Goal: Communication & Community: Answer question/provide support

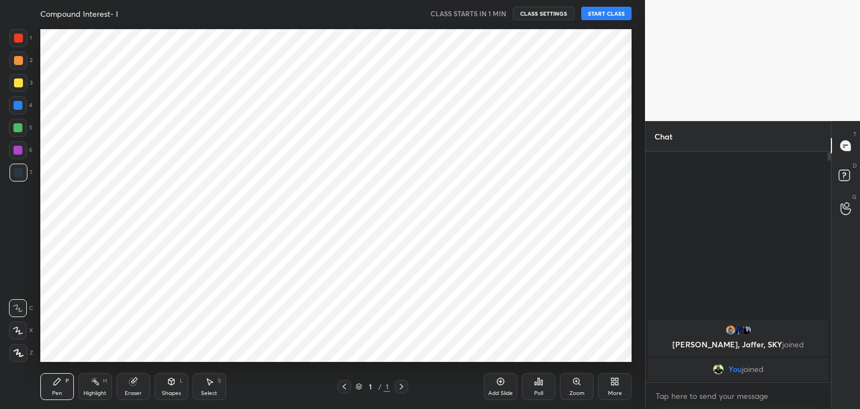
scroll to position [55652, 55390]
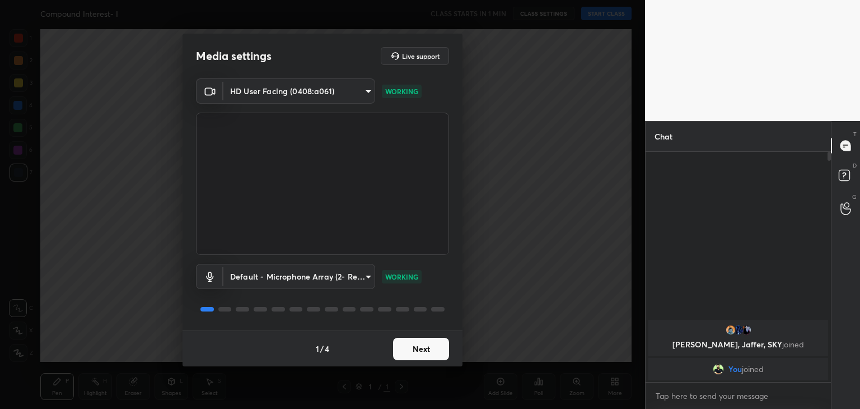
click at [426, 352] on button "Next" at bounding box center [421, 349] width 56 height 22
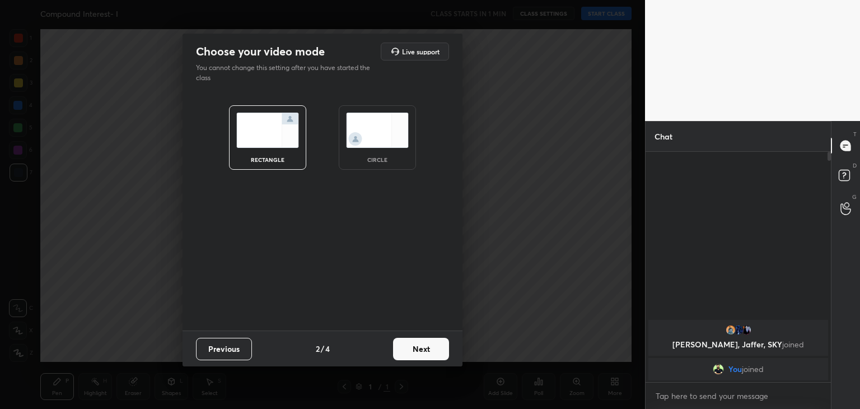
click at [391, 144] on img at bounding box center [377, 130] width 63 height 35
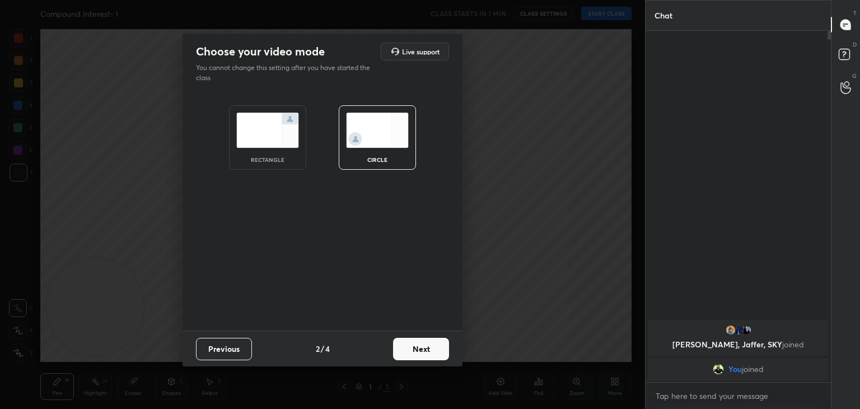
click at [418, 347] on button "Next" at bounding box center [421, 349] width 56 height 22
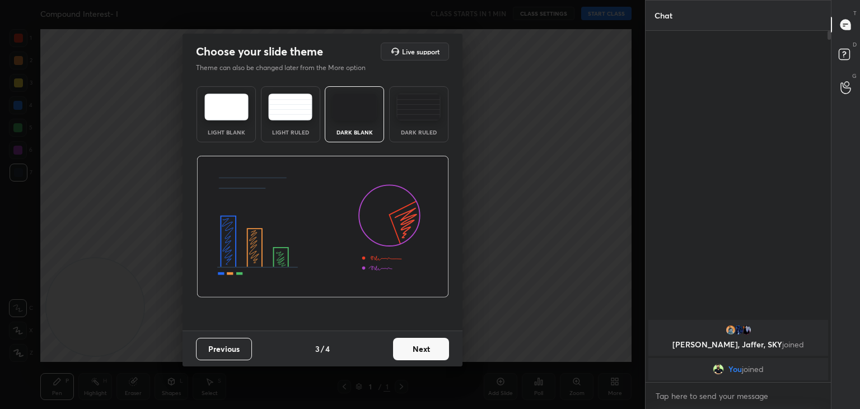
click at [431, 349] on button "Next" at bounding box center [421, 349] width 56 height 22
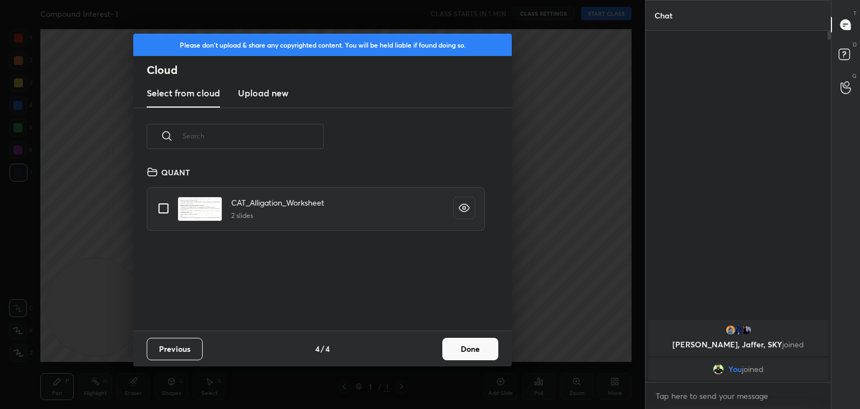
scroll to position [166, 359]
click at [465, 347] on button "Done" at bounding box center [470, 349] width 56 height 22
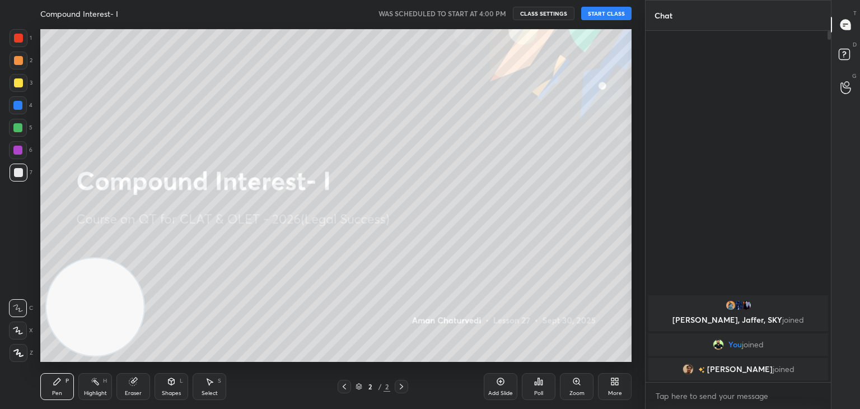
click at [613, 18] on button "START CLASS" at bounding box center [606, 13] width 50 height 13
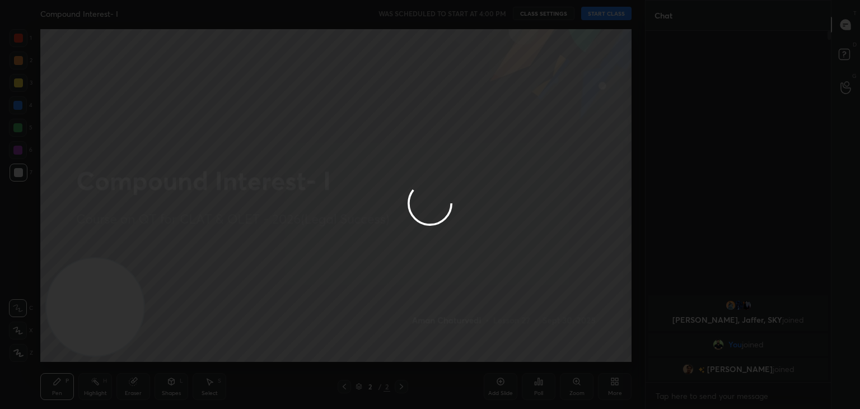
type textarea "x"
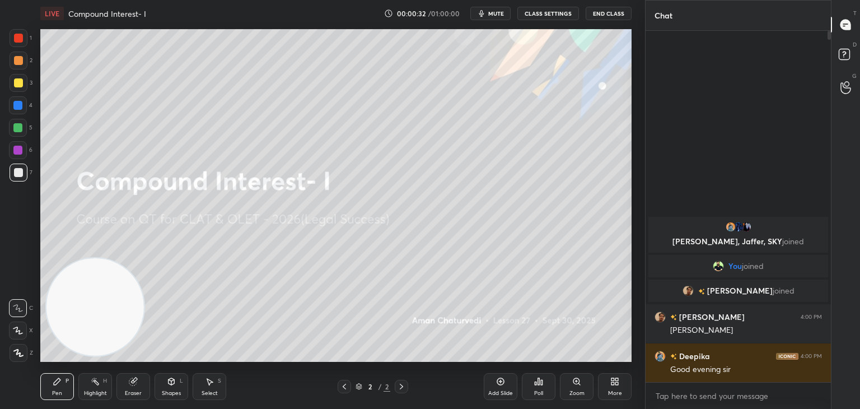
click at [609, 380] on div "More" at bounding box center [615, 386] width 34 height 27
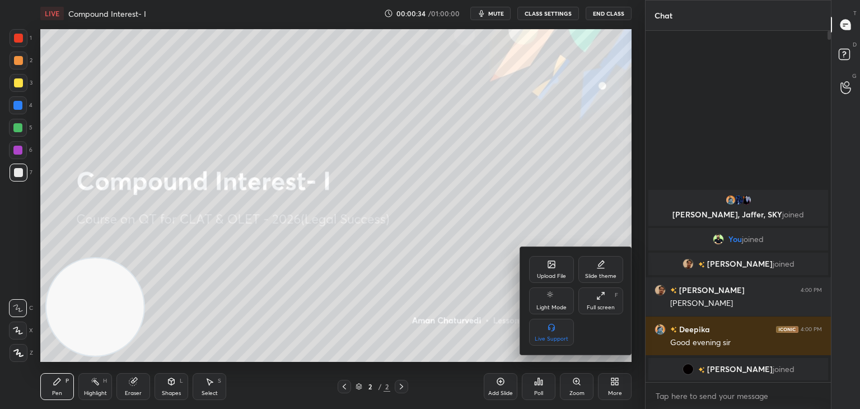
click at [547, 265] on icon at bounding box center [551, 264] width 9 height 9
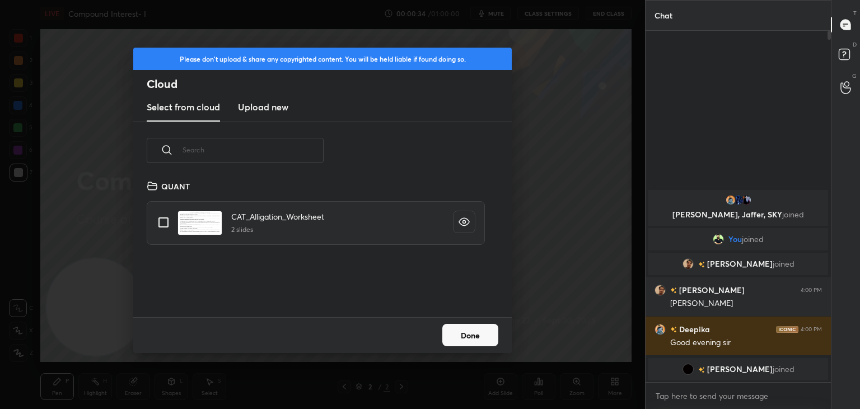
scroll to position [138, 359]
click at [268, 104] on h3 "Upload new" at bounding box center [263, 106] width 50 height 13
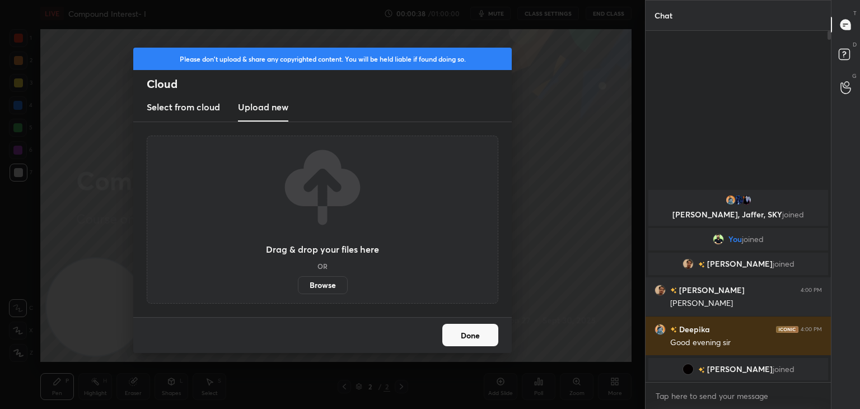
click at [470, 342] on button "Done" at bounding box center [470, 335] width 56 height 22
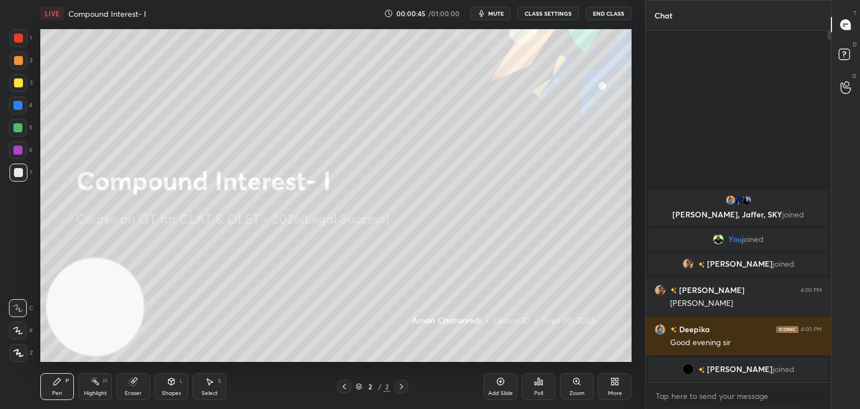
click at [502, 380] on icon at bounding box center [500, 381] width 9 height 9
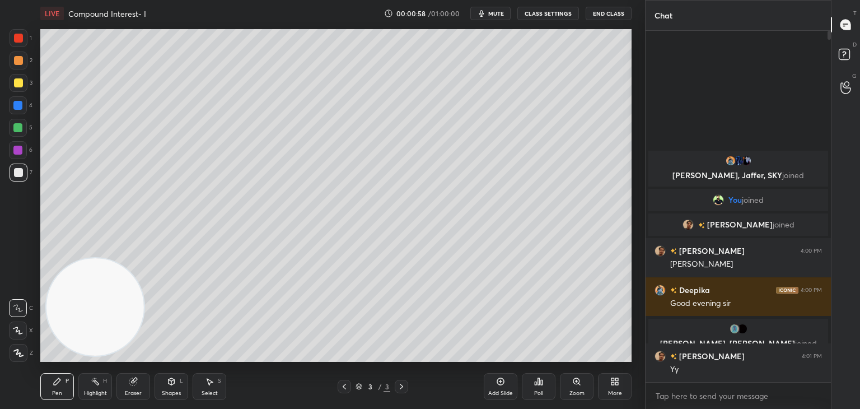
click at [21, 41] on div at bounding box center [18, 38] width 9 height 9
click at [168, 385] on icon at bounding box center [171, 381] width 9 height 9
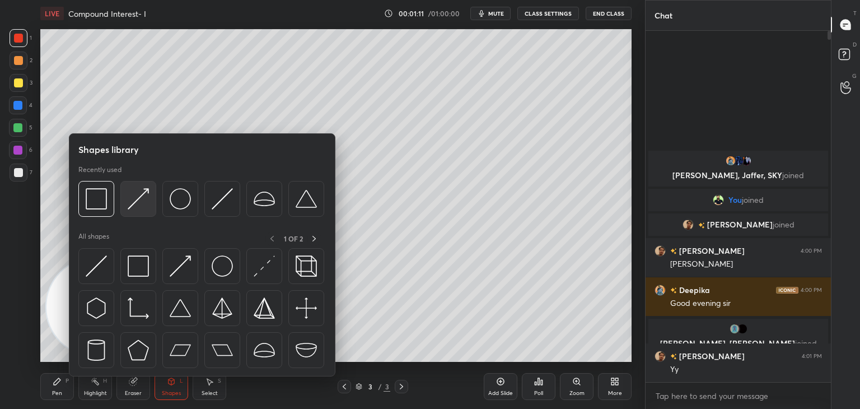
click at [147, 209] on img at bounding box center [138, 198] width 21 height 21
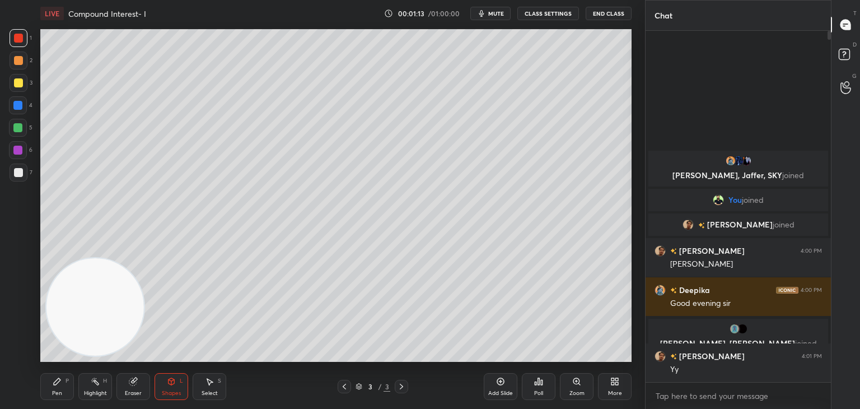
click at [57, 387] on div "Pen P" at bounding box center [57, 386] width 34 height 27
click at [22, 170] on div at bounding box center [18, 172] width 9 height 9
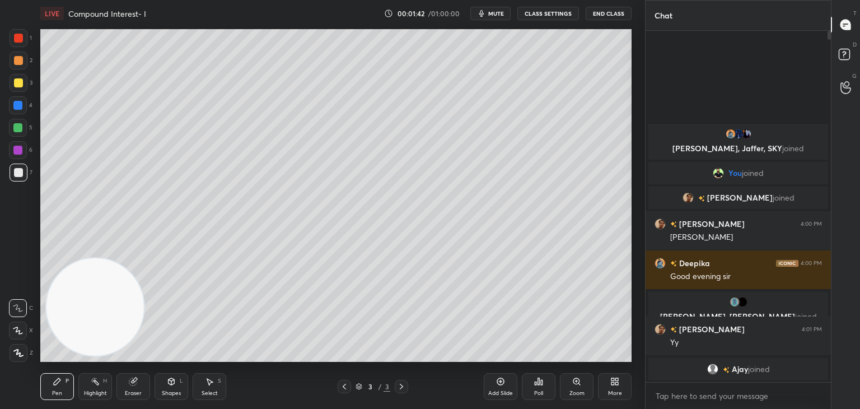
click at [502, 379] on icon at bounding box center [500, 381] width 9 height 9
click at [21, 130] on div at bounding box center [17, 127] width 9 height 9
click at [170, 379] on icon at bounding box center [172, 381] width 6 height 7
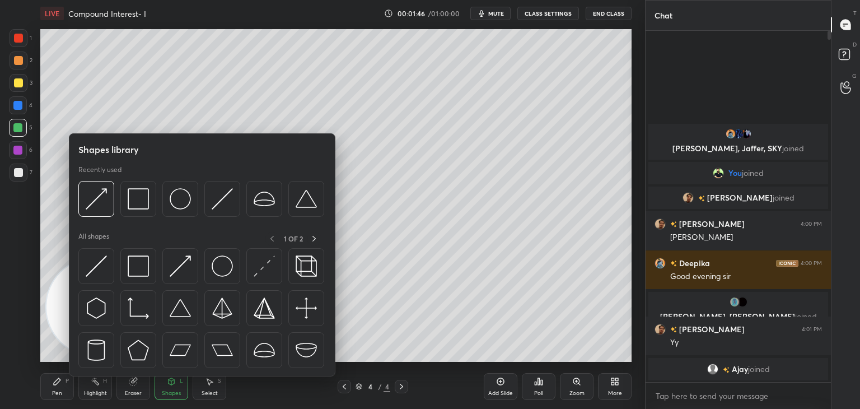
click at [104, 263] on img at bounding box center [96, 265] width 21 height 21
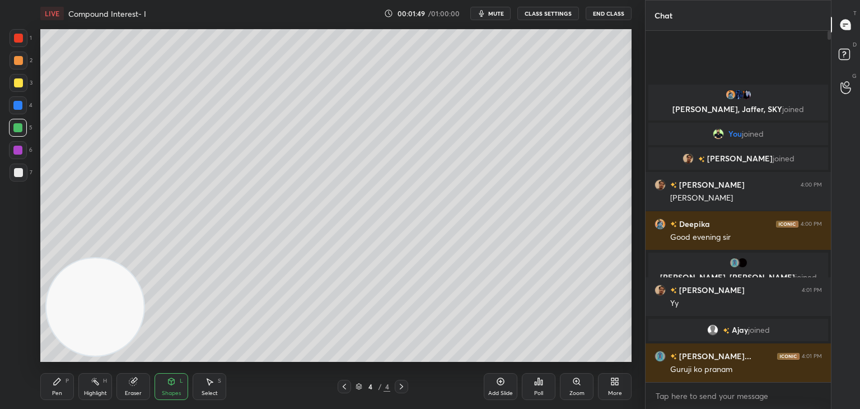
click at [63, 386] on div "Pen P" at bounding box center [57, 386] width 34 height 27
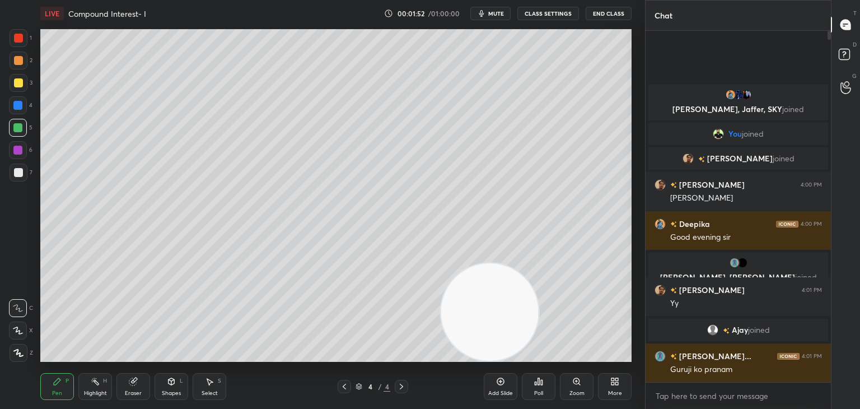
click at [22, 82] on div at bounding box center [19, 83] width 18 height 18
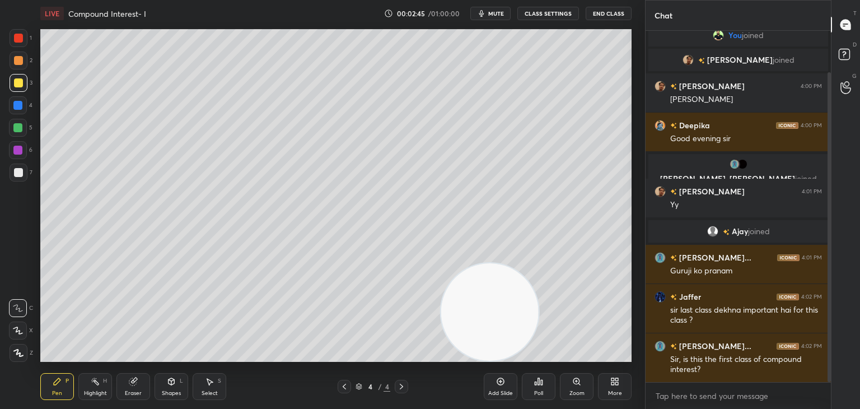
scroll to position [87, 0]
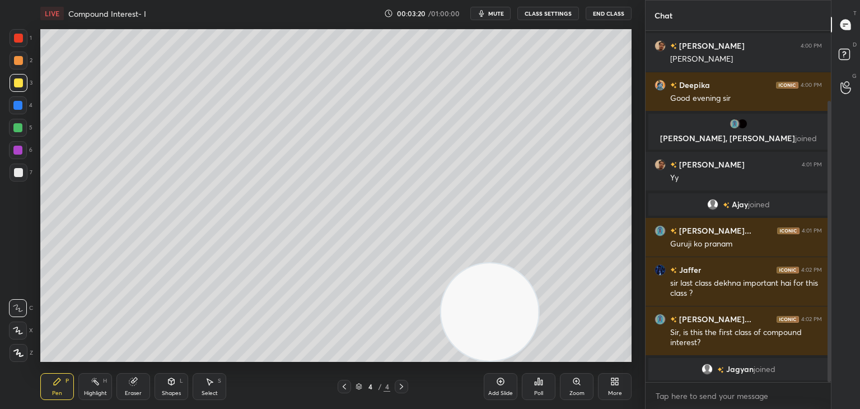
click at [128, 383] on div "Eraser" at bounding box center [133, 386] width 34 height 27
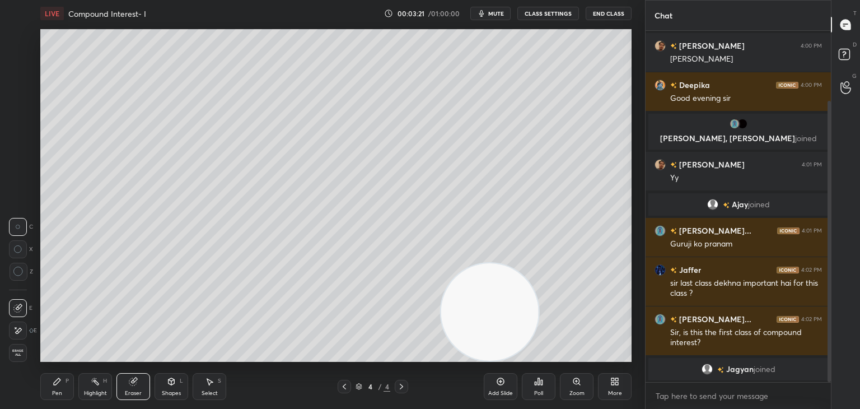
click at [22, 269] on icon at bounding box center [18, 272] width 10 height 10
click at [60, 379] on icon at bounding box center [57, 381] width 9 height 9
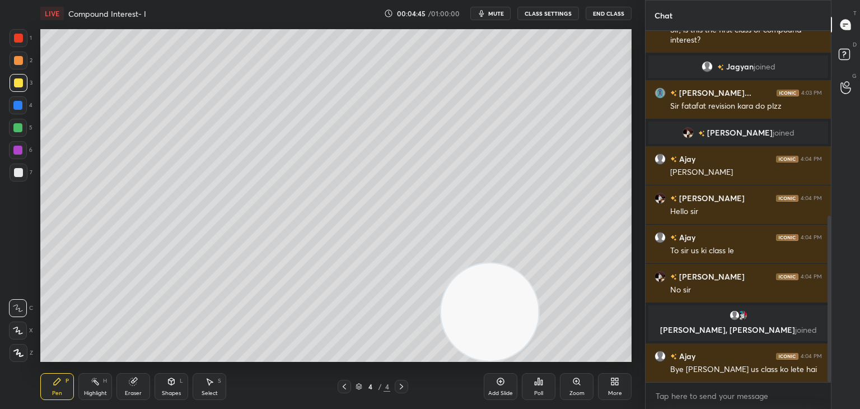
scroll to position [429, 0]
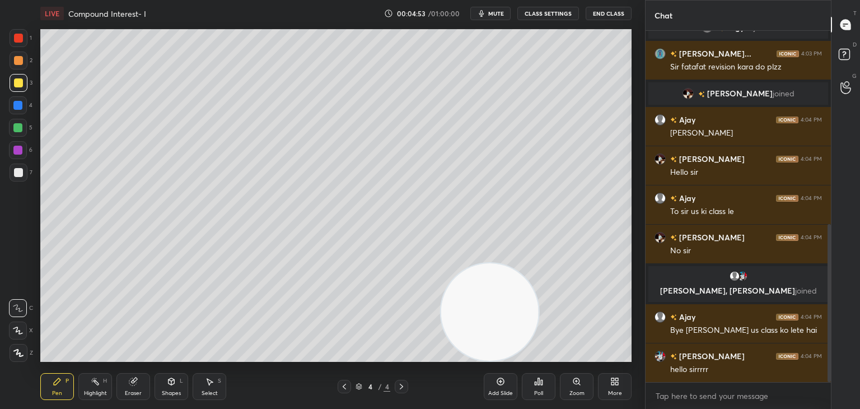
click at [120, 389] on div "Eraser" at bounding box center [133, 386] width 34 height 27
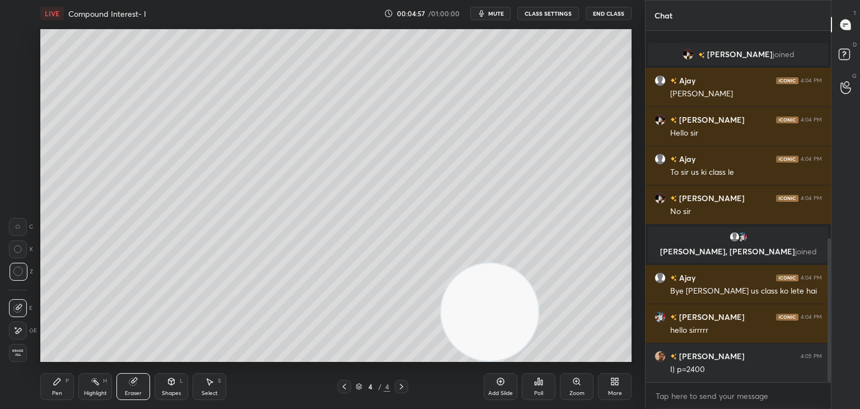
scroll to position [507, 0]
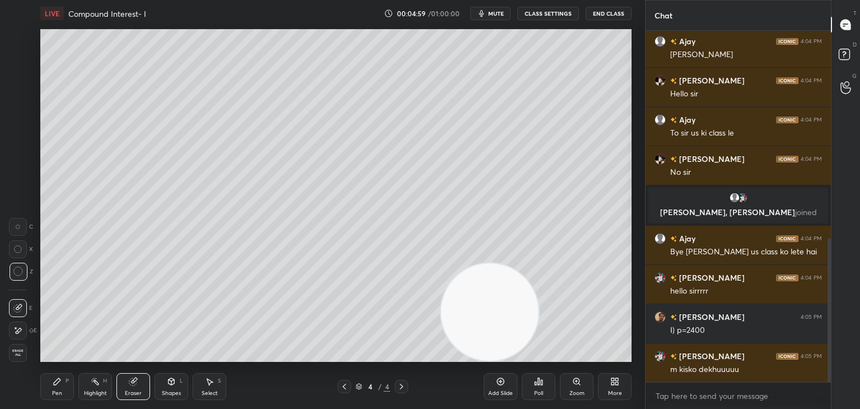
click at [70, 390] on div "Pen P" at bounding box center [57, 386] width 34 height 27
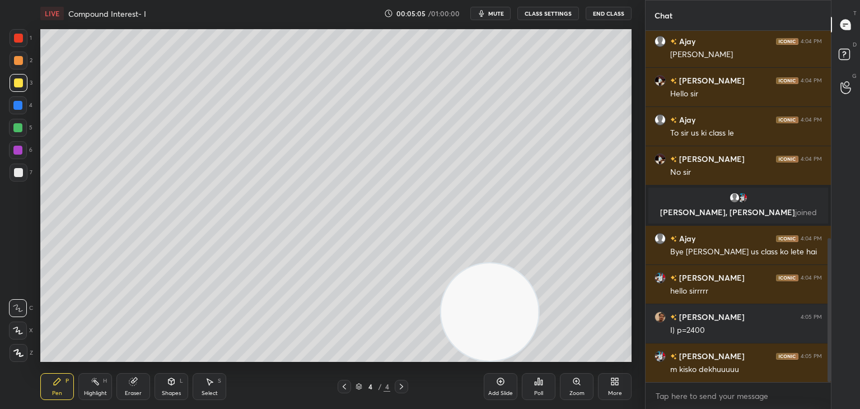
click at [21, 131] on div at bounding box center [17, 127] width 9 height 9
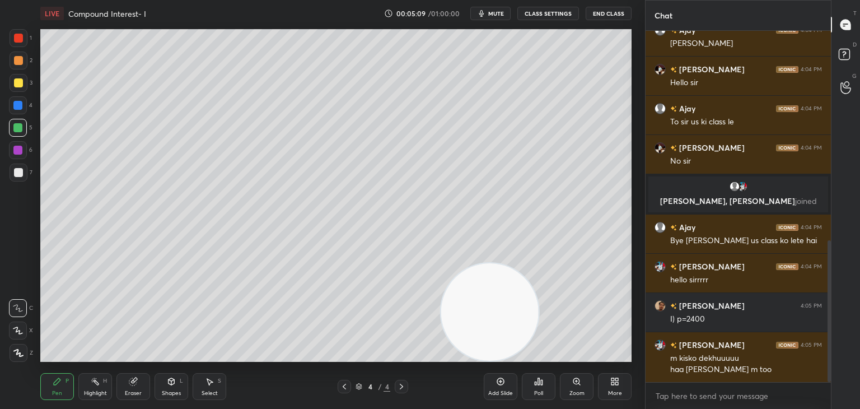
scroll to position [568, 0]
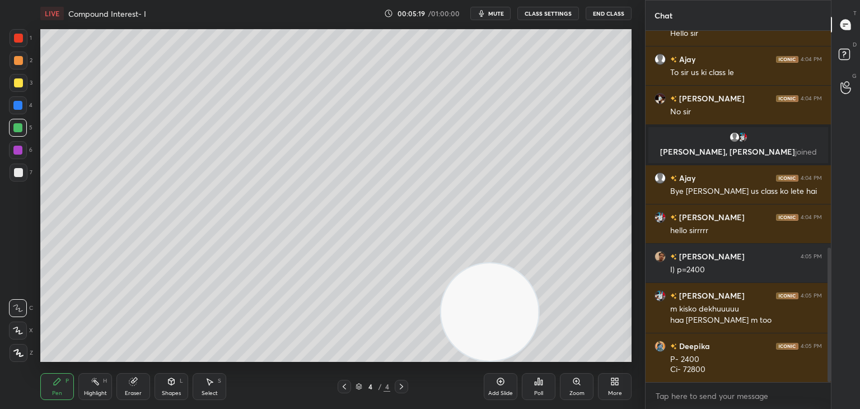
click at [138, 386] on div "Eraser" at bounding box center [133, 386] width 34 height 27
click at [57, 390] on div "Pen" at bounding box center [57, 393] width 10 height 6
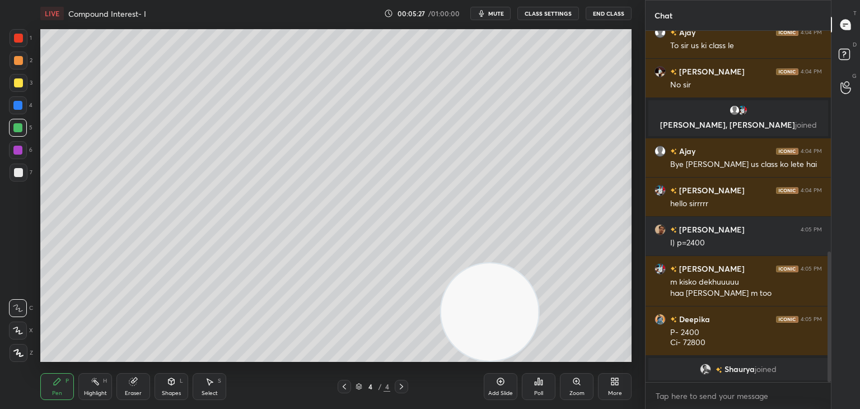
click at [130, 386] on icon at bounding box center [133, 381] width 9 height 9
click at [65, 387] on div "Pen P" at bounding box center [57, 386] width 34 height 27
click at [14, 172] on div at bounding box center [18, 172] width 9 height 9
click at [177, 382] on div "Shapes L" at bounding box center [172, 386] width 34 height 27
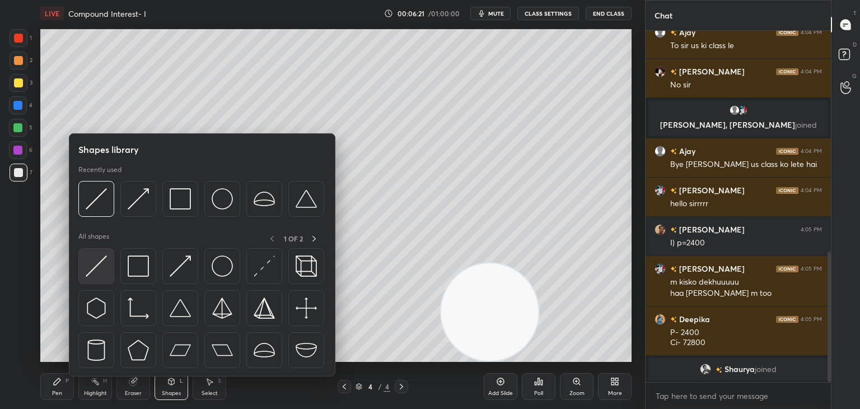
click at [101, 268] on img at bounding box center [96, 265] width 21 height 21
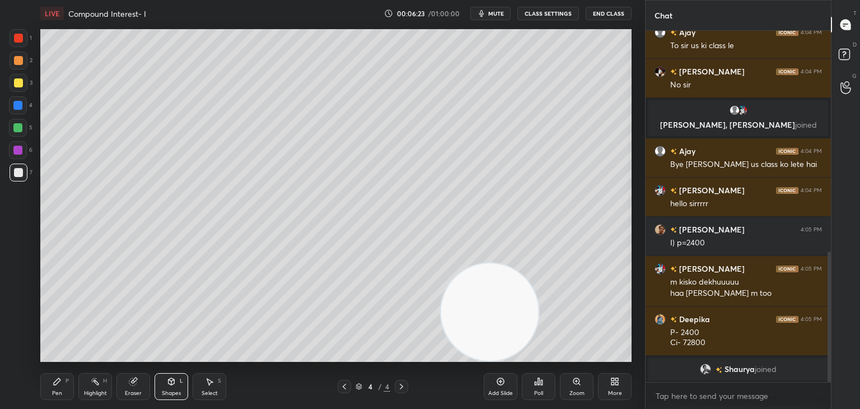
click at [60, 384] on icon at bounding box center [57, 381] width 9 height 9
click at [213, 388] on div "Select S" at bounding box center [210, 386] width 34 height 27
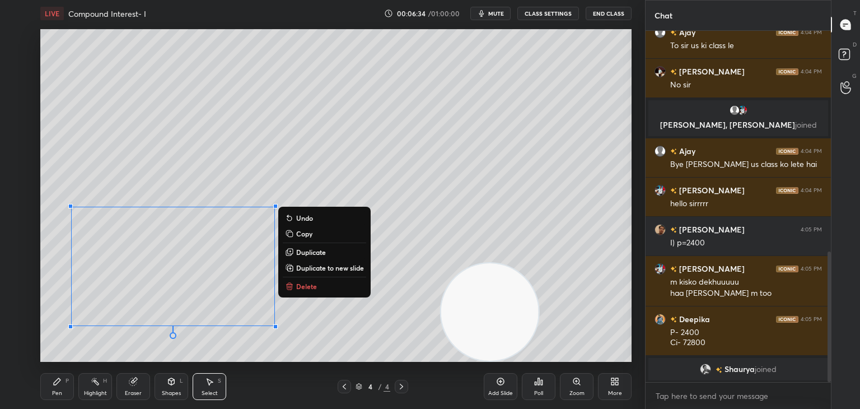
click at [63, 380] on div "Pen P" at bounding box center [57, 386] width 34 height 27
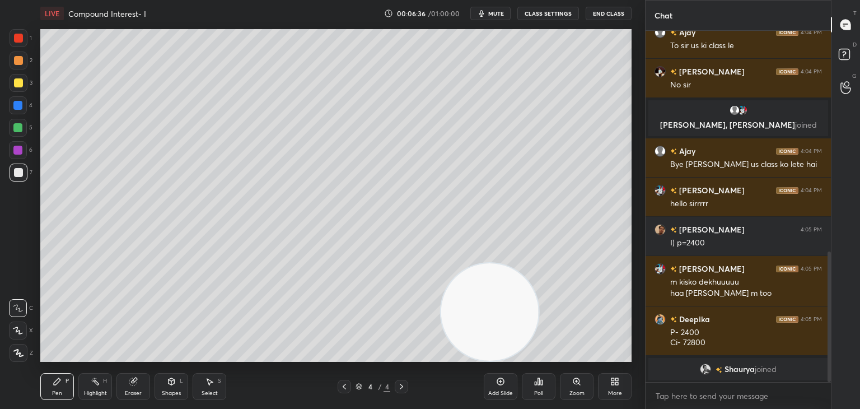
click at [100, 383] on div "Highlight H" at bounding box center [95, 386] width 34 height 27
click at [127, 386] on div "Eraser" at bounding box center [133, 386] width 34 height 27
click at [60, 380] on icon at bounding box center [57, 381] width 7 height 7
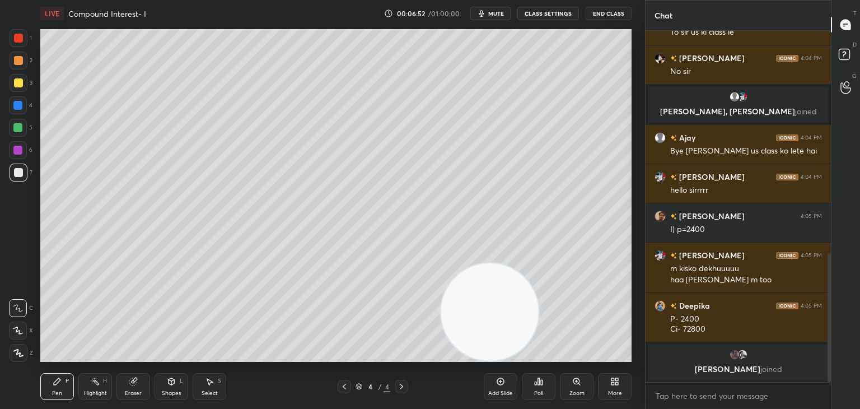
click at [17, 126] on div at bounding box center [17, 127] width 9 height 9
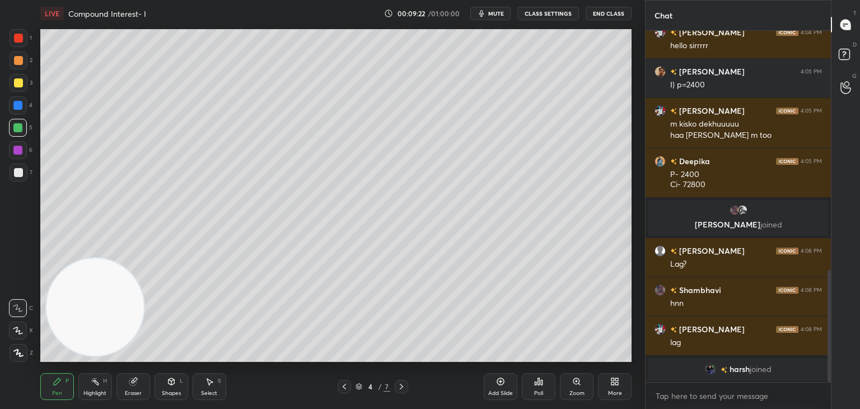
scroll to position [792, 0]
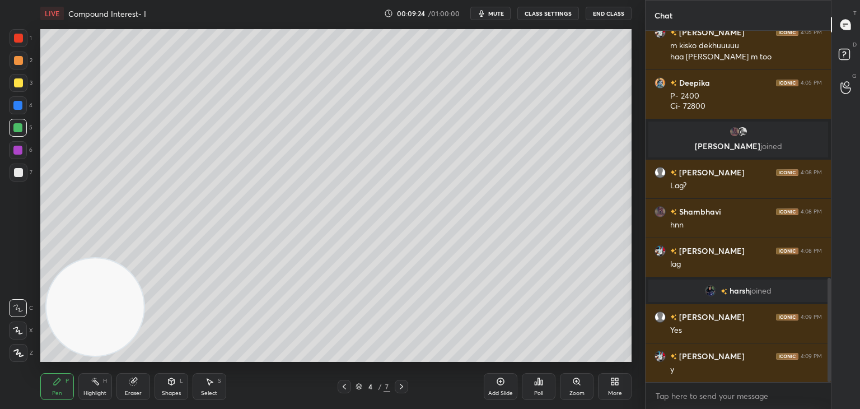
click at [132, 381] on icon at bounding box center [132, 381] width 7 height 7
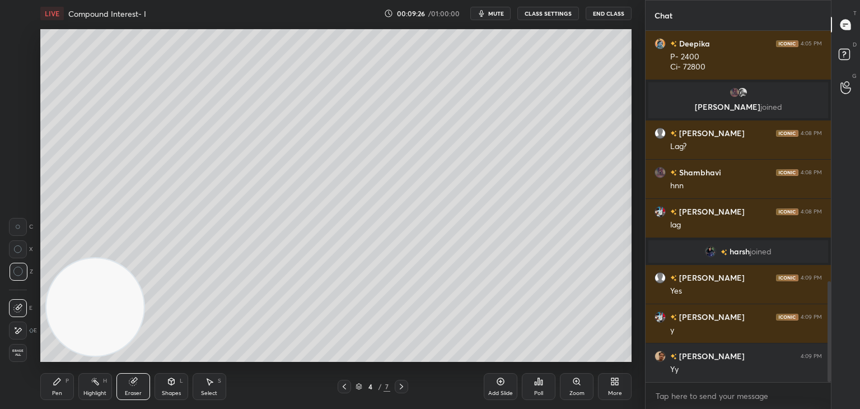
click at [69, 378] on div "Pen P" at bounding box center [57, 386] width 34 height 27
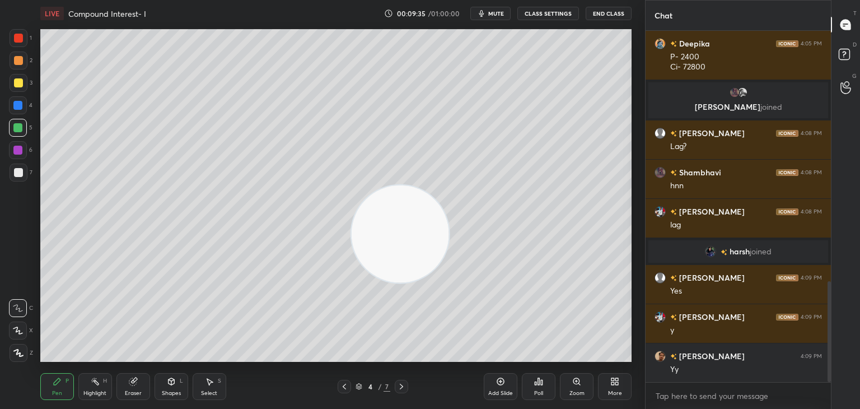
scroll to position [909, 0]
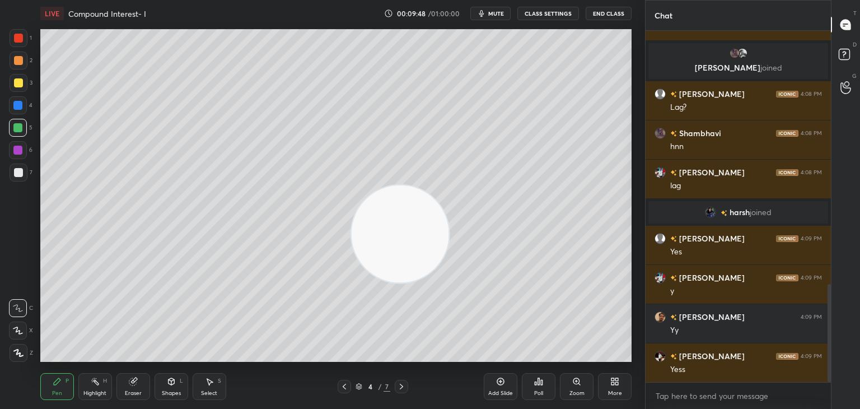
click at [20, 84] on div at bounding box center [18, 82] width 9 height 9
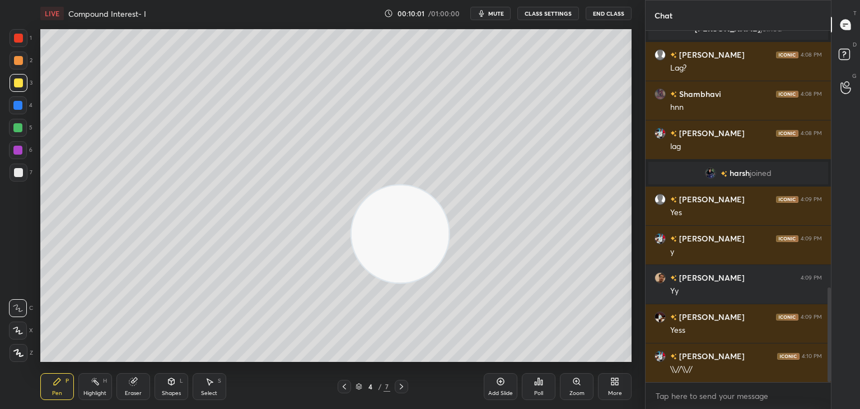
click at [168, 390] on div "Shapes" at bounding box center [171, 393] width 19 height 6
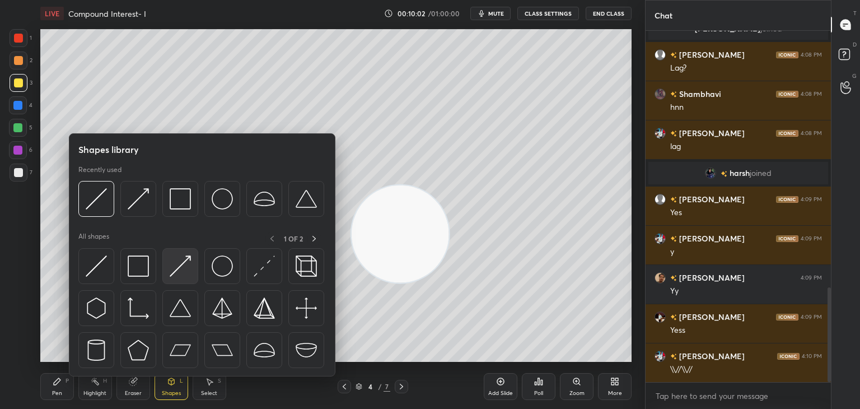
click at [176, 273] on img at bounding box center [180, 265] width 21 height 21
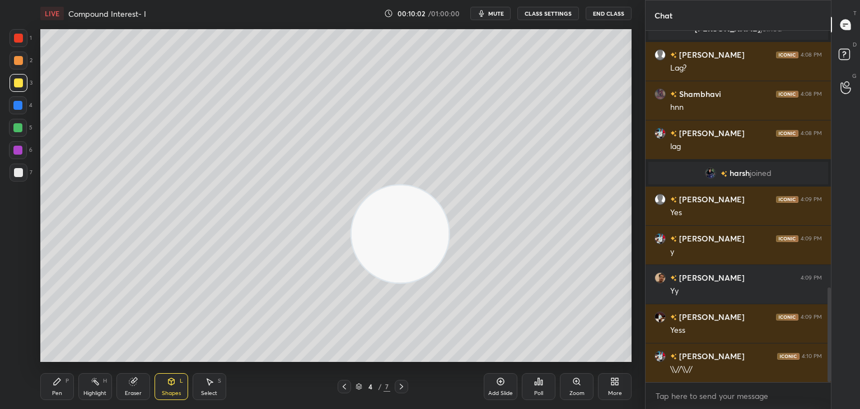
scroll to position [960, 0]
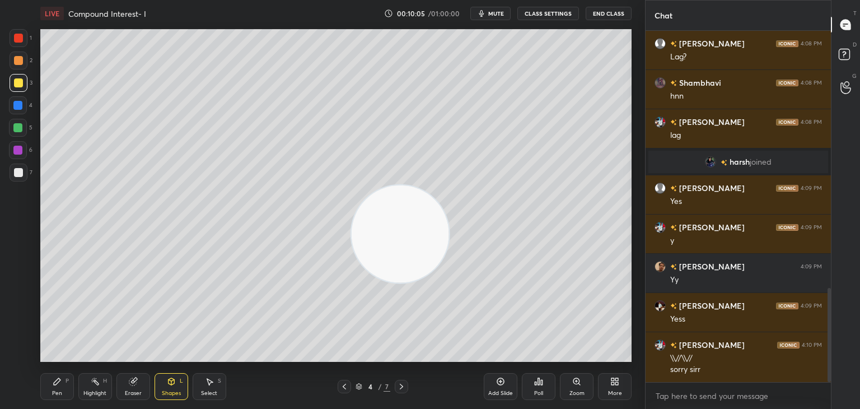
click at [56, 387] on div "Pen P" at bounding box center [57, 386] width 34 height 27
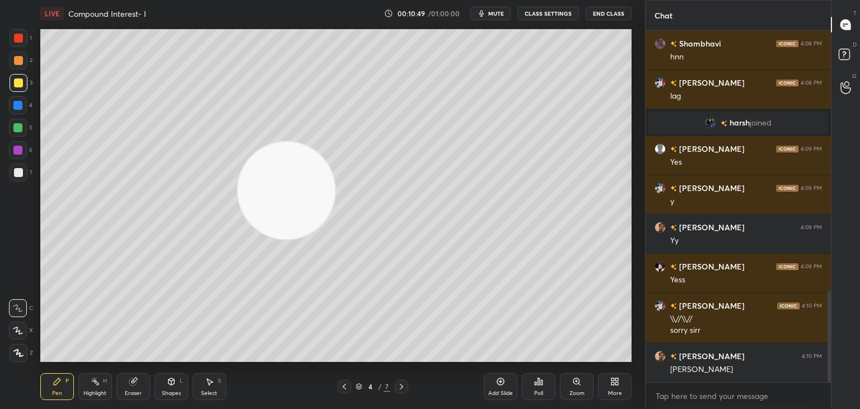
scroll to position [1038, 0]
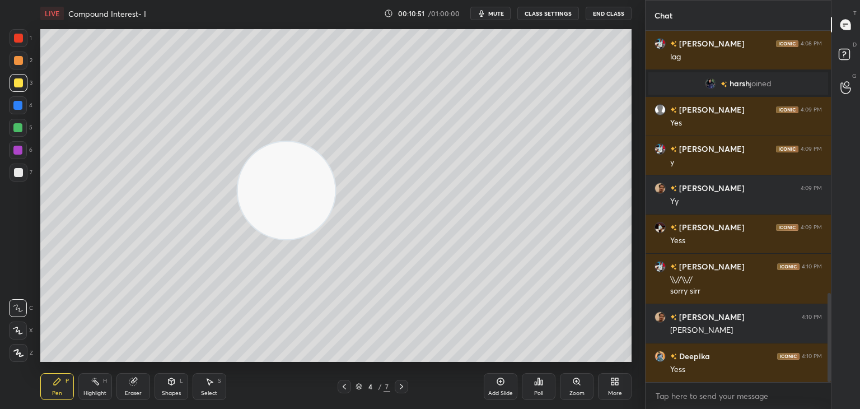
click at [17, 171] on div at bounding box center [18, 172] width 9 height 9
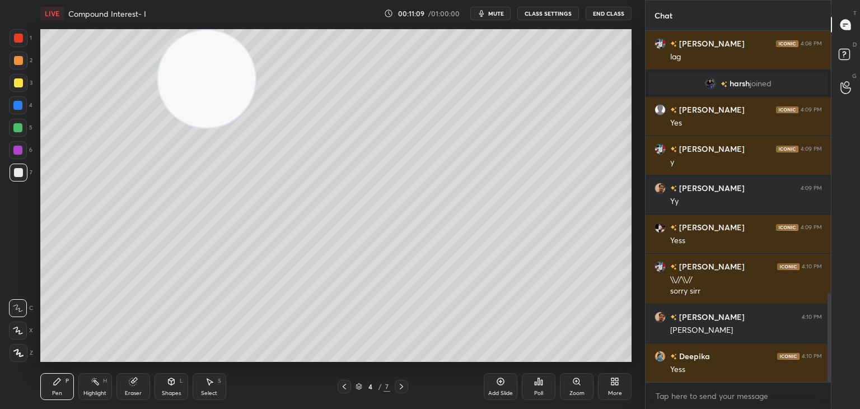
click at [21, 130] on div at bounding box center [17, 127] width 9 height 9
click at [175, 390] on div "Shapes" at bounding box center [171, 393] width 19 height 6
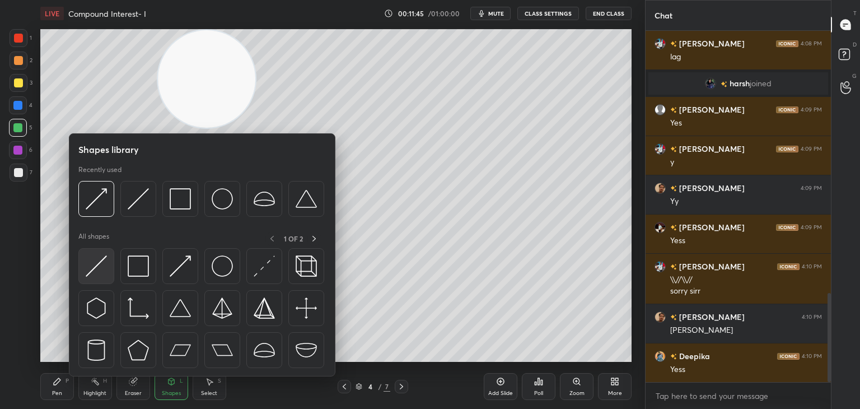
click at [101, 268] on img at bounding box center [96, 265] width 21 height 21
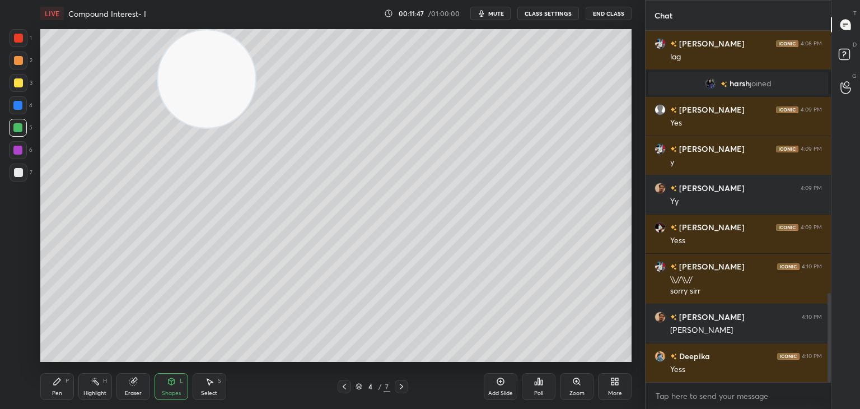
click at [63, 381] on div "Pen P" at bounding box center [57, 386] width 34 height 27
click at [504, 389] on div "Add Slide" at bounding box center [501, 386] width 34 height 27
click at [18, 171] on div at bounding box center [18, 172] width 9 height 9
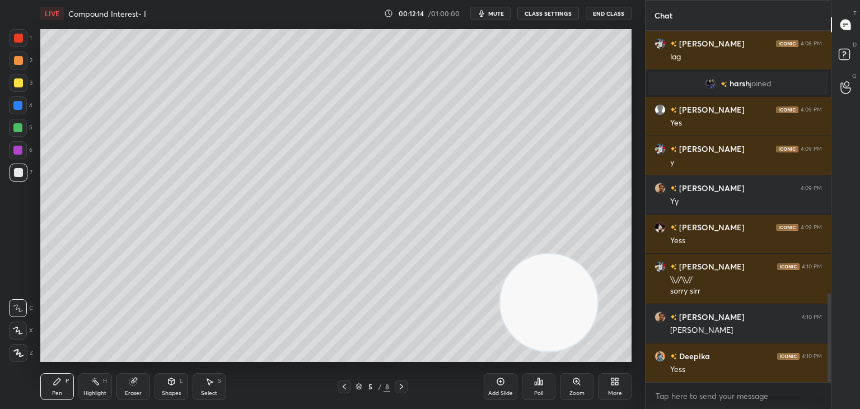
click at [20, 90] on div at bounding box center [19, 83] width 18 height 18
click at [24, 125] on div at bounding box center [18, 128] width 18 height 18
click at [180, 385] on div "Shapes L" at bounding box center [172, 386] width 34 height 27
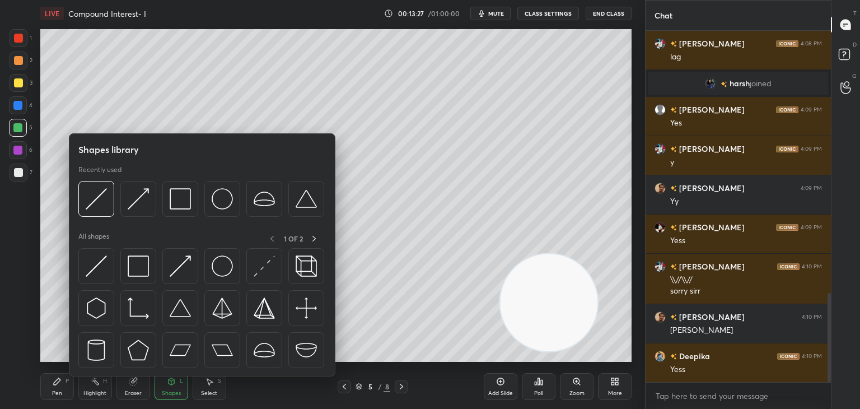
click at [59, 376] on div "Pen P" at bounding box center [57, 386] width 34 height 27
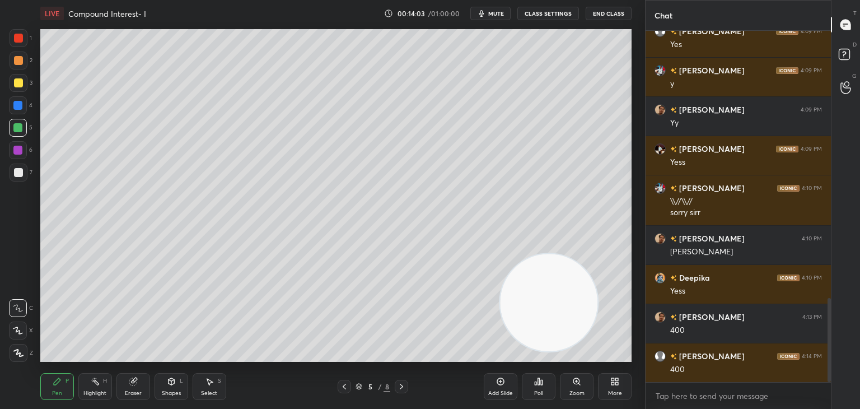
scroll to position [1156, 0]
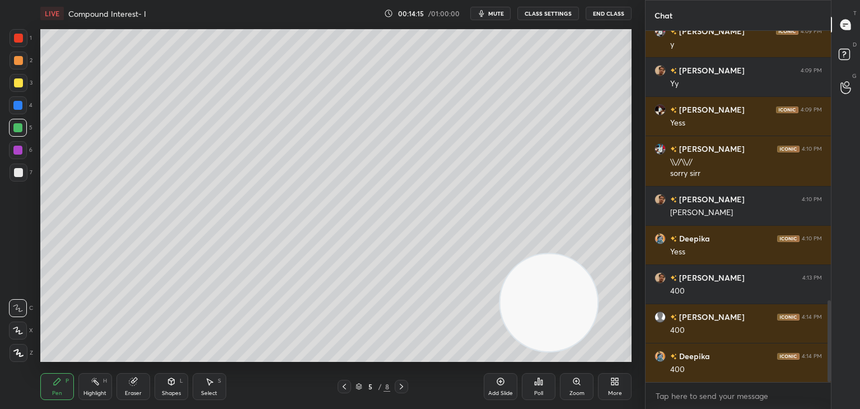
click at [139, 391] on div "Eraser" at bounding box center [133, 393] width 17 height 6
click at [62, 384] on div "Pen P" at bounding box center [57, 386] width 34 height 27
click at [170, 381] on icon at bounding box center [171, 381] width 6 height 7
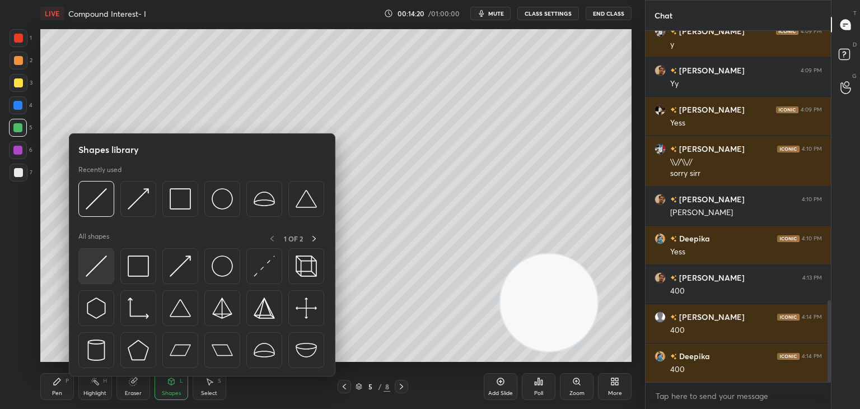
click at [103, 271] on img at bounding box center [96, 265] width 21 height 21
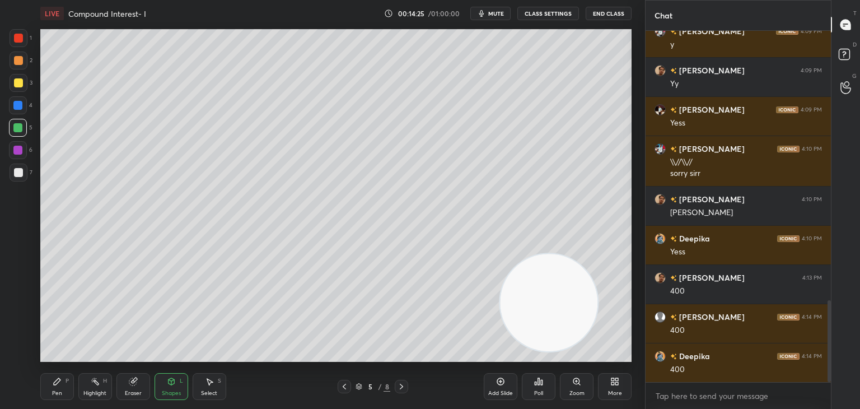
click at [64, 381] on div "Pen P" at bounding box center [57, 386] width 34 height 27
click at [174, 390] on div "Shapes" at bounding box center [171, 393] width 19 height 6
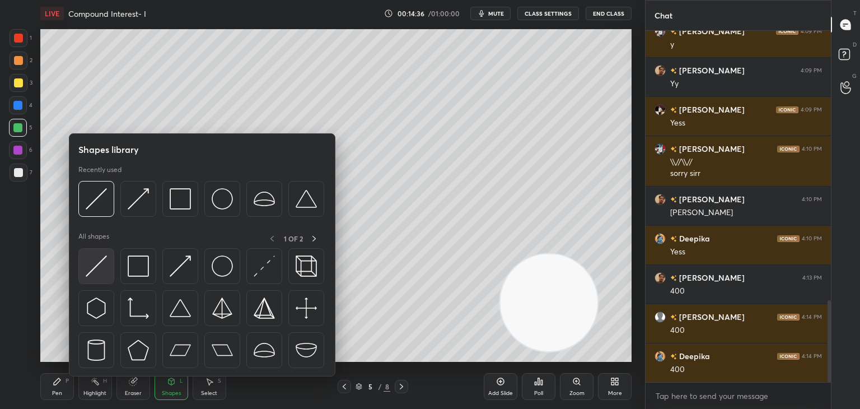
click at [106, 274] on img at bounding box center [96, 265] width 21 height 21
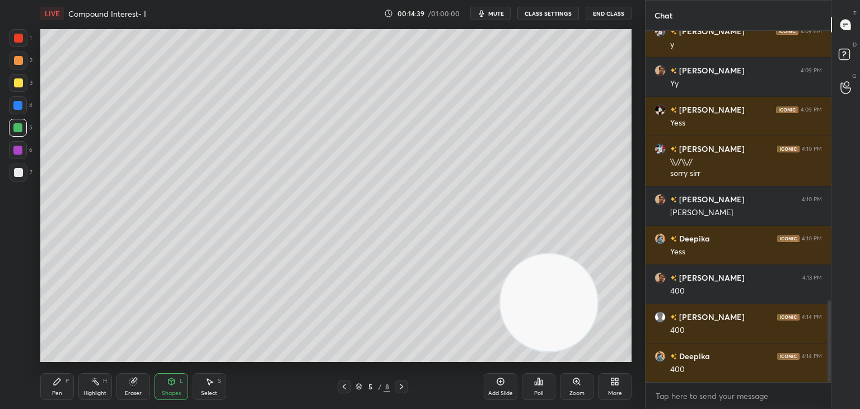
click at [58, 388] on div "Pen P" at bounding box center [57, 386] width 34 height 27
click at [16, 84] on div at bounding box center [18, 82] width 9 height 9
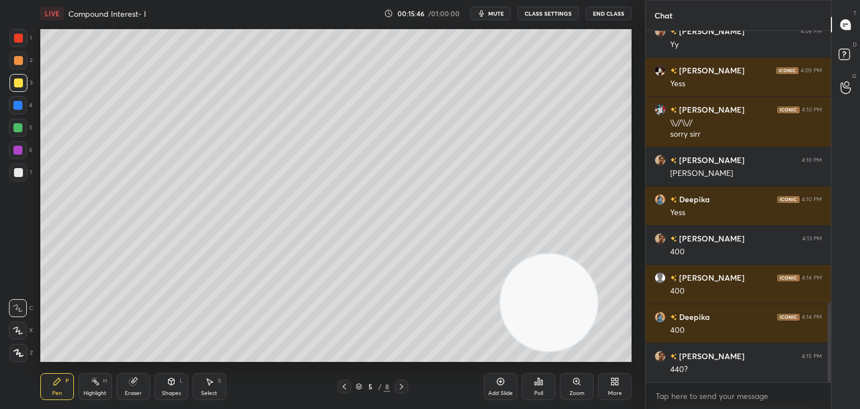
scroll to position [1206, 0]
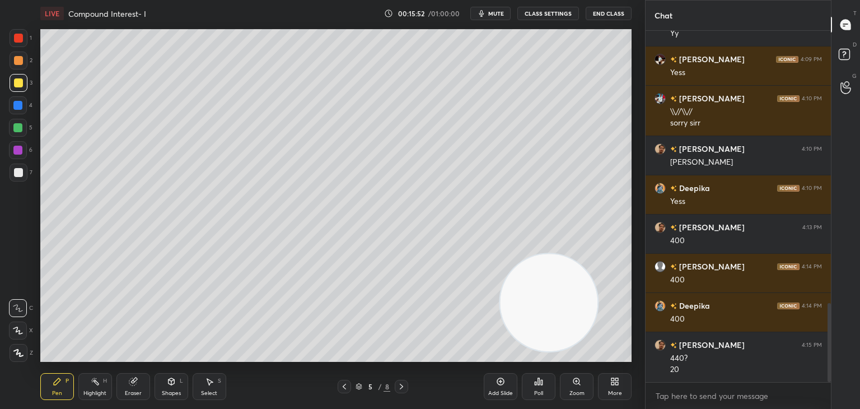
click at [142, 383] on div "Eraser" at bounding box center [133, 386] width 34 height 27
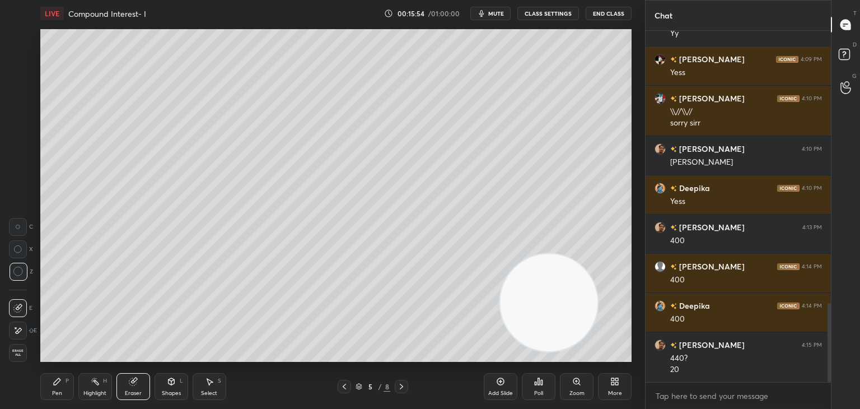
click at [54, 377] on icon at bounding box center [57, 381] width 9 height 9
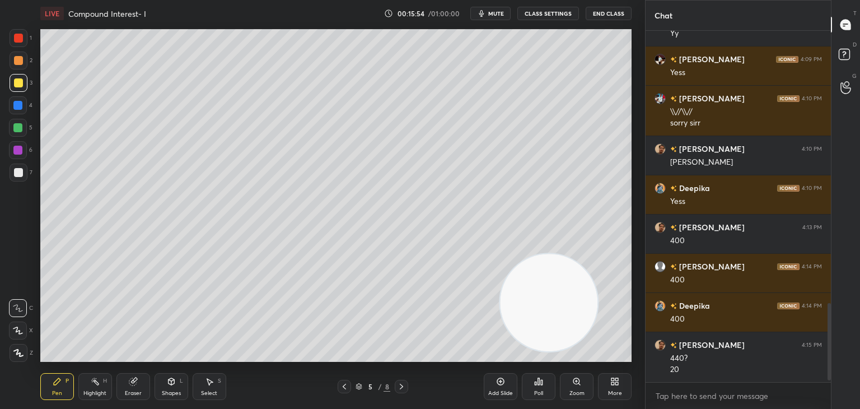
scroll to position [1245, 0]
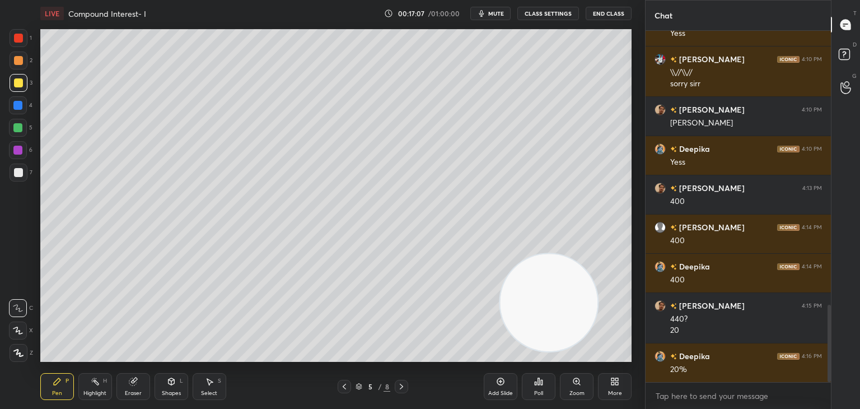
click at [22, 177] on div at bounding box center [19, 172] width 18 height 18
click at [132, 385] on icon at bounding box center [132, 381] width 7 height 7
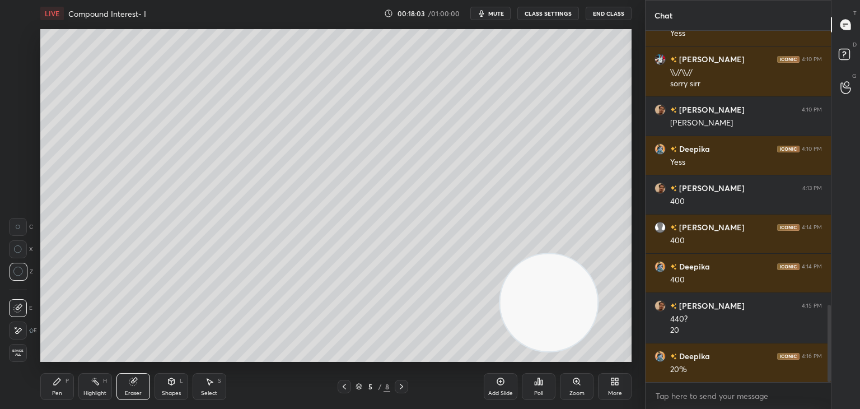
click at [60, 385] on icon at bounding box center [57, 381] width 9 height 9
click at [179, 388] on div "Shapes L" at bounding box center [172, 386] width 34 height 27
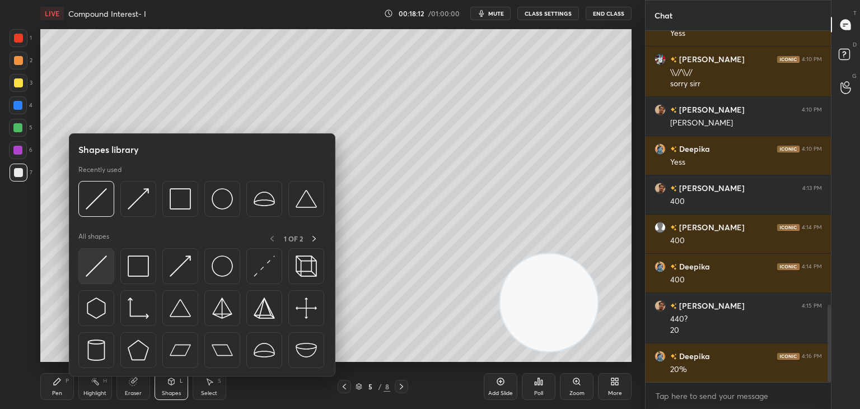
click at [108, 263] on div at bounding box center [96, 266] width 36 height 36
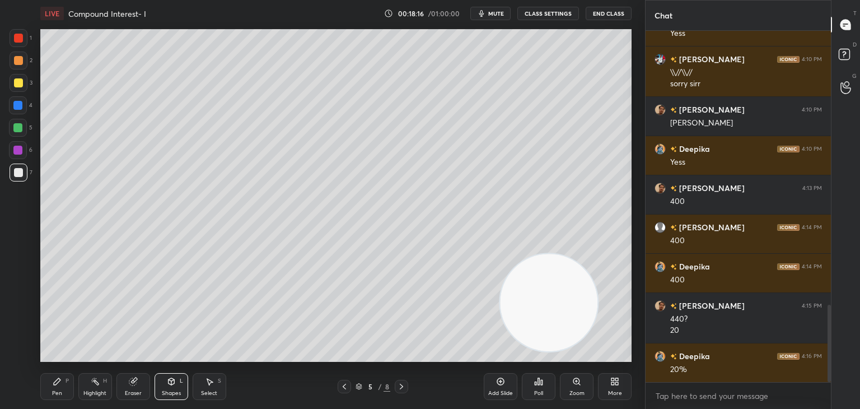
click at [132, 384] on icon at bounding box center [132, 381] width 7 height 7
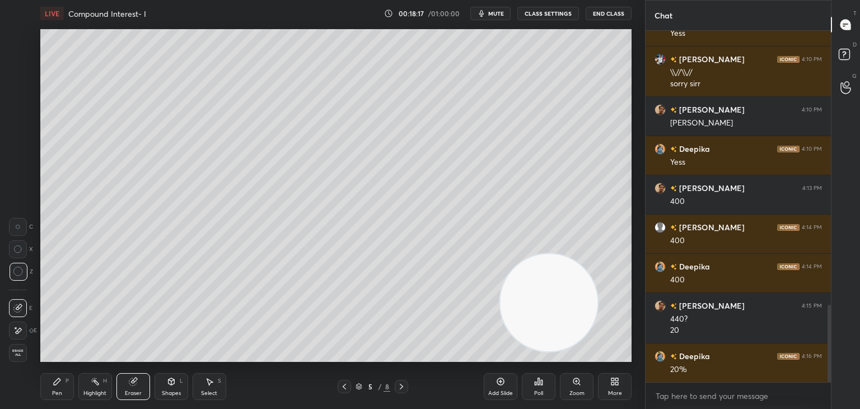
click at [176, 382] on div "Shapes L" at bounding box center [172, 386] width 34 height 27
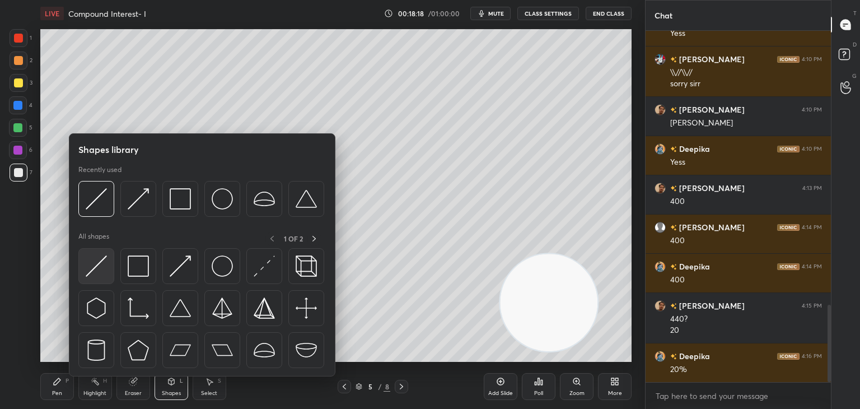
click at [105, 272] on img at bounding box center [96, 265] width 21 height 21
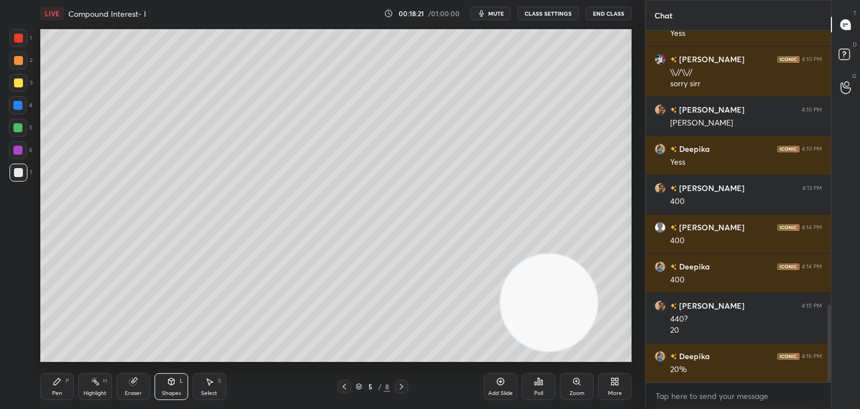
click at [58, 388] on div "Pen P" at bounding box center [57, 386] width 34 height 27
click at [169, 381] on icon at bounding box center [171, 381] width 6 height 7
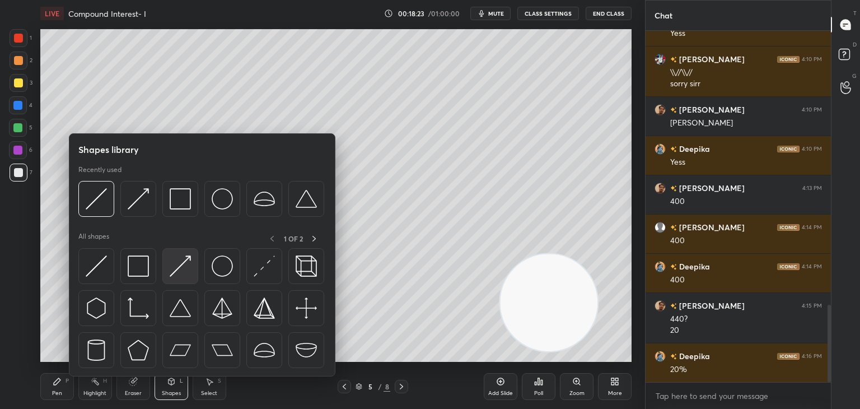
click at [181, 264] on img at bounding box center [180, 265] width 21 height 21
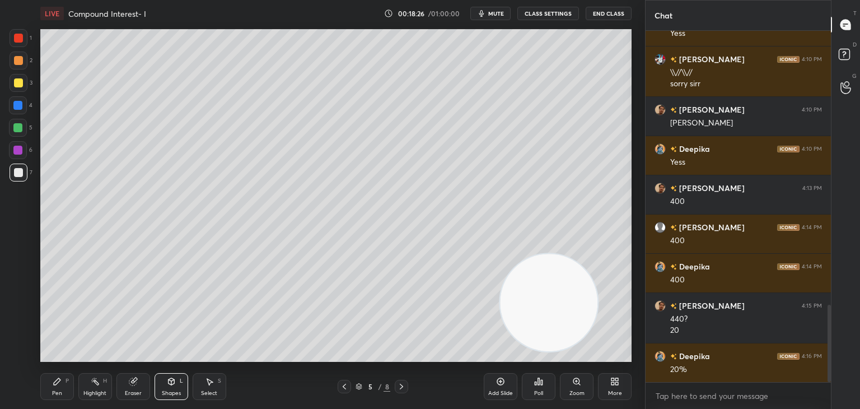
click at [64, 387] on div "Pen P" at bounding box center [57, 386] width 34 height 27
click at [502, 384] on icon at bounding box center [500, 381] width 7 height 7
click at [18, 86] on div at bounding box center [18, 82] width 9 height 9
click at [138, 386] on div "Eraser" at bounding box center [133, 386] width 34 height 27
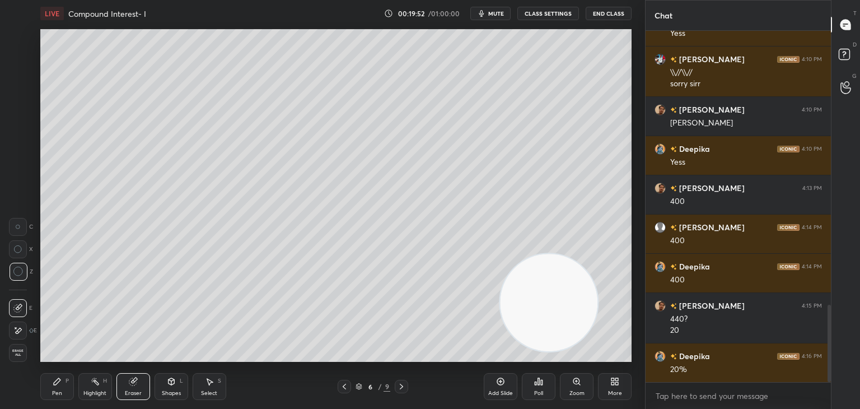
click at [51, 386] on div "Pen P" at bounding box center [57, 386] width 34 height 27
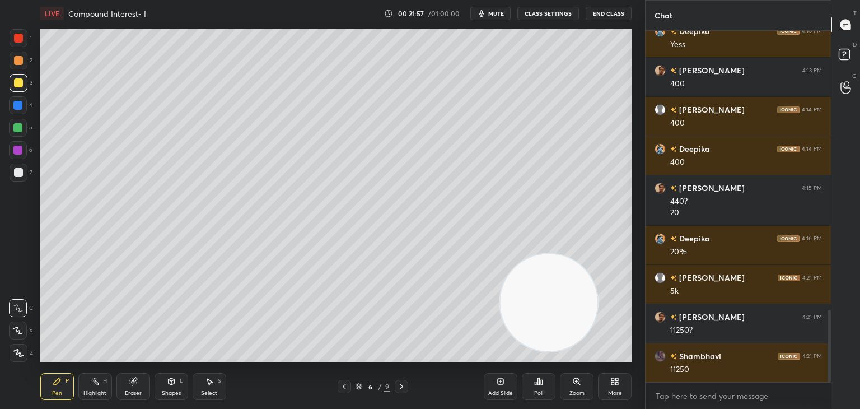
scroll to position [1402, 0]
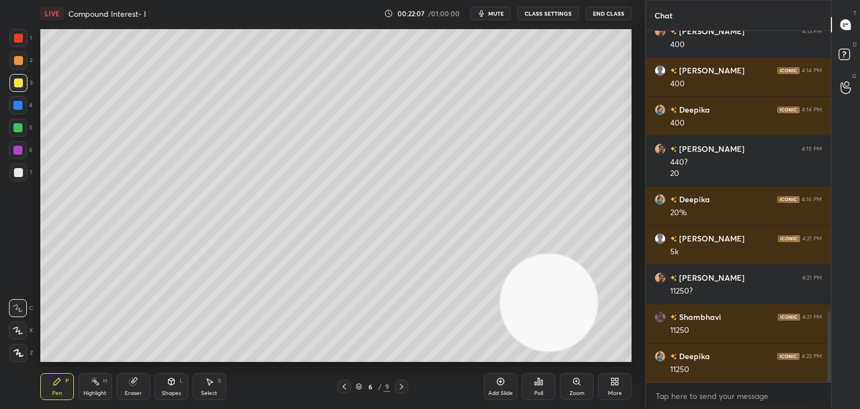
click at [170, 385] on icon at bounding box center [171, 381] width 6 height 7
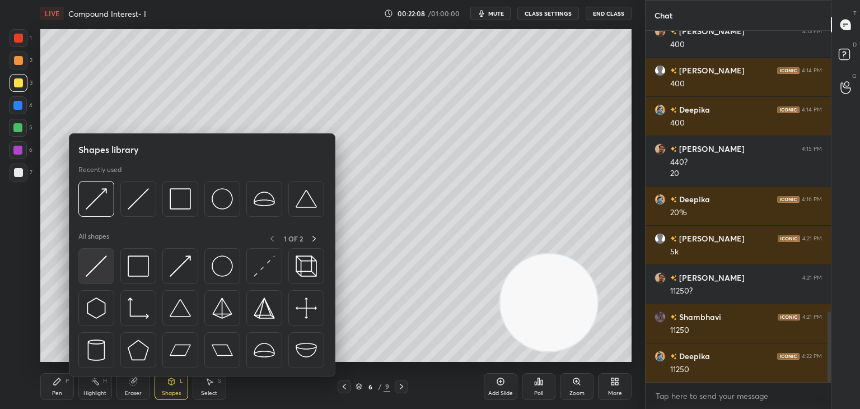
click at [105, 270] on img at bounding box center [96, 265] width 21 height 21
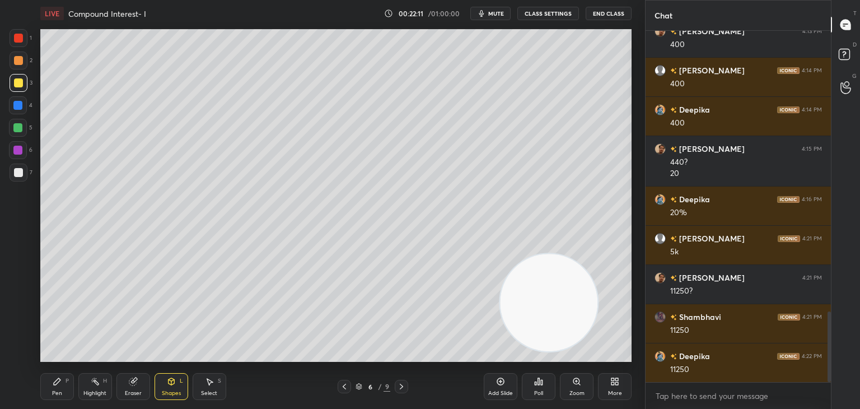
click at [56, 387] on div "Pen P" at bounding box center [57, 386] width 34 height 27
click at [20, 181] on div at bounding box center [19, 172] width 18 height 18
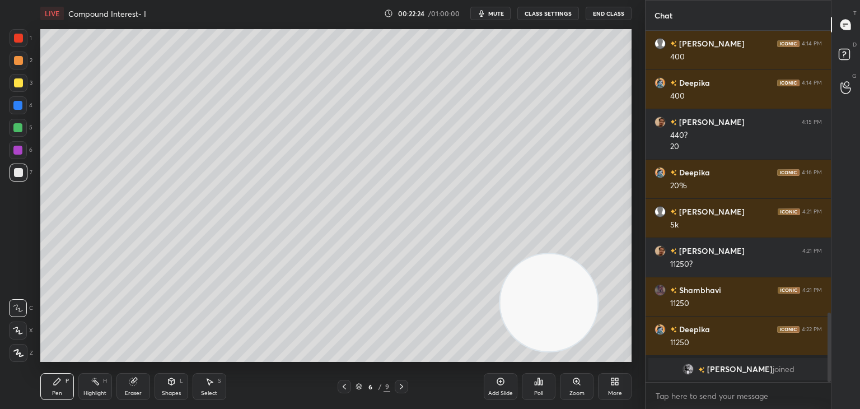
scroll to position [1208, 0]
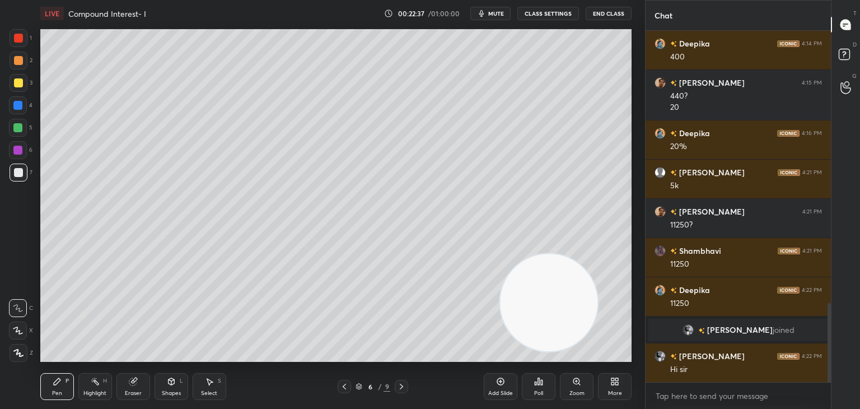
click at [25, 129] on div at bounding box center [18, 128] width 18 height 18
click at [25, 169] on div at bounding box center [19, 172] width 18 height 18
click at [172, 391] on div "Shapes" at bounding box center [171, 393] width 19 height 6
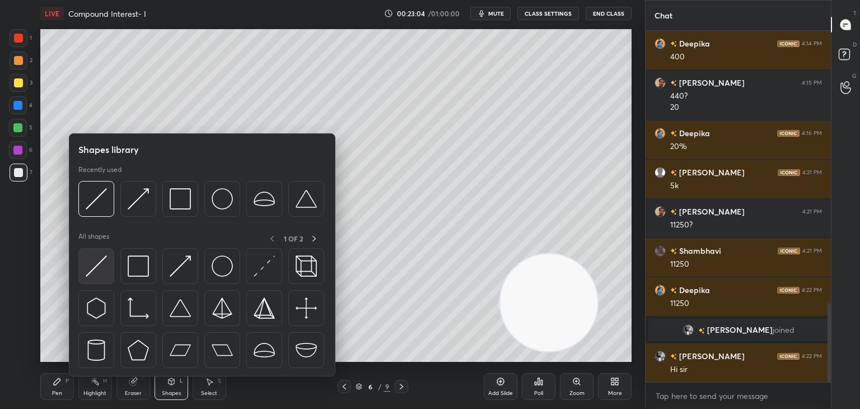
click at [107, 276] on div at bounding box center [96, 266] width 36 height 36
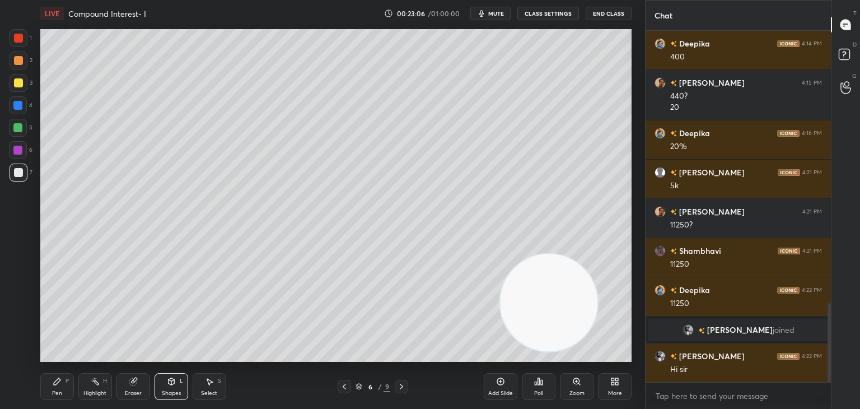
click at [48, 386] on div "Pen P" at bounding box center [57, 386] width 34 height 27
click at [500, 10] on span "mute" at bounding box center [496, 14] width 16 height 8
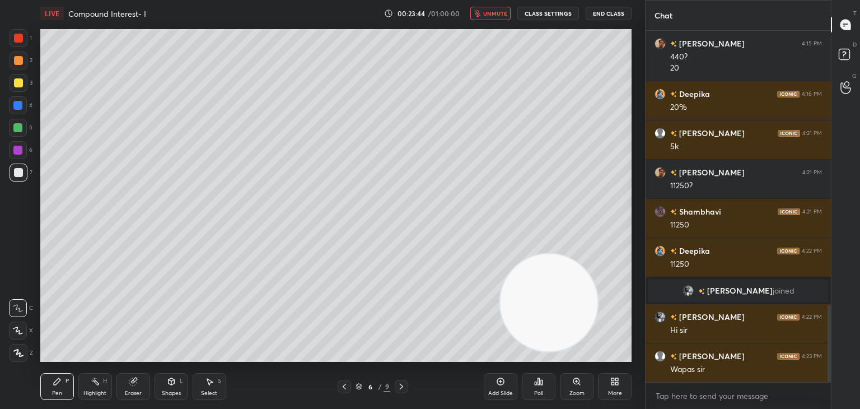
click at [500, 10] on span "unmute" at bounding box center [495, 14] width 24 height 8
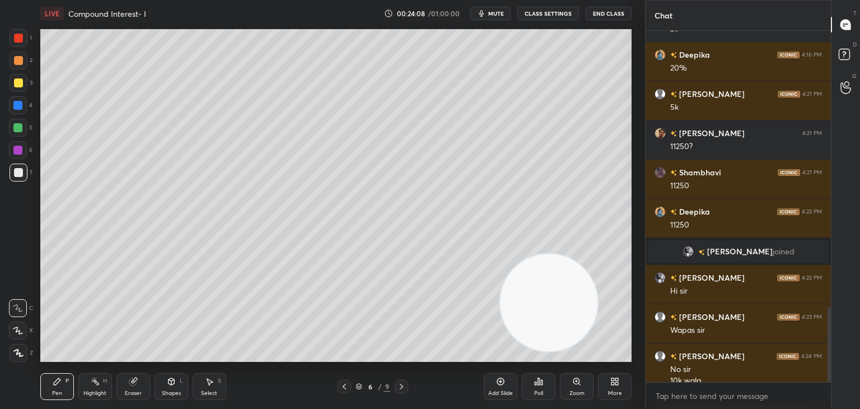
scroll to position [1298, 0]
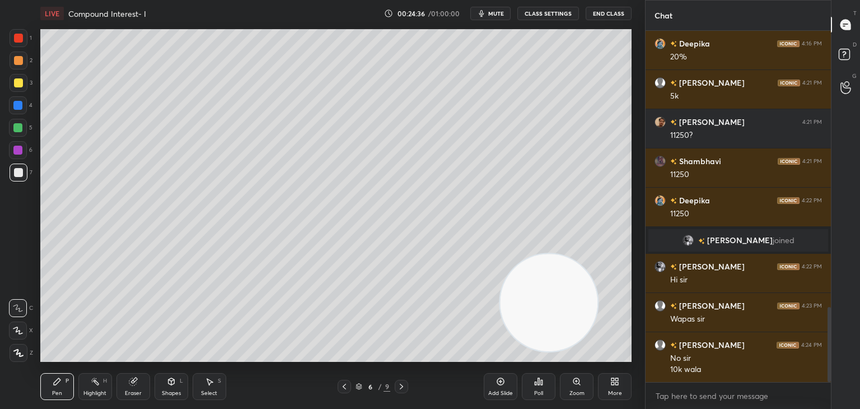
click at [629, 386] on div "More" at bounding box center [615, 386] width 34 height 27
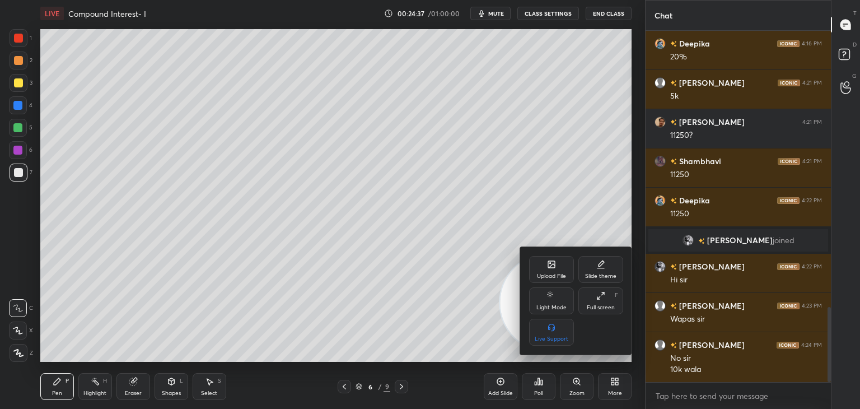
click at [548, 267] on icon at bounding box center [551, 264] width 7 height 7
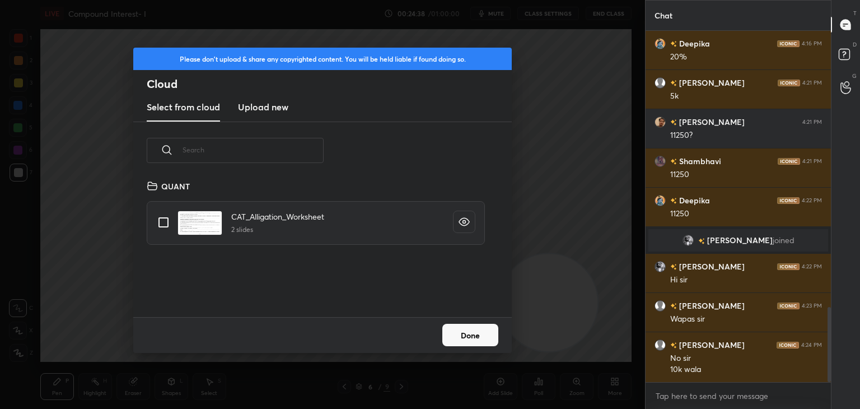
scroll to position [138, 359]
click at [258, 99] on new "Upload new" at bounding box center [263, 108] width 50 height 28
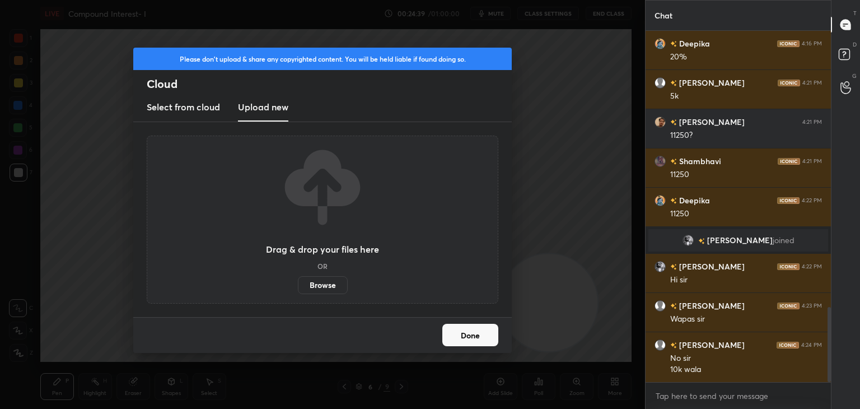
scroll to position [1309, 0]
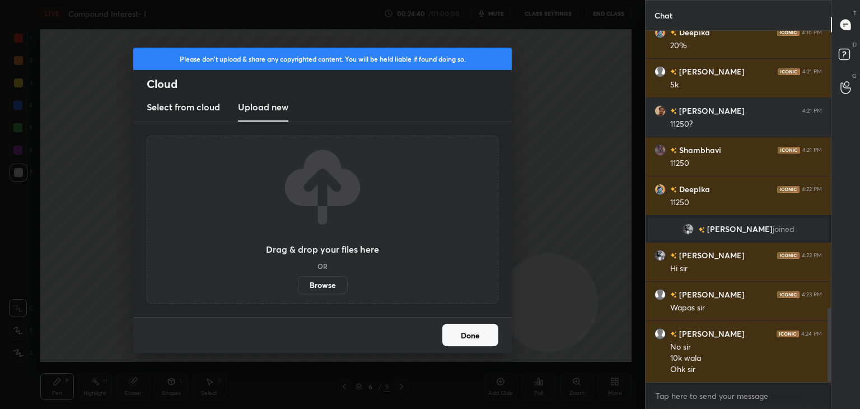
click at [318, 284] on label "Browse" at bounding box center [323, 285] width 50 height 18
click at [298, 284] on input "Browse" at bounding box center [298, 285] width 0 height 18
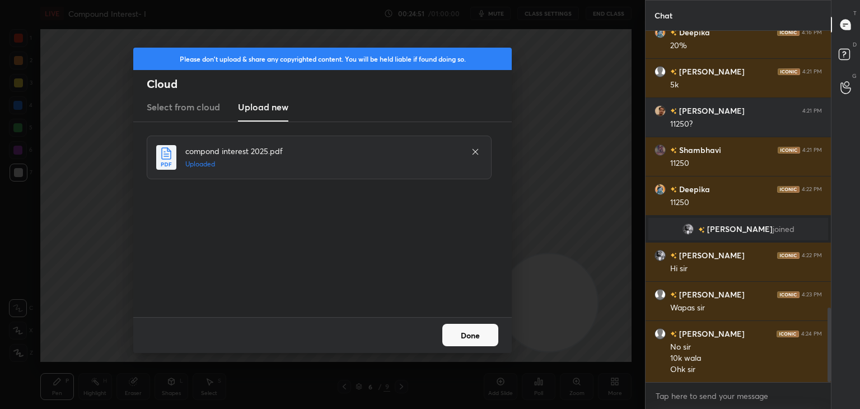
click at [471, 335] on button "Done" at bounding box center [470, 335] width 56 height 22
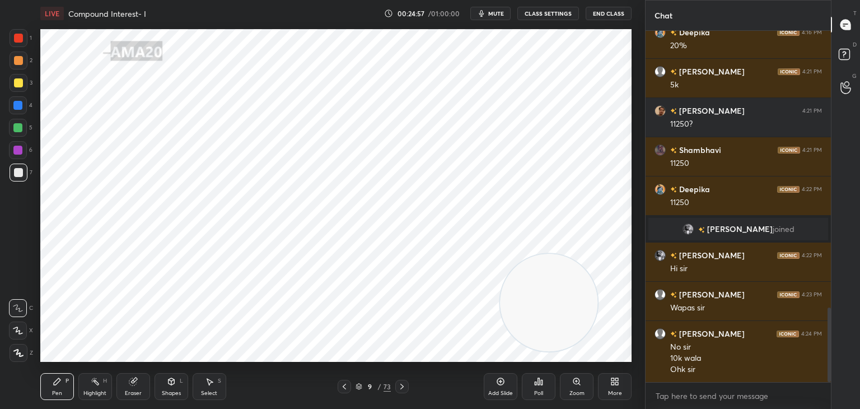
click at [358, 382] on div "9 / 73" at bounding box center [373, 386] width 35 height 10
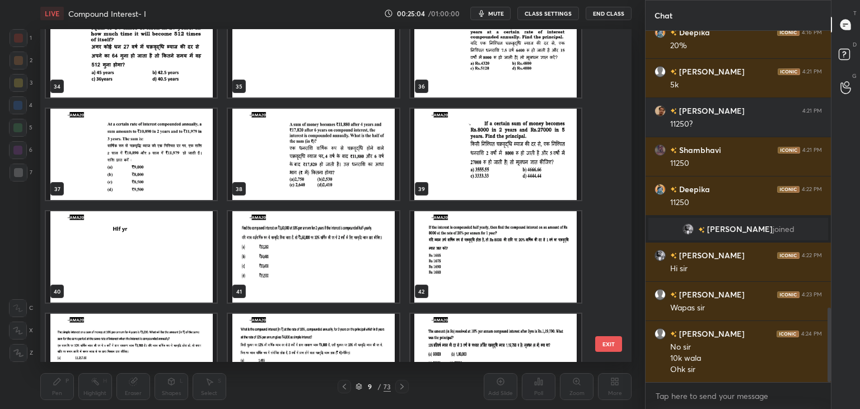
scroll to position [1157, 0]
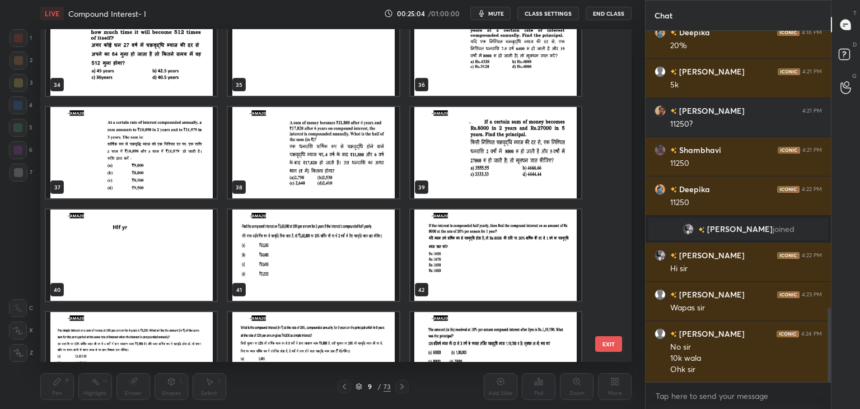
click at [271, 249] on img "grid" at bounding box center [313, 254] width 171 height 91
click at [277, 250] on img "grid" at bounding box center [313, 254] width 171 height 91
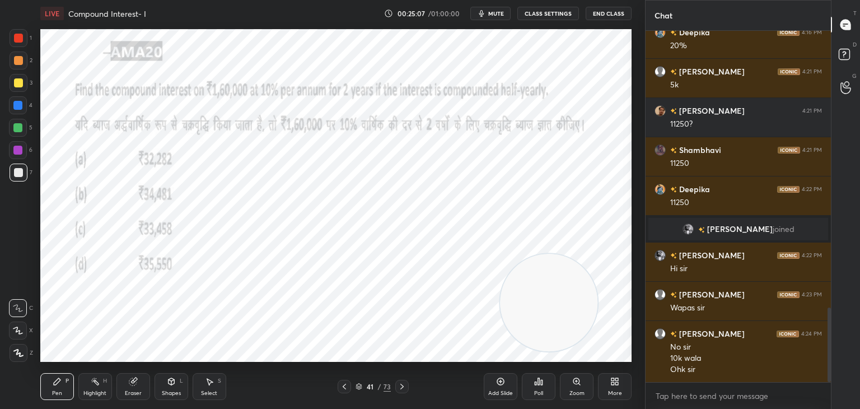
click at [18, 38] on div at bounding box center [18, 38] width 9 height 9
click at [490, 9] on button "mute" at bounding box center [490, 13] width 40 height 13
click at [490, 9] on button "unmute" at bounding box center [490, 13] width 40 height 13
click at [128, 389] on div "Eraser" at bounding box center [133, 386] width 34 height 27
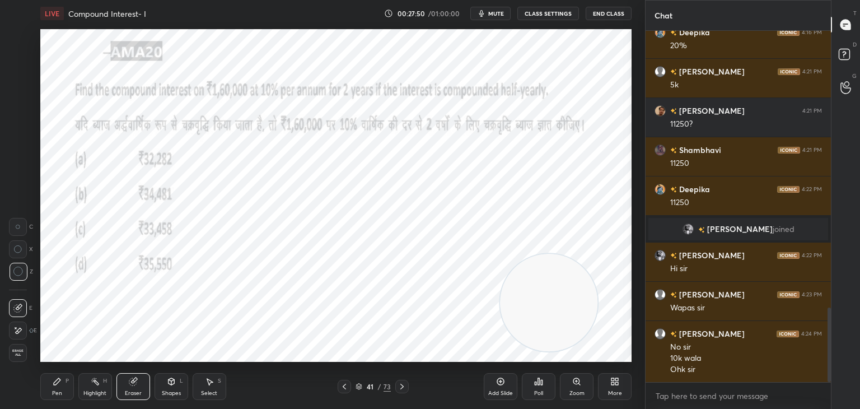
click at [490, 11] on span "mute" at bounding box center [496, 14] width 16 height 8
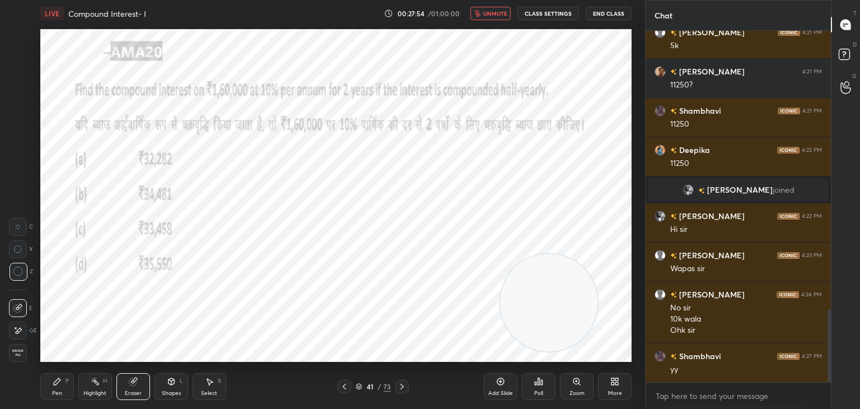
click at [494, 12] on span "unmute" at bounding box center [495, 14] width 24 height 8
click at [163, 387] on div "Shapes L" at bounding box center [172, 386] width 34 height 27
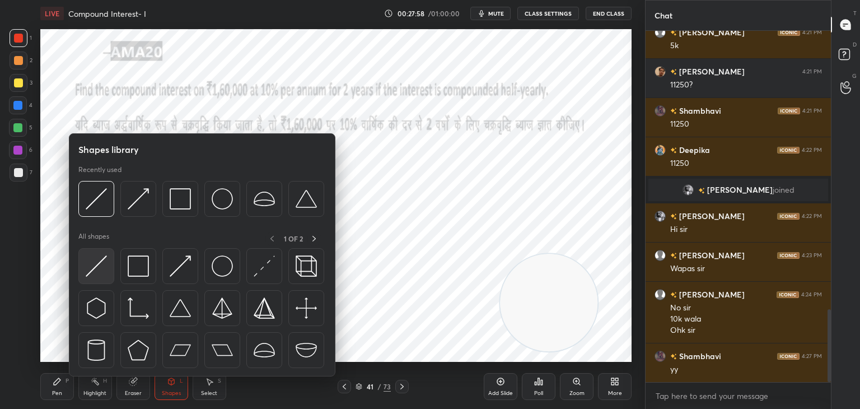
click at [98, 261] on img at bounding box center [96, 265] width 21 height 21
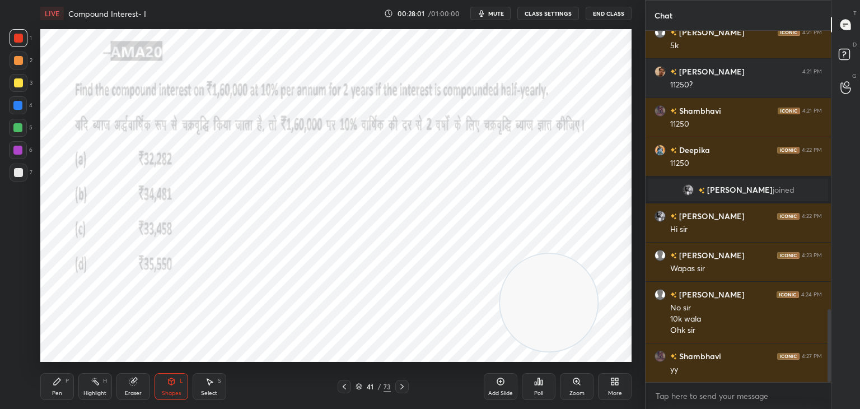
scroll to position [1387, 0]
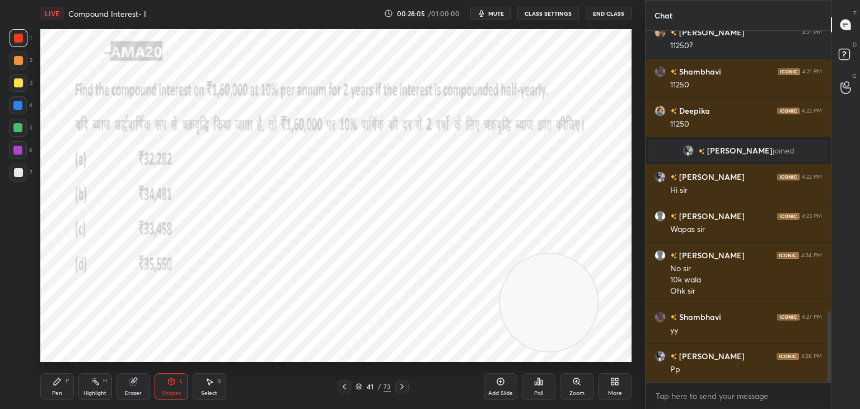
click at [62, 388] on div "Pen P" at bounding box center [57, 386] width 34 height 27
click at [20, 130] on div at bounding box center [17, 127] width 9 height 9
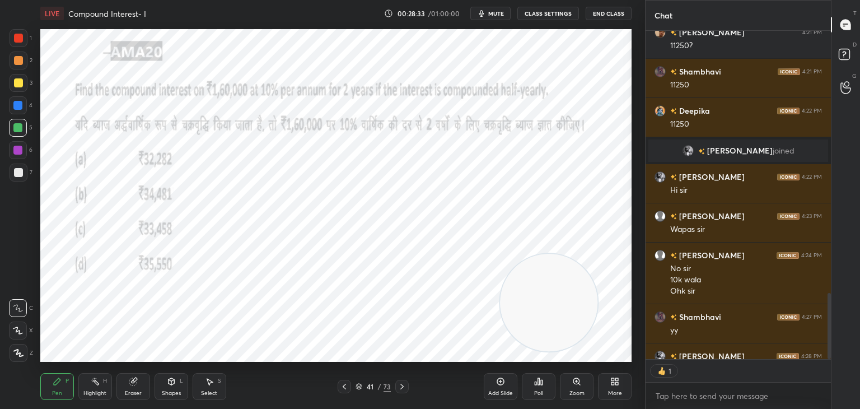
scroll to position [325, 182]
click at [539, 380] on icon at bounding box center [539, 381] width 2 height 7
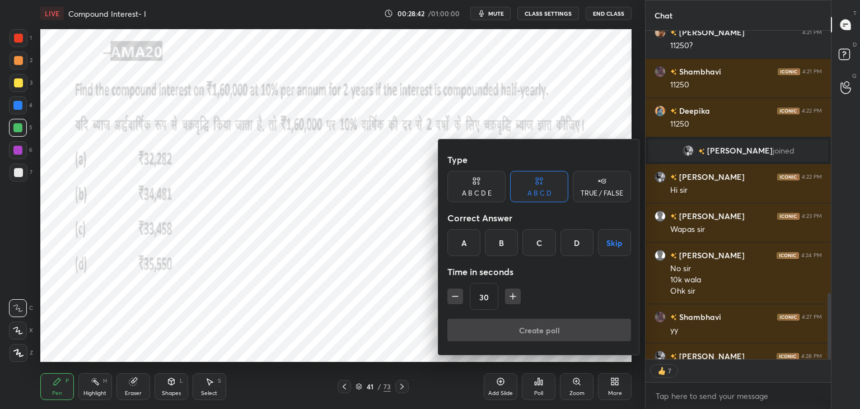
click at [504, 247] on div "B" at bounding box center [501, 242] width 33 height 27
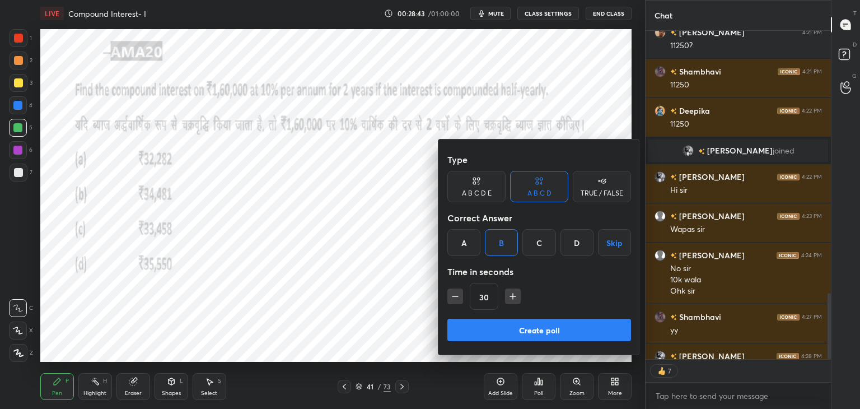
click at [483, 332] on button "Create poll" at bounding box center [539, 330] width 184 height 22
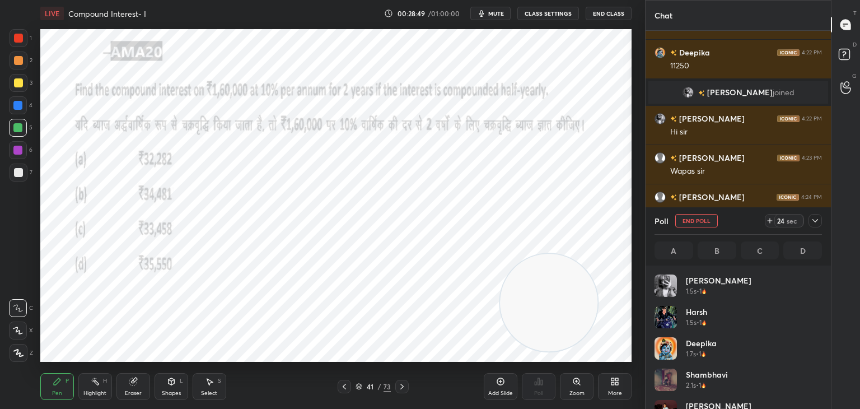
scroll to position [22, 0]
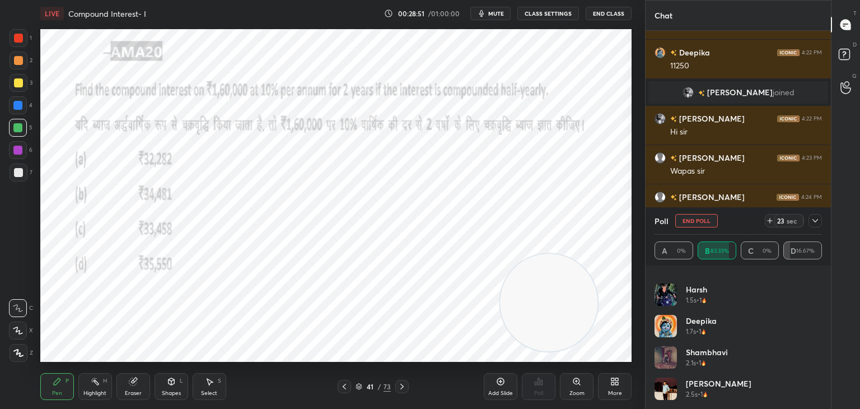
click at [498, 12] on span "mute" at bounding box center [496, 14] width 16 height 8
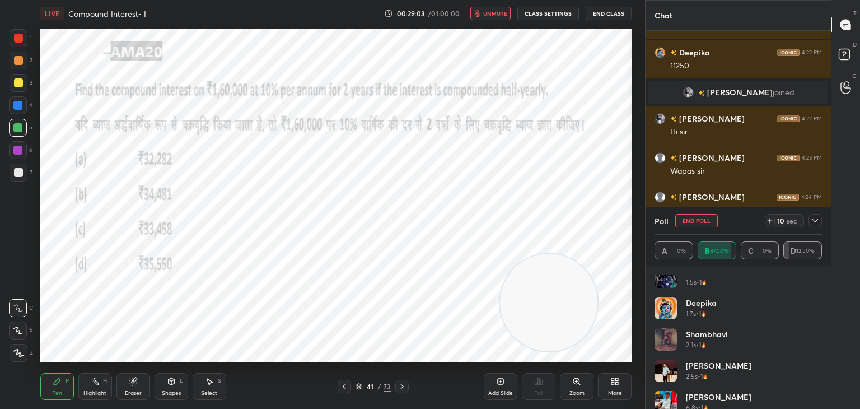
scroll to position [0, 0]
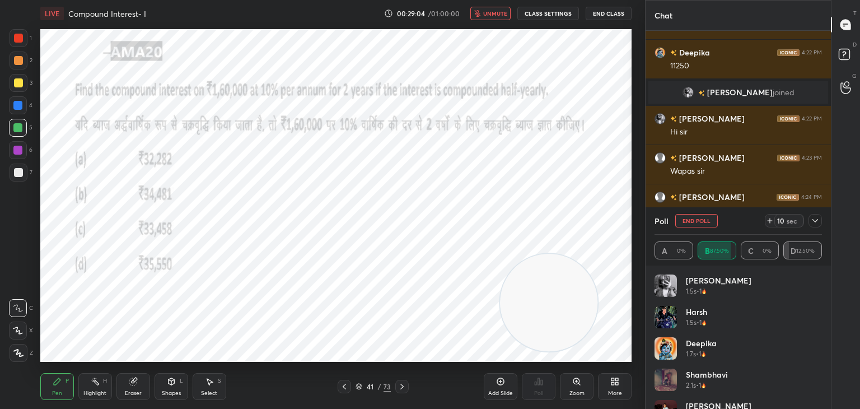
click at [499, 18] on button "unmute" at bounding box center [490, 13] width 40 height 13
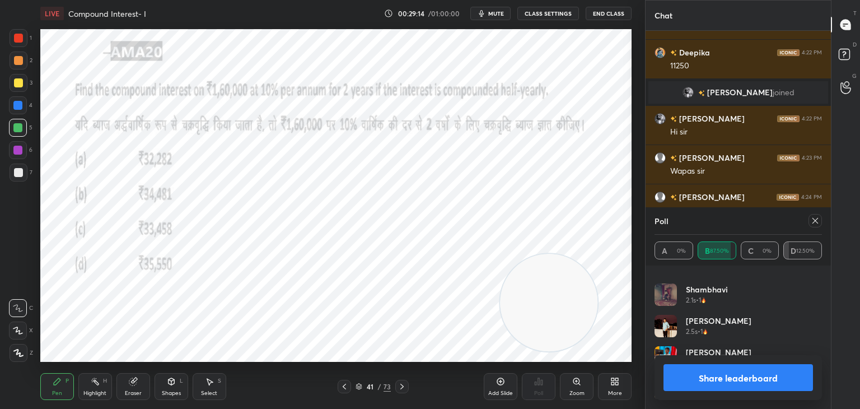
click at [733, 375] on button "Share leaderboard" at bounding box center [737, 377] width 149 height 27
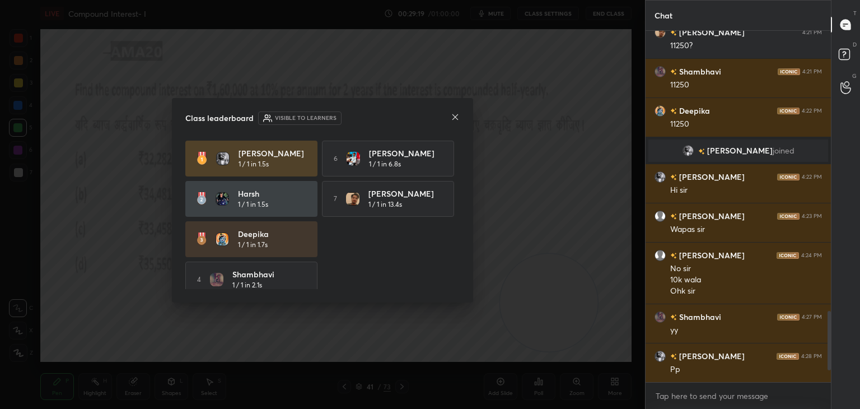
click at [459, 119] on icon at bounding box center [455, 117] width 9 height 9
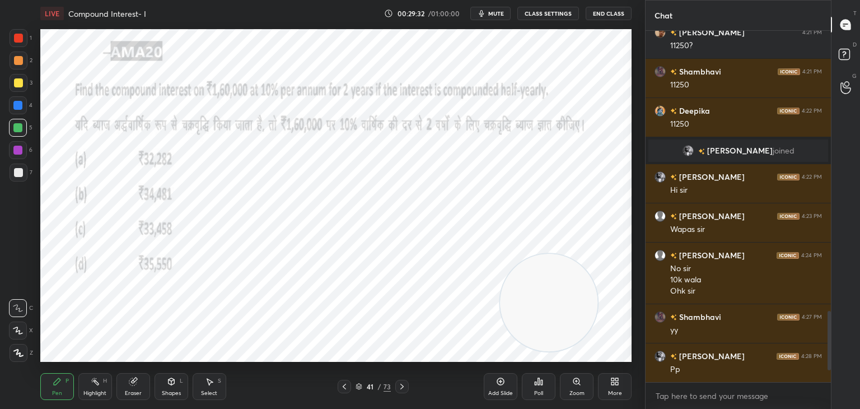
click at [21, 330] on icon at bounding box center [18, 330] width 10 height 8
click at [22, 44] on div at bounding box center [19, 38] width 18 height 18
click at [0, 214] on div "1 2 3 4 5 6 7 C X Z C X Z E E Erase all H H" at bounding box center [18, 195] width 36 height 333
click at [18, 128] on div at bounding box center [17, 127] width 9 height 9
click at [20, 45] on div at bounding box center [19, 38] width 18 height 18
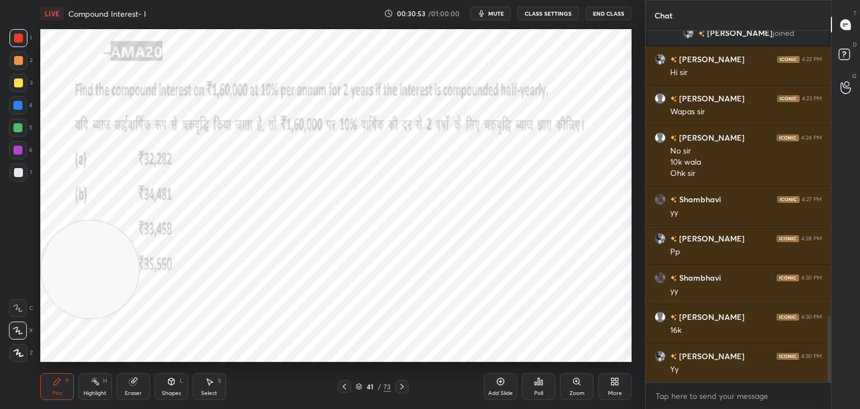
scroll to position [1544, 0]
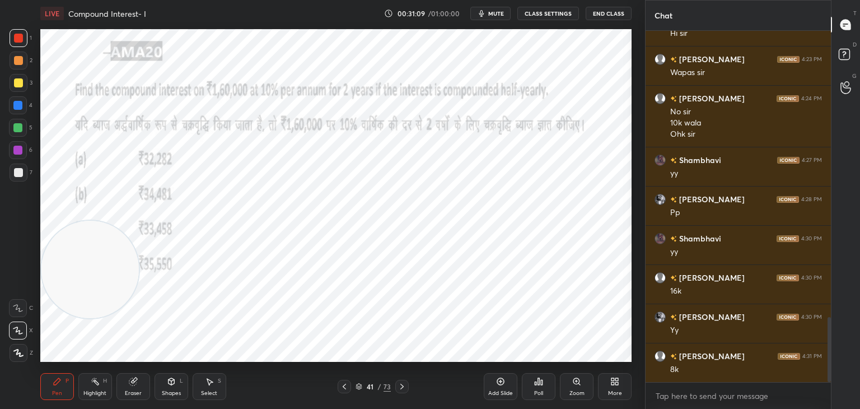
click at [168, 386] on div "Shapes L" at bounding box center [172, 386] width 34 height 27
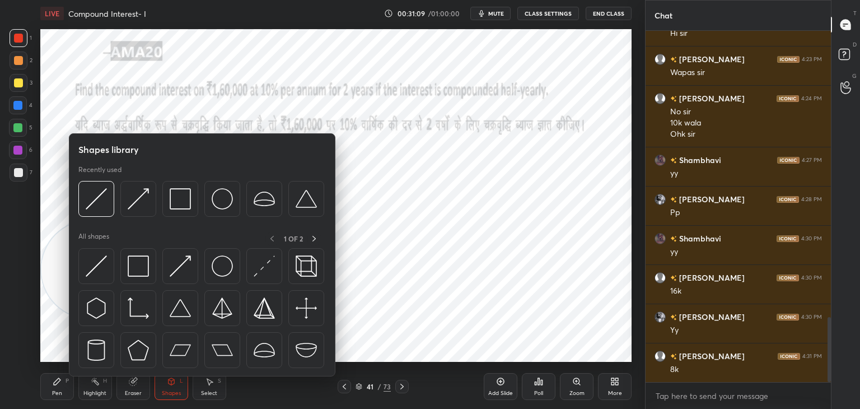
click at [107, 270] on div at bounding box center [96, 266] width 36 height 36
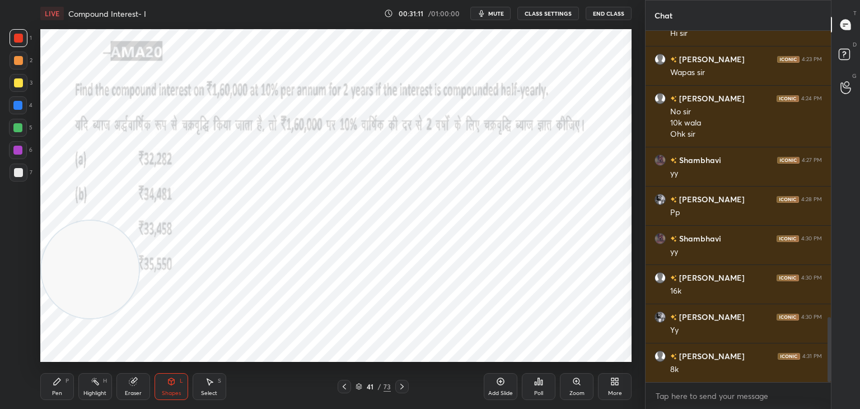
click at [68, 386] on div "Pen P" at bounding box center [57, 386] width 34 height 27
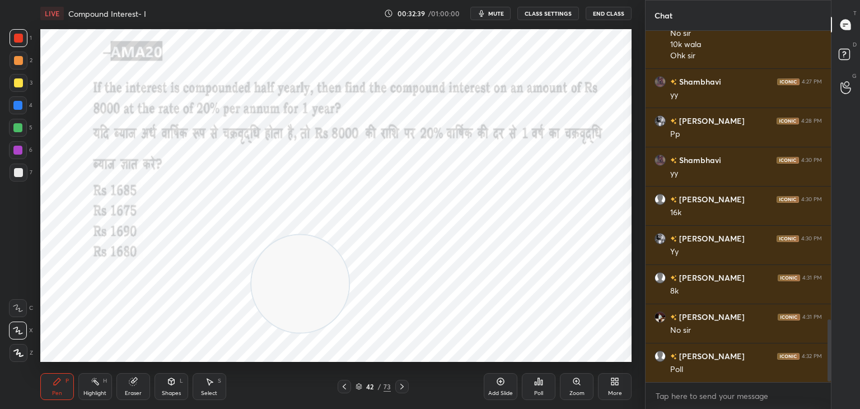
scroll to position [1662, 0]
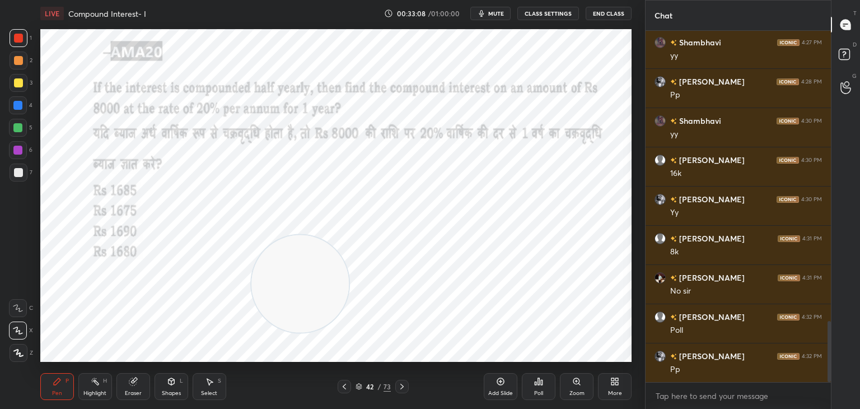
click at [498, 11] on span "mute" at bounding box center [496, 14] width 16 height 8
click at [498, 11] on span "unmute" at bounding box center [495, 14] width 24 height 8
click at [531, 386] on div "Poll" at bounding box center [539, 386] width 34 height 27
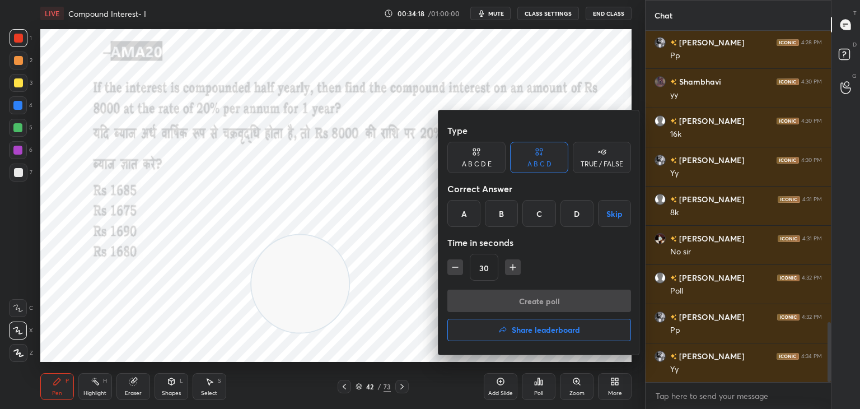
click at [568, 218] on div "D" at bounding box center [576, 213] width 33 height 27
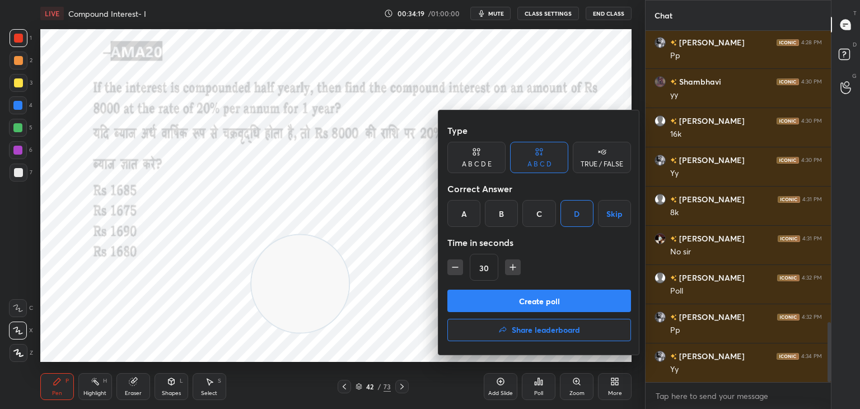
click at [544, 305] on button "Create poll" at bounding box center [539, 300] width 184 height 22
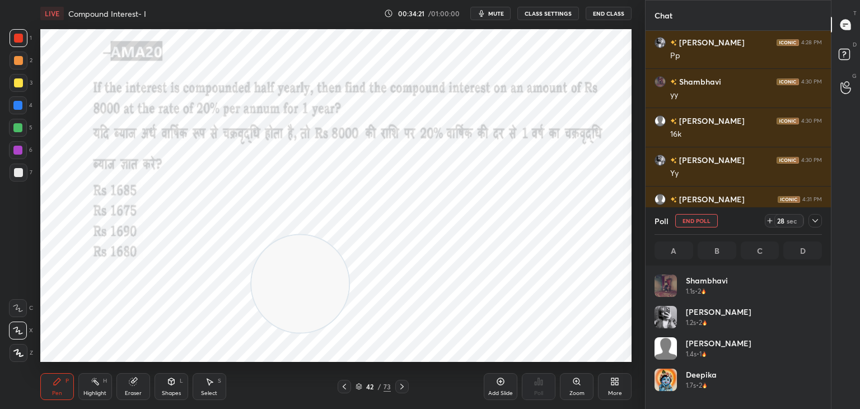
scroll to position [131, 164]
click at [486, 12] on icon "button" at bounding box center [481, 13] width 9 height 9
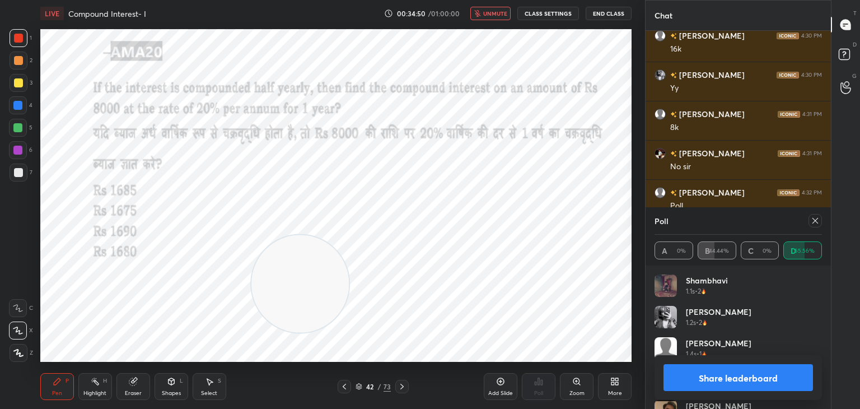
scroll to position [1647, 0]
click at [484, 8] on button "unmute" at bounding box center [490, 13] width 40 height 13
click at [710, 362] on div "Share leaderboard" at bounding box center [738, 377] width 167 height 45
click at [689, 375] on button "Share leaderboard" at bounding box center [737, 377] width 149 height 27
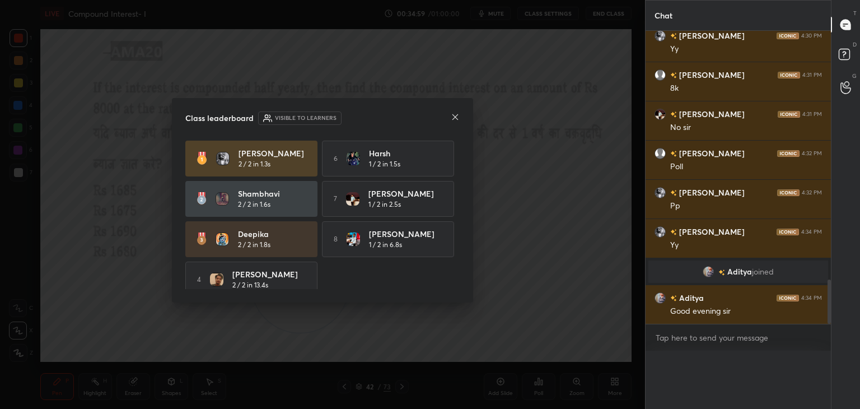
scroll to position [3, 3]
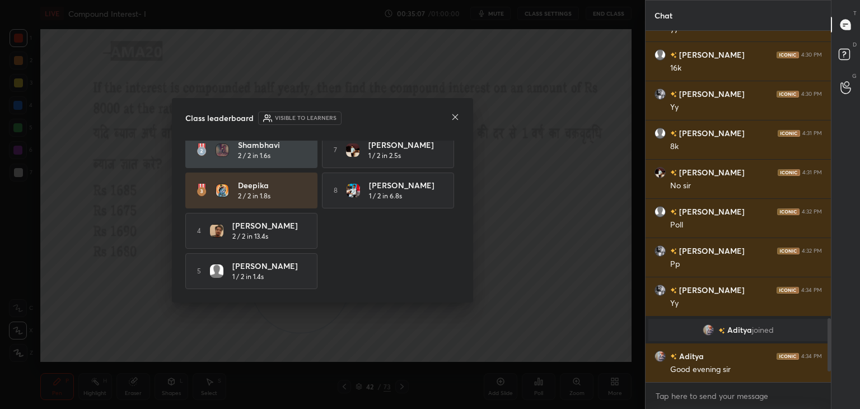
click at [455, 116] on icon at bounding box center [455, 117] width 6 height 6
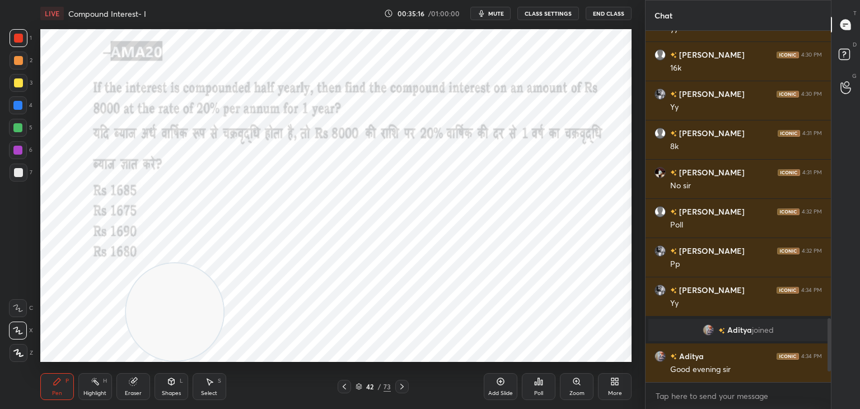
click at [176, 385] on div "Shapes L" at bounding box center [172, 386] width 34 height 27
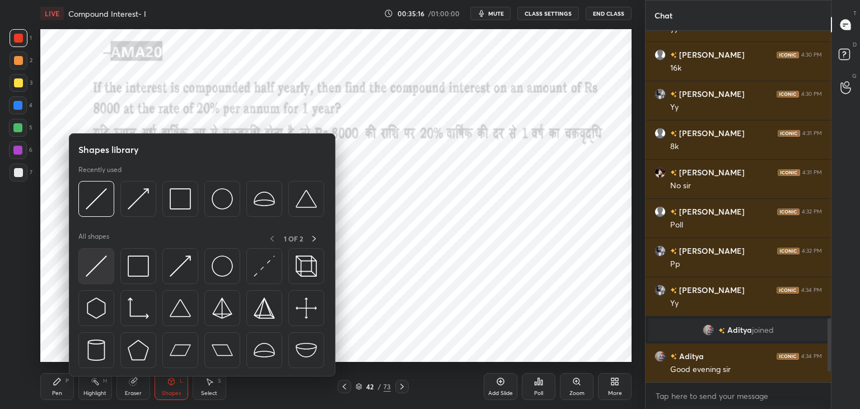
click at [108, 272] on div at bounding box center [96, 266] width 36 height 36
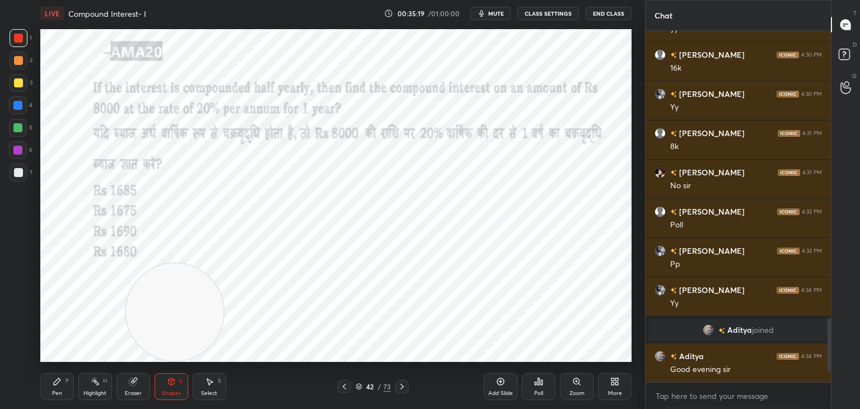
click at [52, 388] on div "Pen P" at bounding box center [57, 386] width 34 height 27
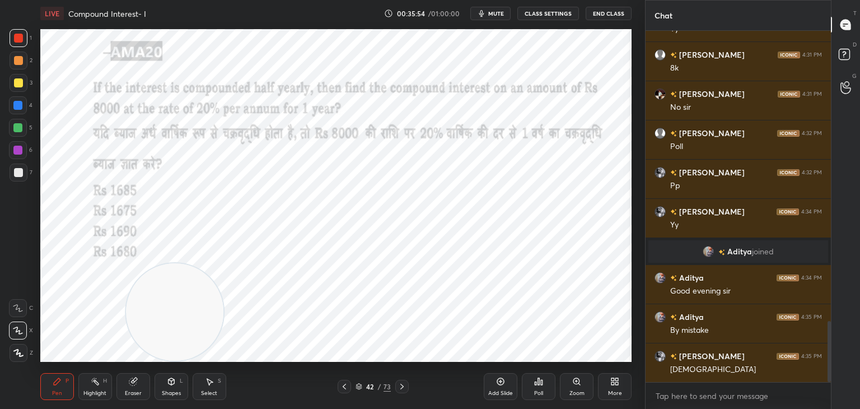
click at [7, 109] on div "1 2 3 4 5 6 7 C X Z C X Z E E Erase all H H" at bounding box center [18, 195] width 36 height 333
click at [19, 110] on div at bounding box center [18, 105] width 18 height 18
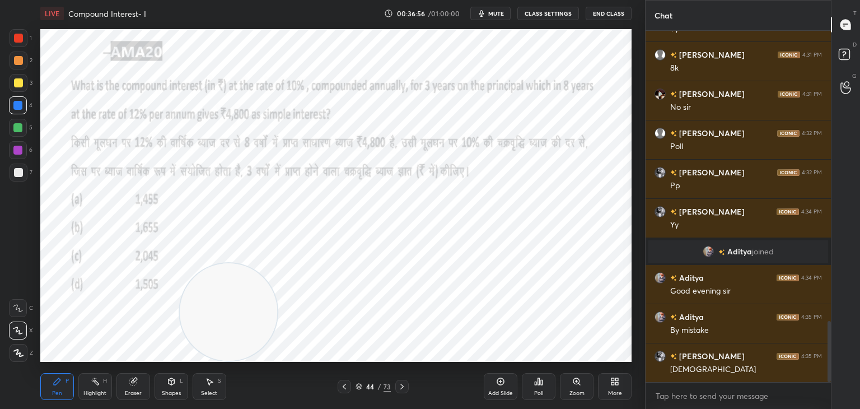
click at [502, 10] on span "mute" at bounding box center [496, 14] width 16 height 8
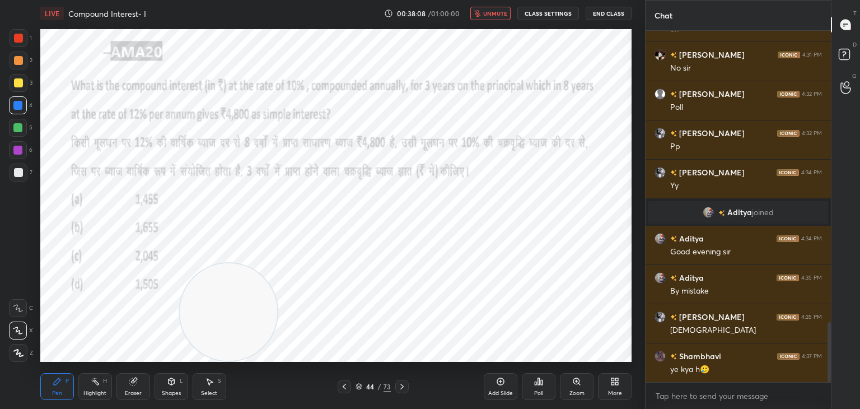
scroll to position [1746, 0]
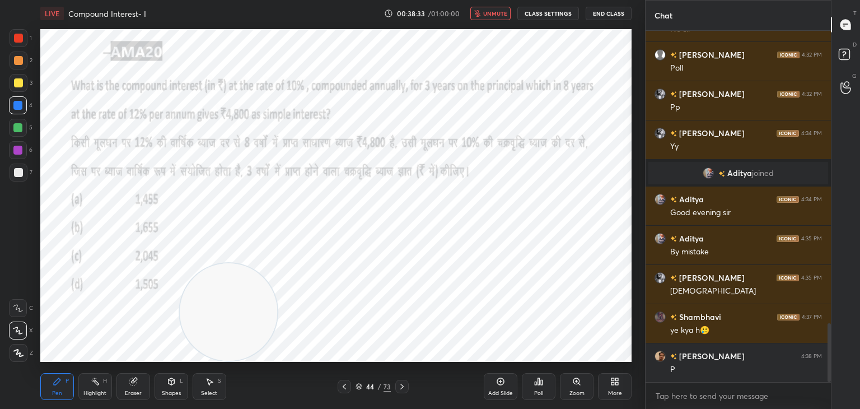
click at [507, 15] on span "unmute" at bounding box center [495, 14] width 24 height 8
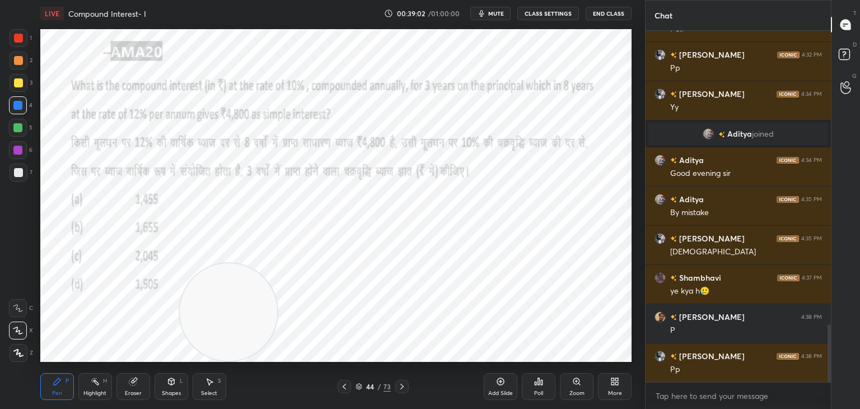
click at [538, 390] on div "Poll" at bounding box center [538, 393] width 9 height 6
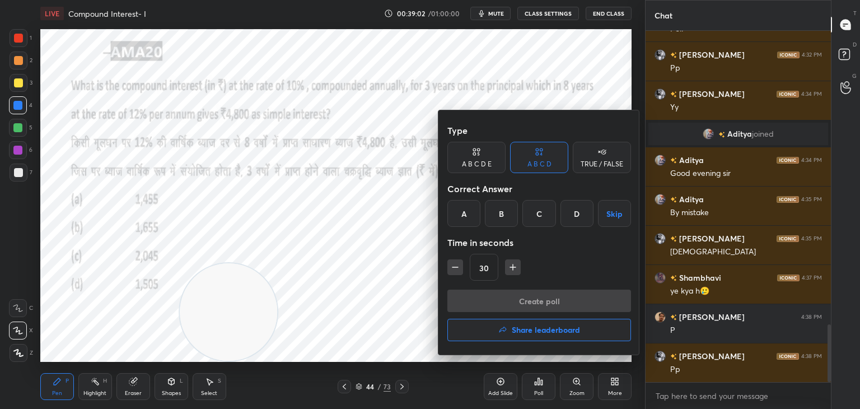
click at [502, 230] on div "Type A B C D E A B C D TRUE / FALSE Correct Answer A B C D Skip Time in seconds…" at bounding box center [539, 204] width 184 height 170
click at [504, 293] on div "Create poll Share leaderboard" at bounding box center [539, 317] width 184 height 56
click at [504, 213] on div "B" at bounding box center [501, 213] width 33 height 27
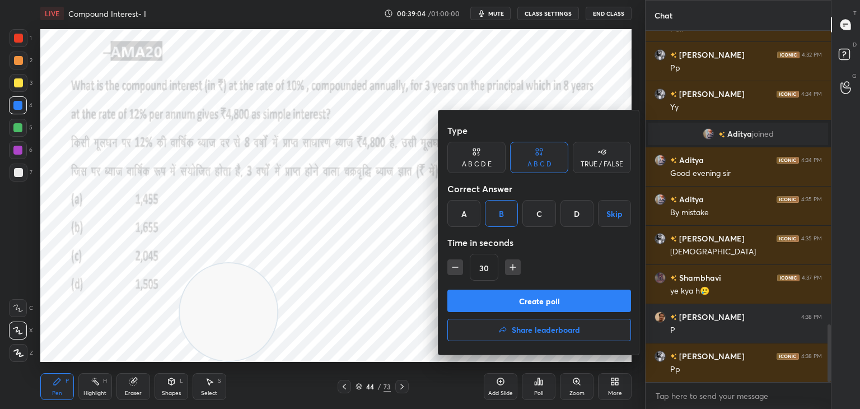
click at [505, 300] on button "Create poll" at bounding box center [539, 300] width 184 height 22
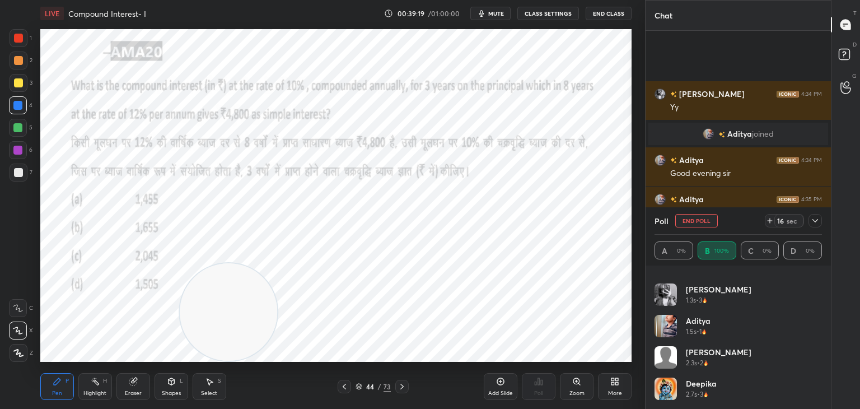
scroll to position [1882, 0]
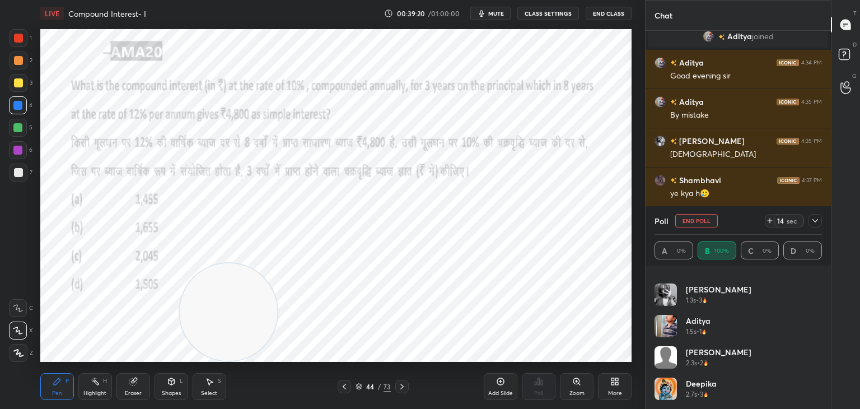
click at [127, 394] on div "Eraser" at bounding box center [133, 393] width 17 height 6
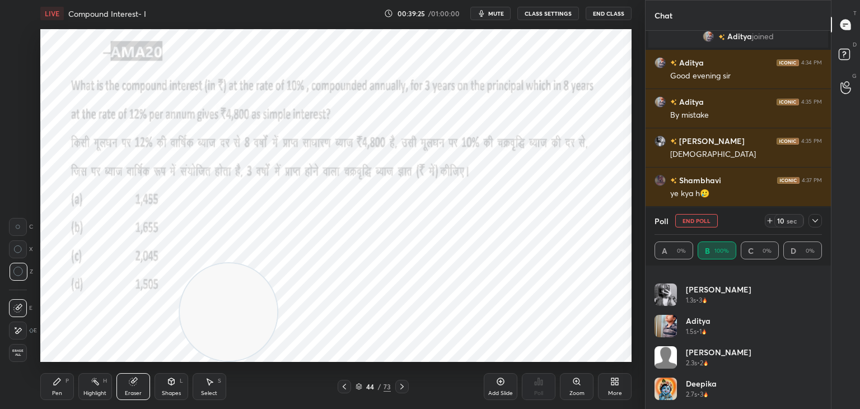
click at [45, 375] on div "Pen P" at bounding box center [57, 386] width 34 height 27
click at [50, 381] on div "Pen P" at bounding box center [57, 386] width 34 height 27
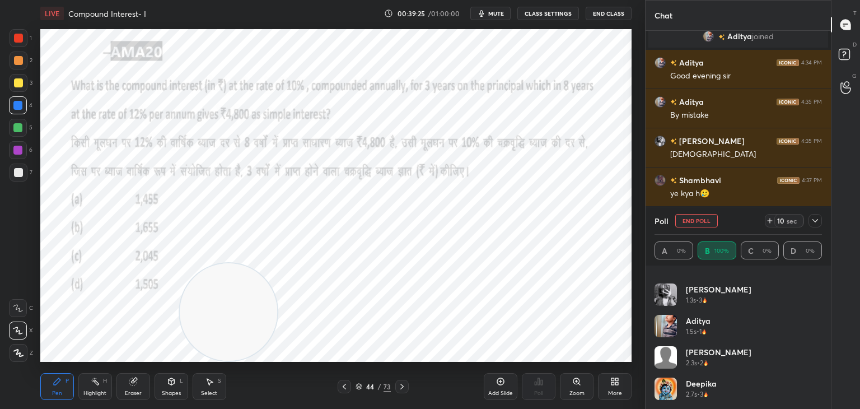
click at [58, 370] on div "Pen P Highlight H Eraser Shapes L Select S 44 / 73 Add Slide Poll Zoom More" at bounding box center [335, 386] width 591 height 45
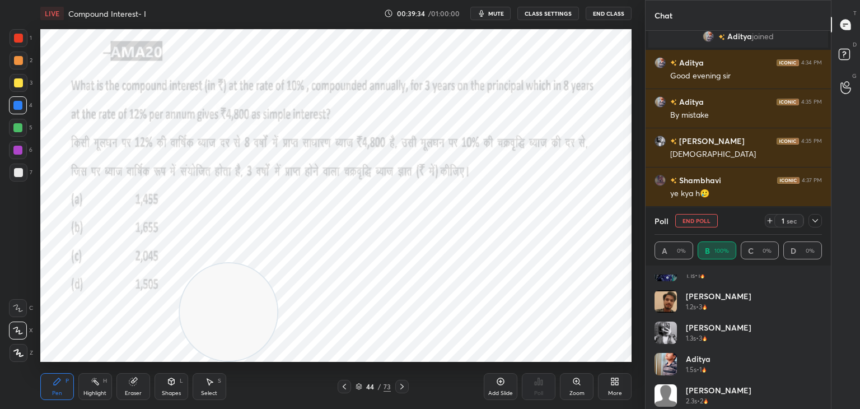
scroll to position [0, 0]
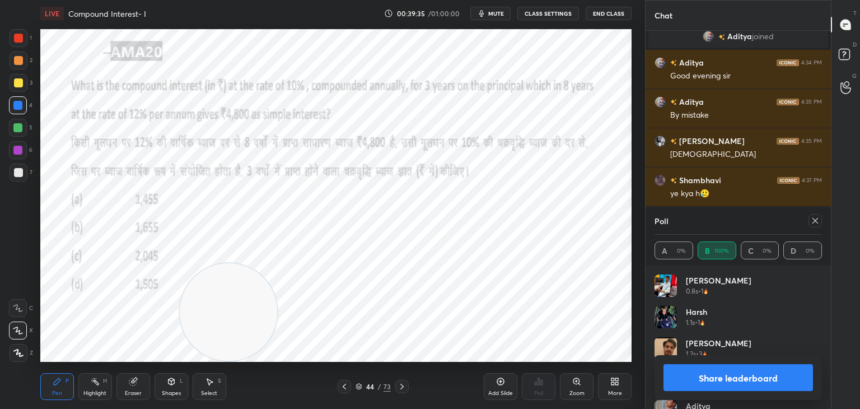
click at [724, 377] on button "Share leaderboard" at bounding box center [737, 377] width 149 height 27
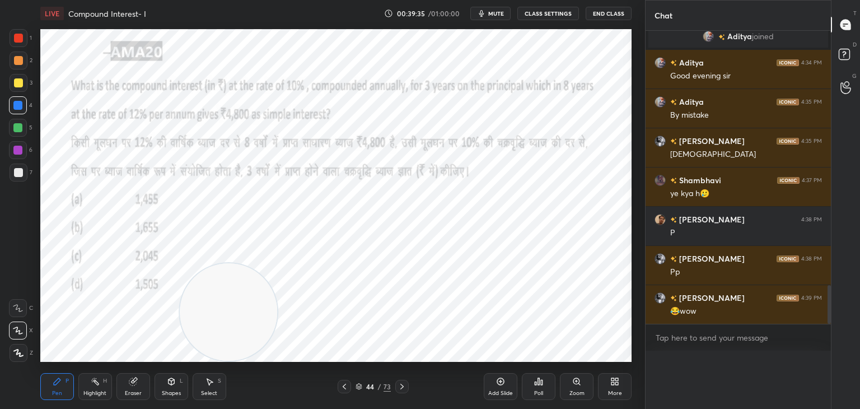
scroll to position [99, 164]
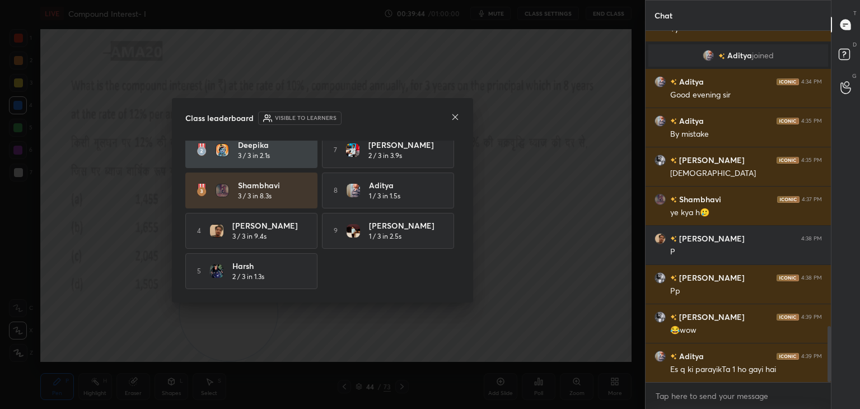
click at [454, 119] on icon at bounding box center [455, 117] width 9 height 9
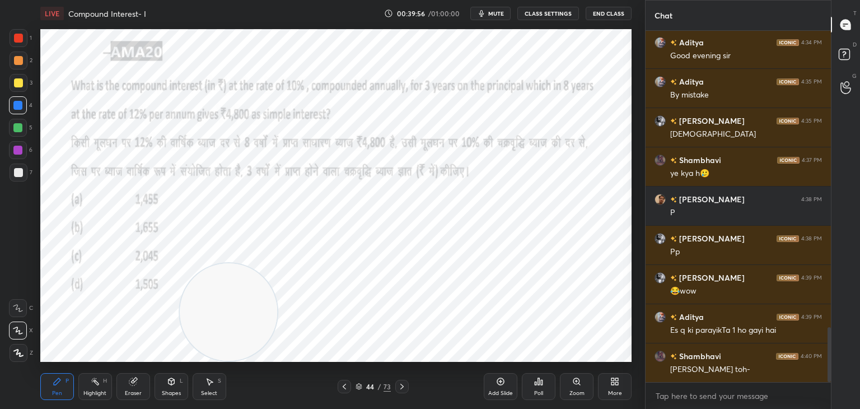
click at [21, 35] on div at bounding box center [18, 38] width 9 height 9
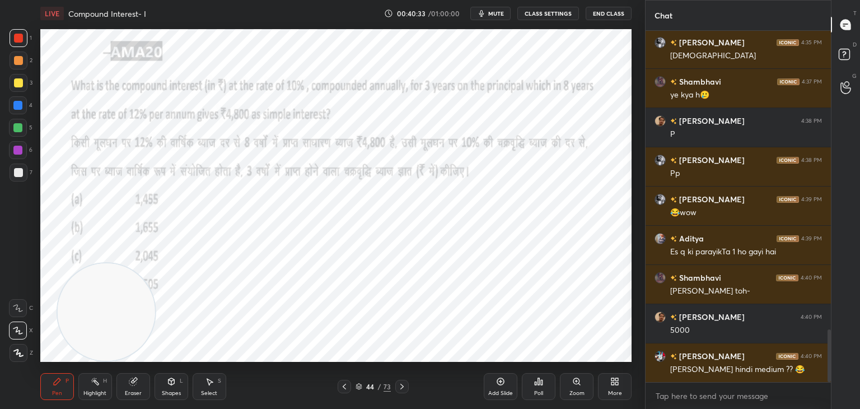
click at [21, 128] on div at bounding box center [17, 127] width 9 height 9
click at [21, 149] on div at bounding box center [17, 150] width 9 height 9
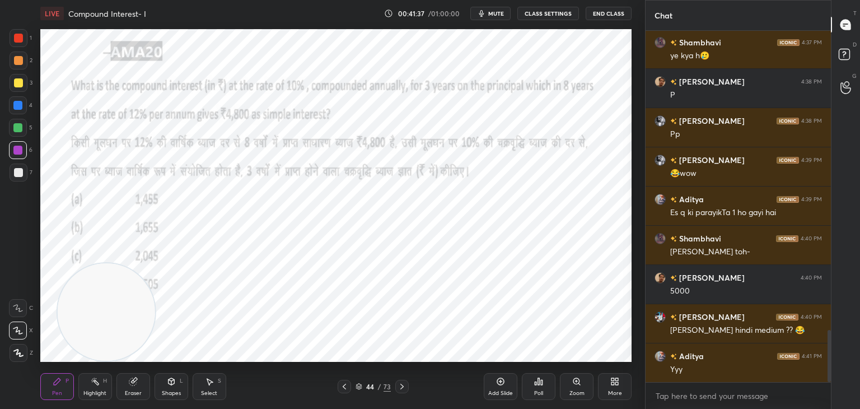
click at [167, 384] on icon at bounding box center [171, 381] width 9 height 9
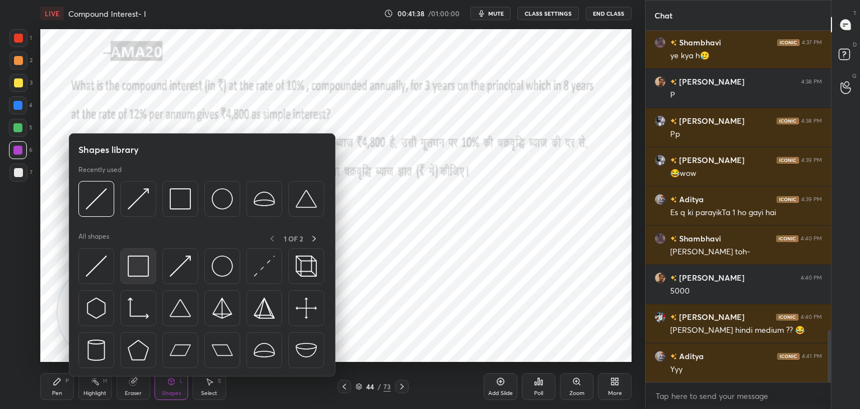
click at [118, 269] on div at bounding box center [201, 311] width 247 height 126
click at [108, 269] on div at bounding box center [96, 266] width 36 height 36
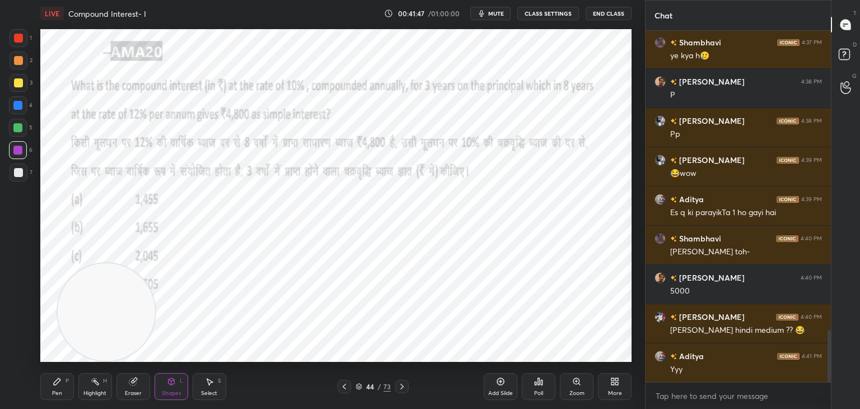
click at [44, 387] on div "Pen P" at bounding box center [57, 386] width 34 height 27
click at [20, 127] on div at bounding box center [17, 127] width 9 height 9
click at [20, 106] on div at bounding box center [17, 105] width 9 height 9
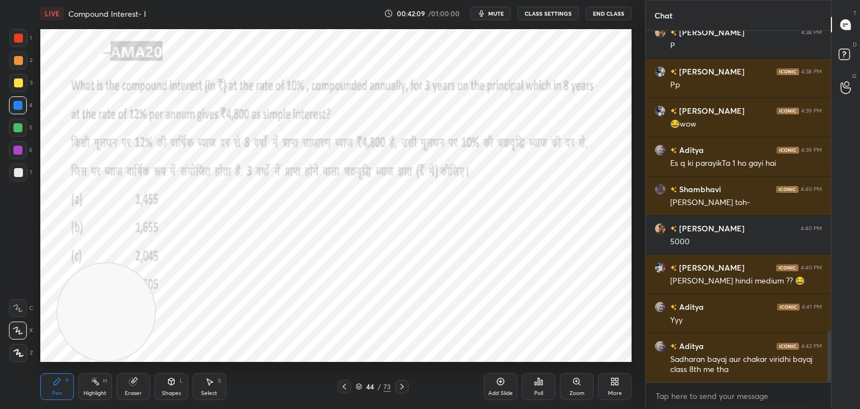
click at [20, 43] on div at bounding box center [18, 38] width 9 height 9
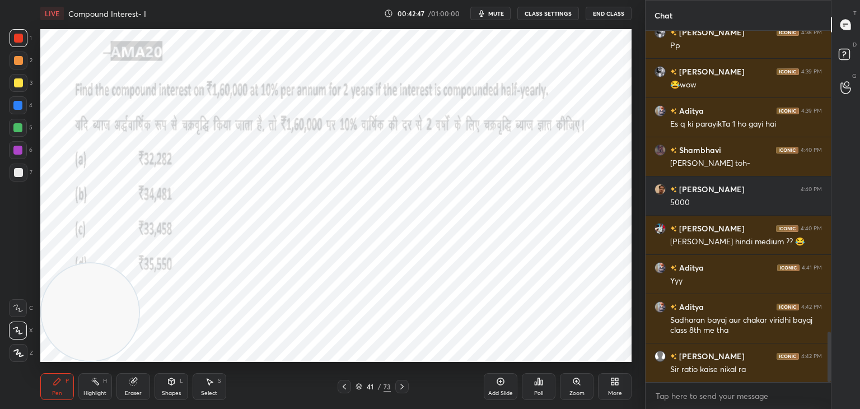
click at [488, 381] on div "Add Slide" at bounding box center [501, 386] width 34 height 27
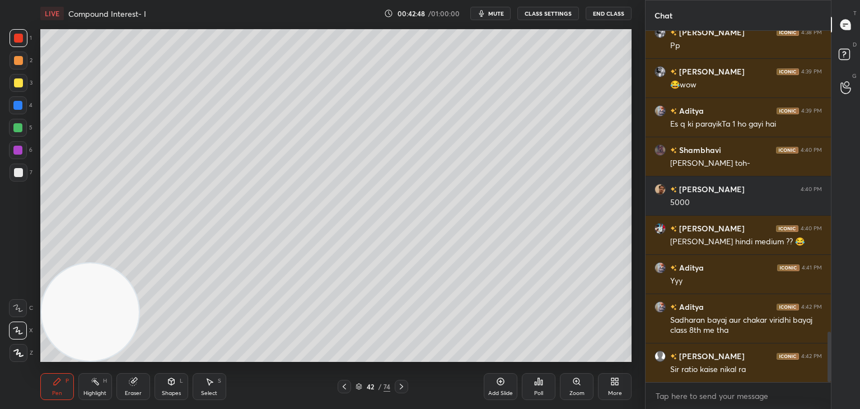
click at [25, 175] on div at bounding box center [19, 172] width 18 height 18
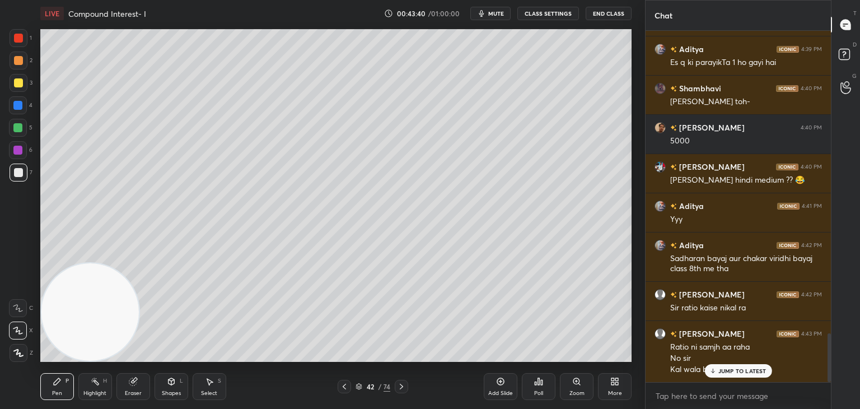
scroll to position [3, 3]
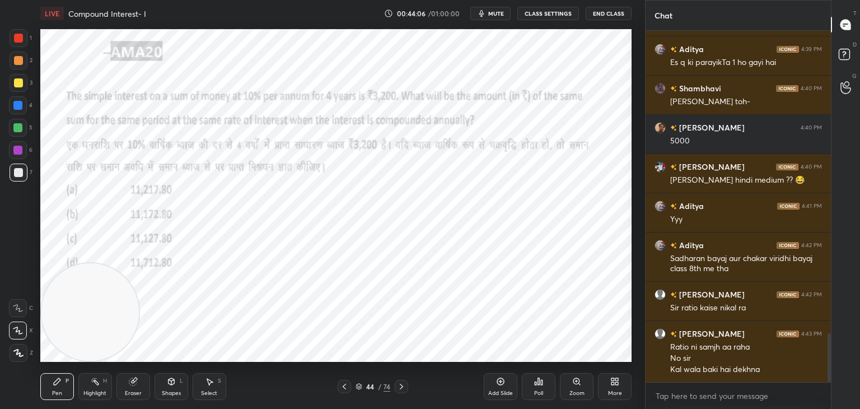
click at [19, 43] on div at bounding box center [19, 38] width 18 height 18
click at [483, 16] on icon "button" at bounding box center [481, 13] width 5 height 7
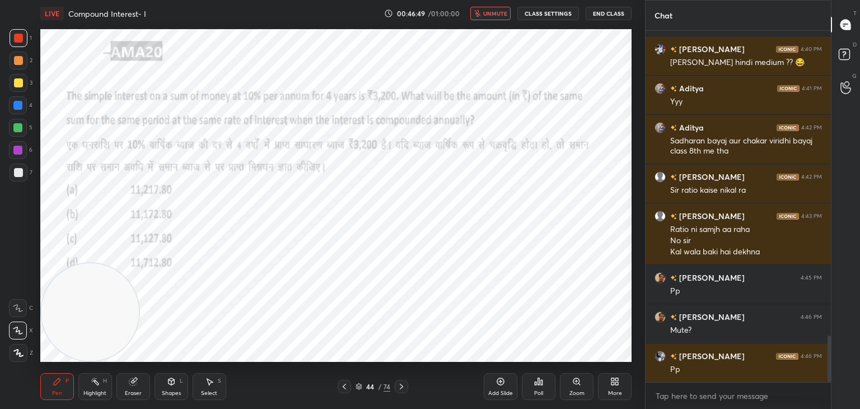
scroll to position [325, 182]
click at [544, 392] on div "Poll" at bounding box center [539, 386] width 34 height 27
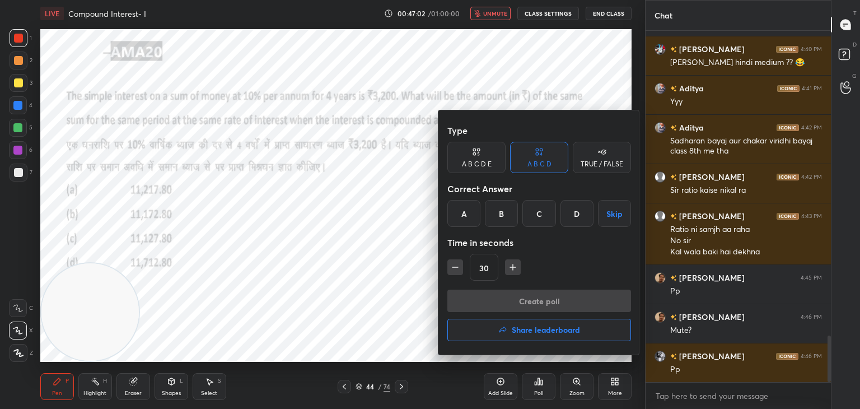
scroll to position [3, 3]
click at [569, 212] on div "D" at bounding box center [576, 213] width 33 height 27
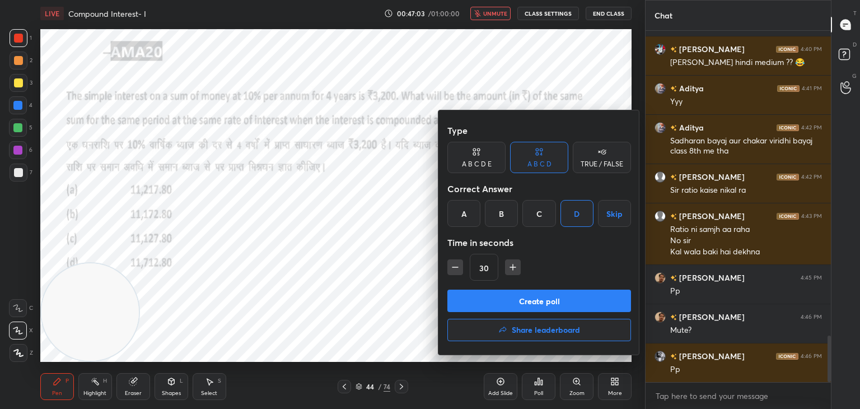
click at [534, 301] on button "Create poll" at bounding box center [539, 300] width 184 height 22
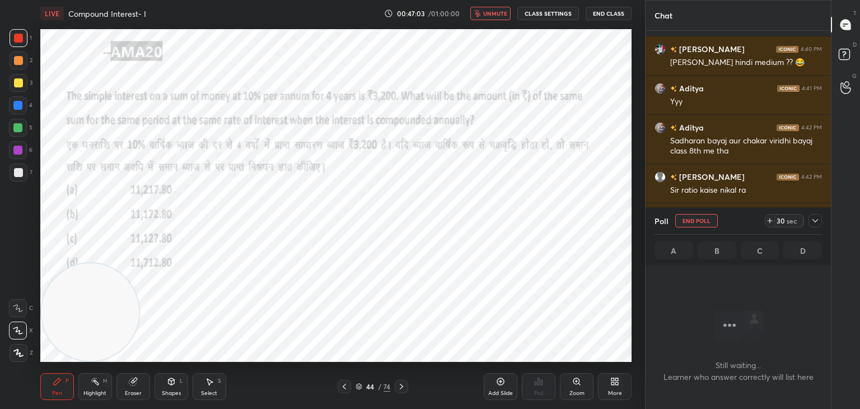
scroll to position [316, 182]
click at [498, 2] on div "LIVE Compound Interest- I 00:47:04 / 01:00:00 unmute CLASS SETTINGS End Class" at bounding box center [335, 13] width 591 height 27
click at [492, 16] on span "unmute" at bounding box center [495, 14] width 24 height 8
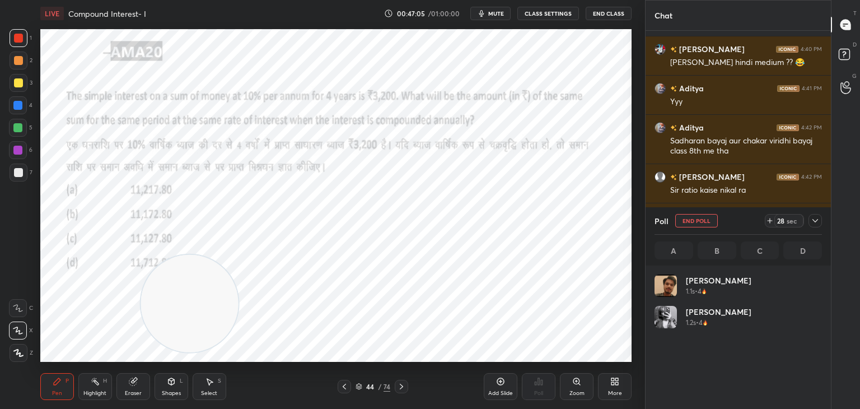
scroll to position [131, 164]
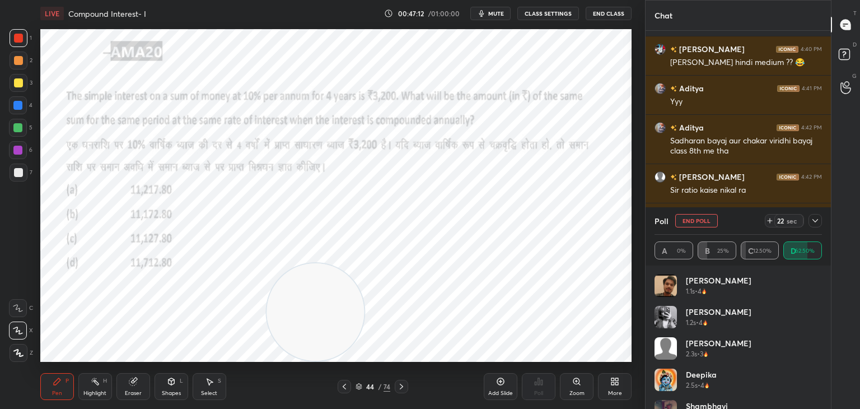
click at [139, 380] on div "Eraser" at bounding box center [133, 386] width 34 height 27
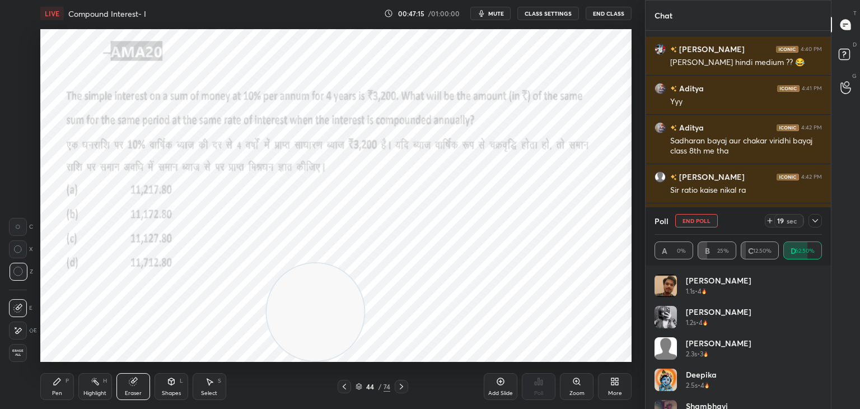
click at [59, 382] on icon at bounding box center [57, 381] width 9 height 9
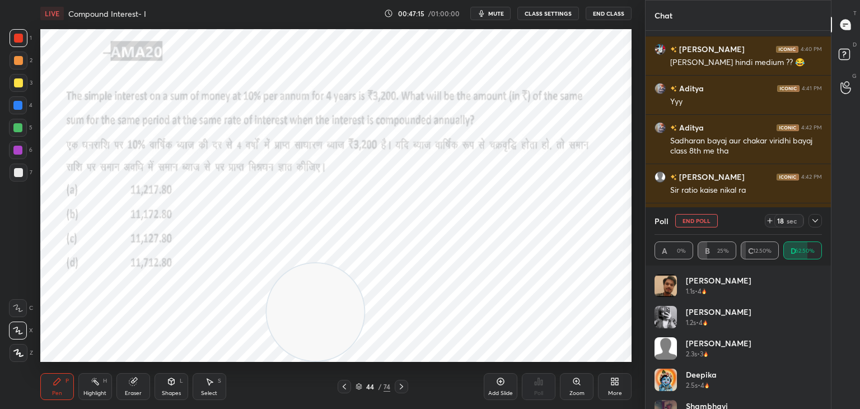
click at [60, 385] on icon at bounding box center [57, 381] width 9 height 9
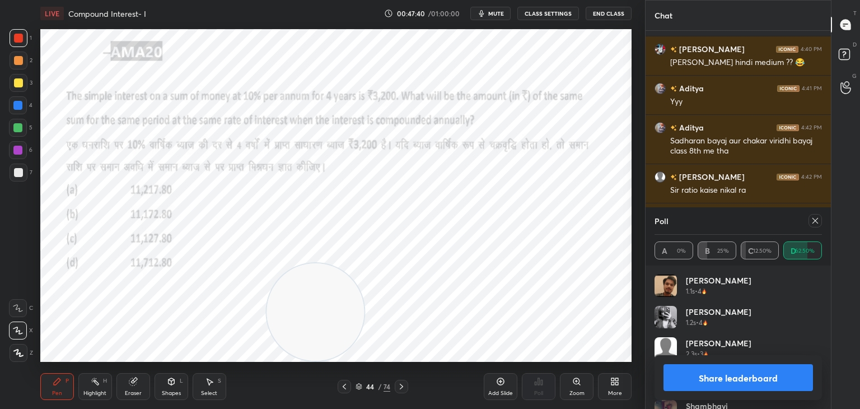
click at [727, 372] on button "Share leaderboard" at bounding box center [737, 377] width 149 height 27
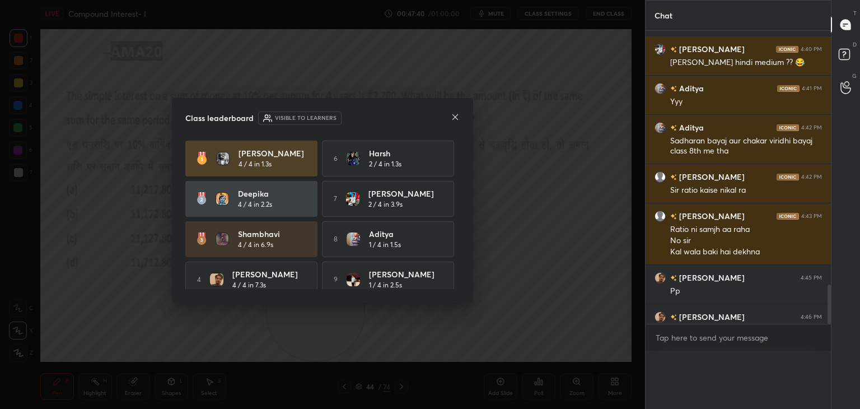
scroll to position [333, 182]
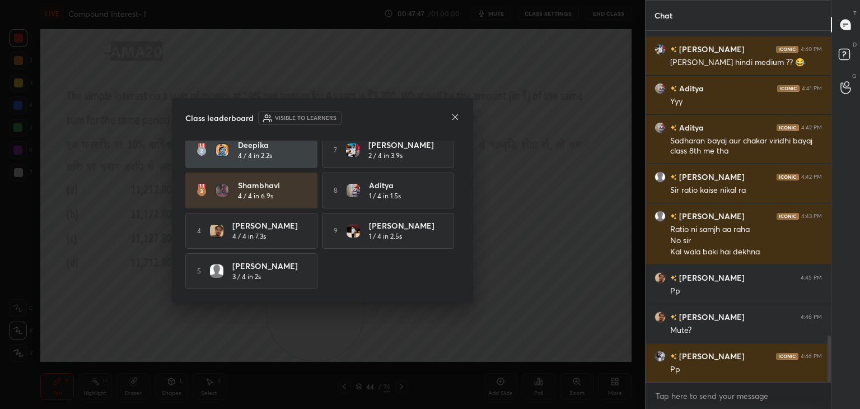
click at [455, 118] on icon at bounding box center [455, 117] width 9 height 9
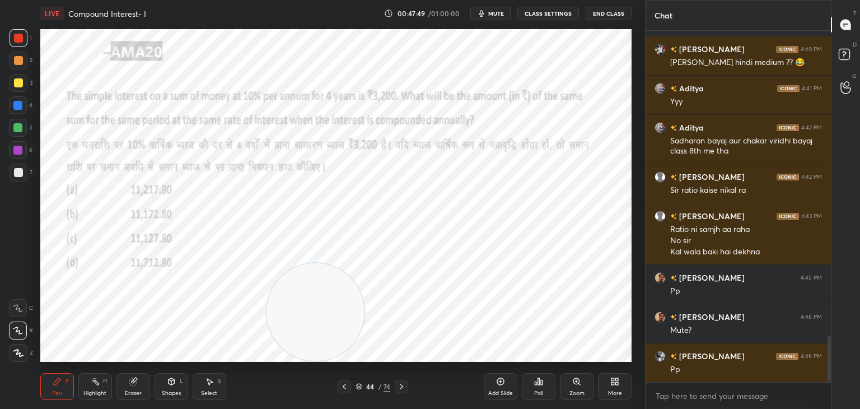
click at [138, 386] on div "Eraser" at bounding box center [133, 386] width 34 height 27
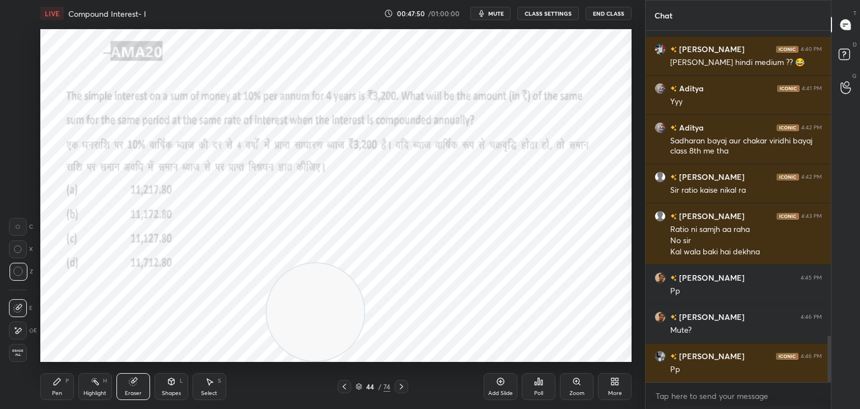
click at [18, 354] on span "Erase all" at bounding box center [18, 353] width 17 height 8
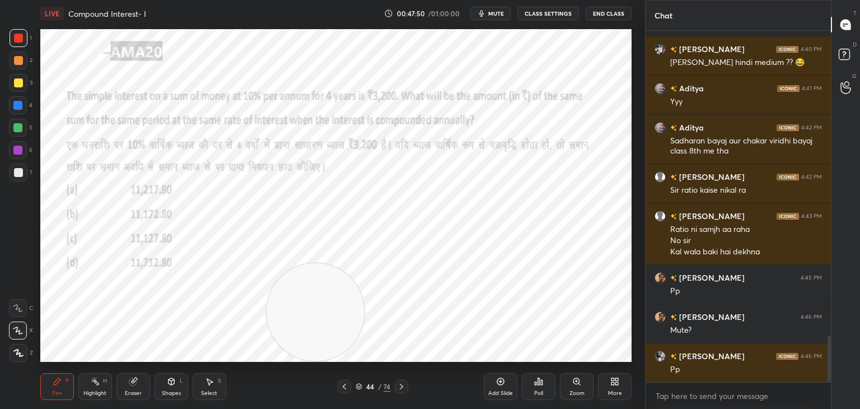
click at [58, 389] on div "Pen P" at bounding box center [57, 386] width 34 height 27
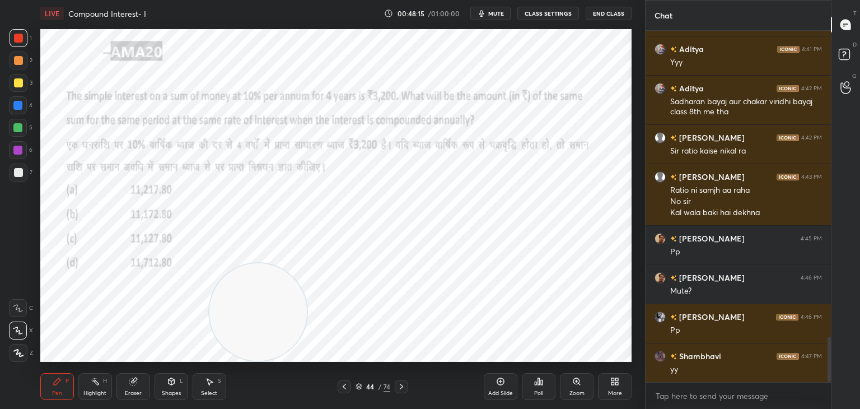
scroll to position [2366, 0]
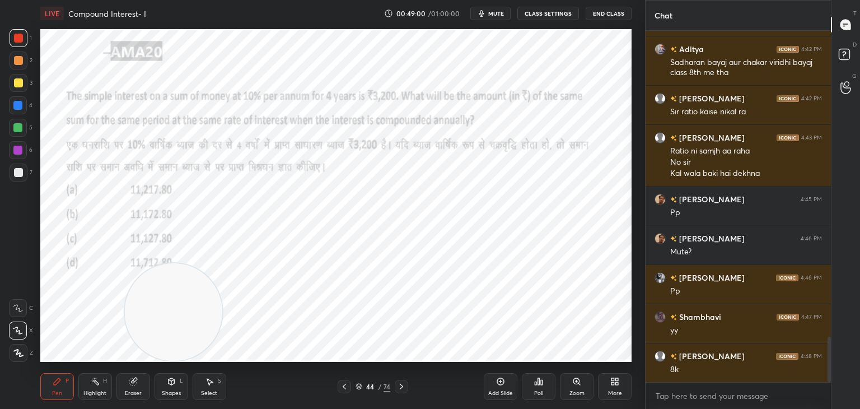
click at [20, 106] on div at bounding box center [17, 105] width 9 height 9
click at [172, 387] on div "Shapes L" at bounding box center [172, 386] width 34 height 27
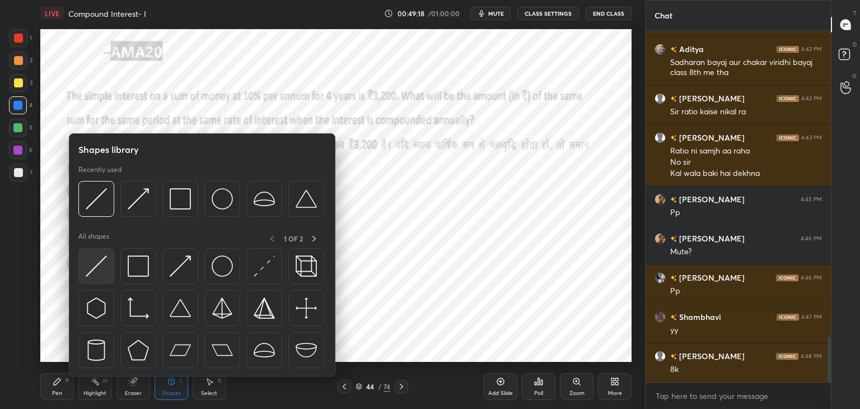
click at [77, 256] on div "Shapes library Recently used All shapes 1 OF 2" at bounding box center [202, 254] width 267 height 243
click at [114, 285] on div at bounding box center [201, 311] width 247 height 126
click at [104, 267] on img at bounding box center [96, 265] width 21 height 21
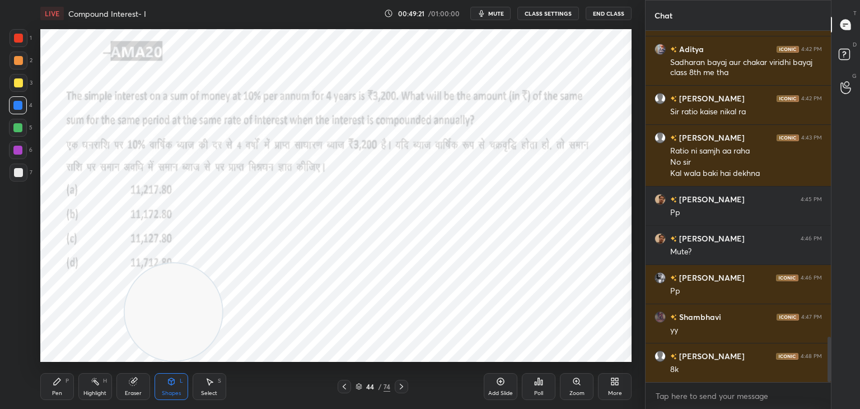
click at [65, 386] on div "Pen P" at bounding box center [57, 386] width 34 height 27
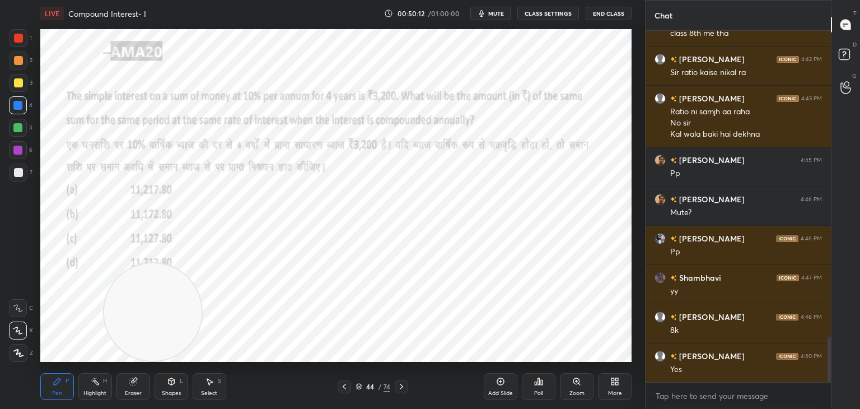
scroll to position [2445, 0]
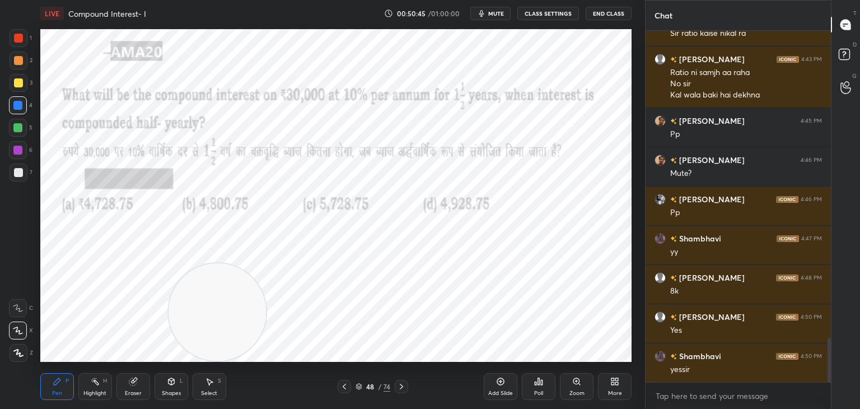
click at [495, 15] on span "mute" at bounding box center [496, 14] width 16 height 8
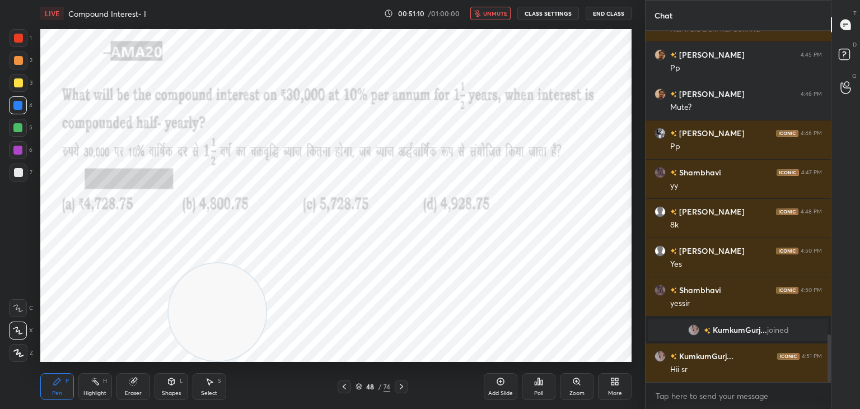
scroll to position [2266, 0]
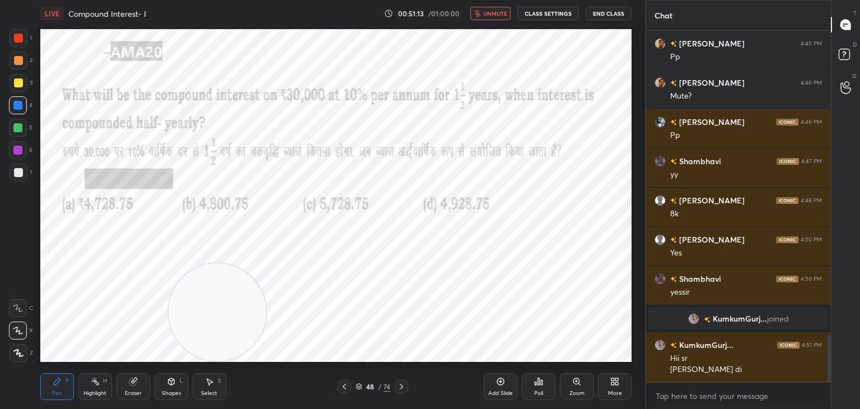
click at [499, 15] on span "unmute" at bounding box center [495, 14] width 24 height 8
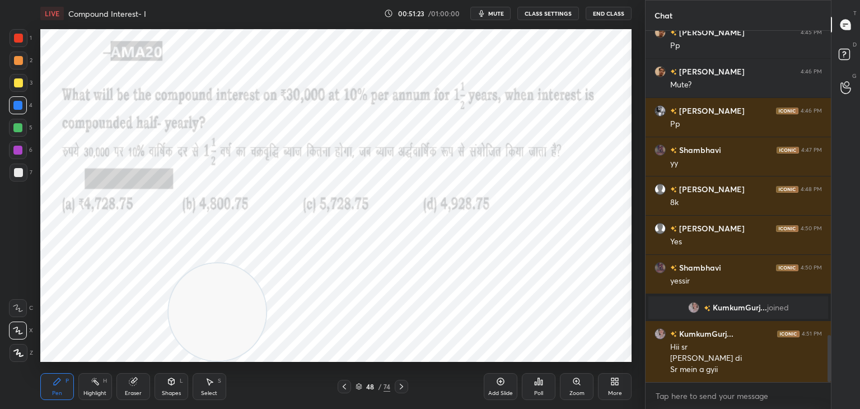
click at [489, 13] on button "mute" at bounding box center [490, 13] width 40 height 13
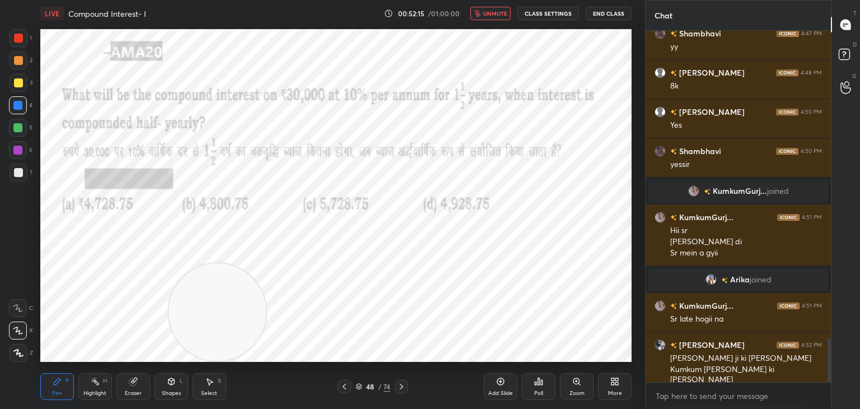
scroll to position [2422, 0]
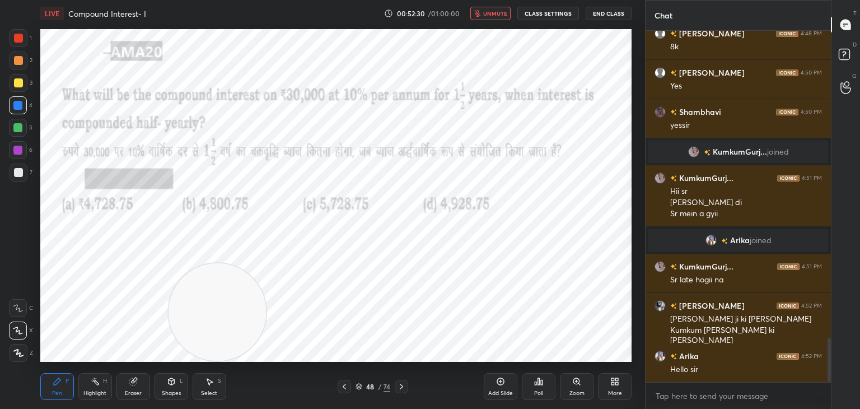
click at [502, 16] on span "unmute" at bounding box center [495, 14] width 24 height 8
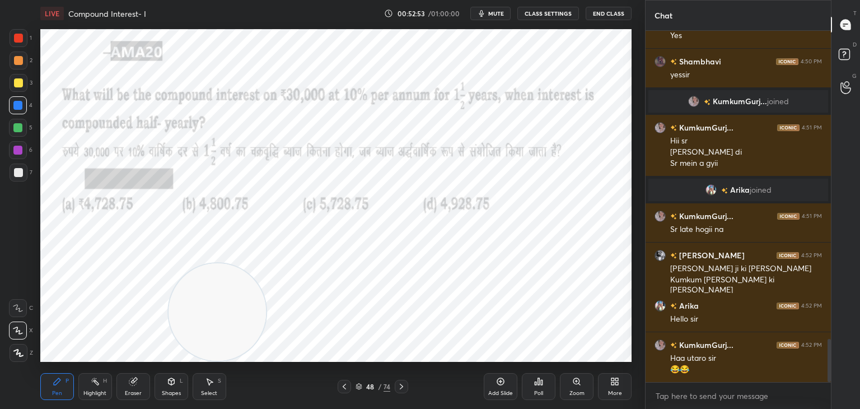
scroll to position [2512, 0]
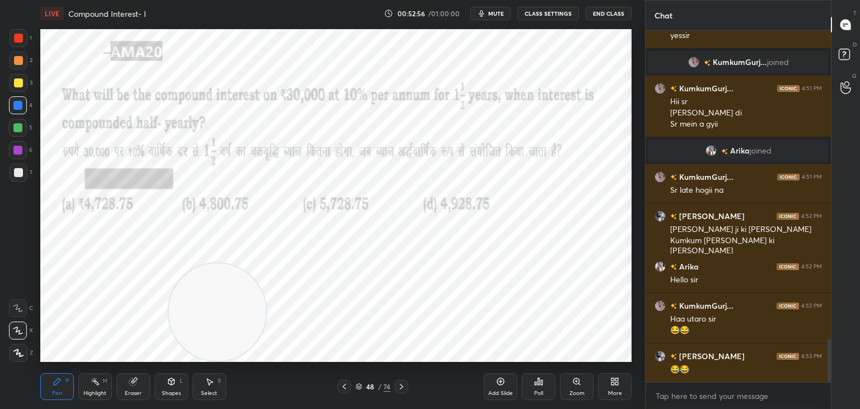
click at [486, 13] on icon "button" at bounding box center [481, 13] width 9 height 9
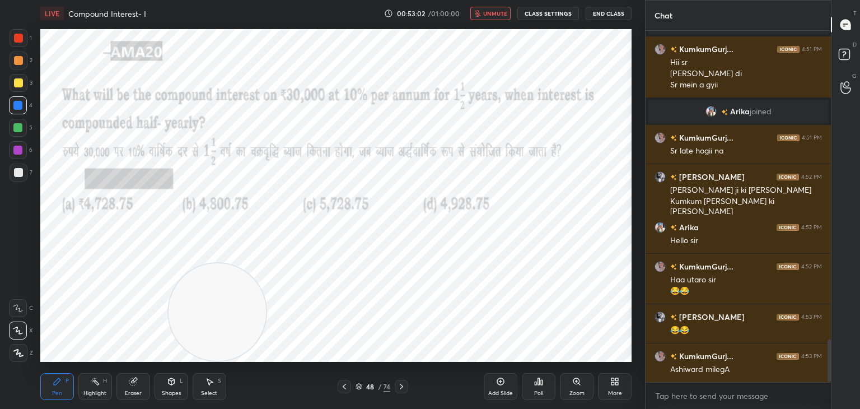
click at [488, 16] on span "unmute" at bounding box center [495, 14] width 24 height 8
click at [137, 384] on icon at bounding box center [133, 381] width 9 height 9
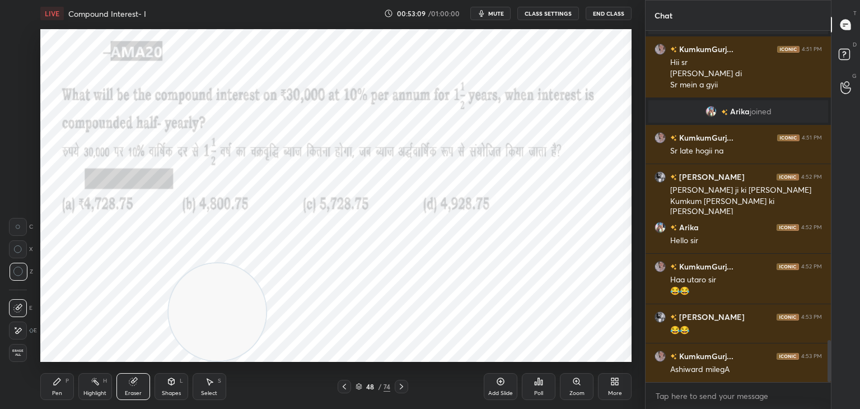
scroll to position [2590, 0]
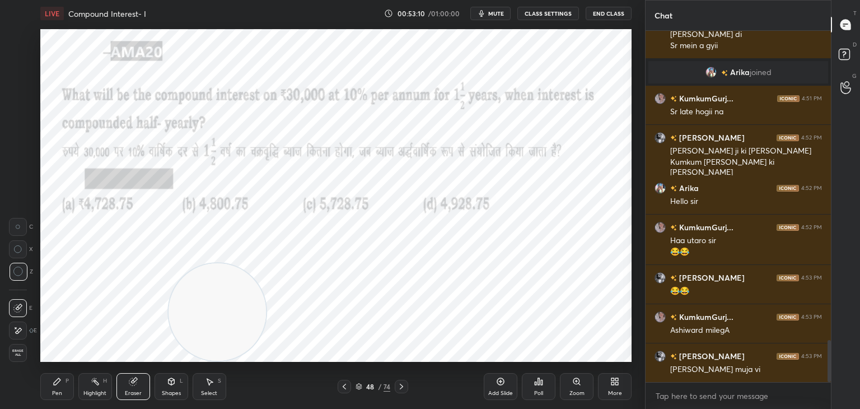
click at [65, 388] on div "Pen P" at bounding box center [57, 386] width 34 height 27
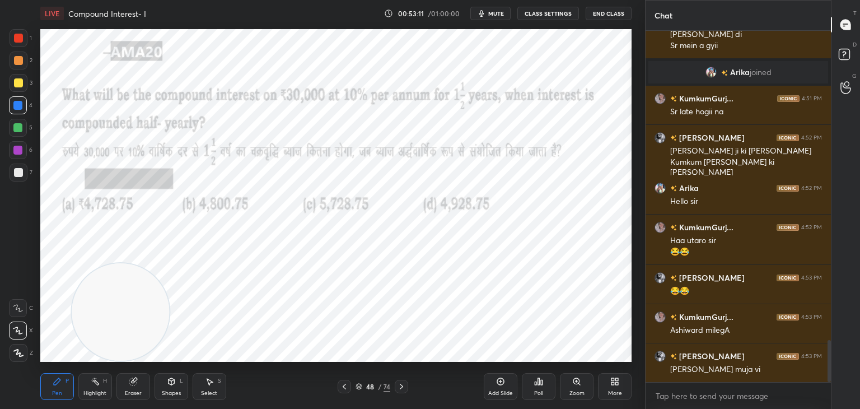
click at [170, 381] on icon at bounding box center [171, 381] width 6 height 7
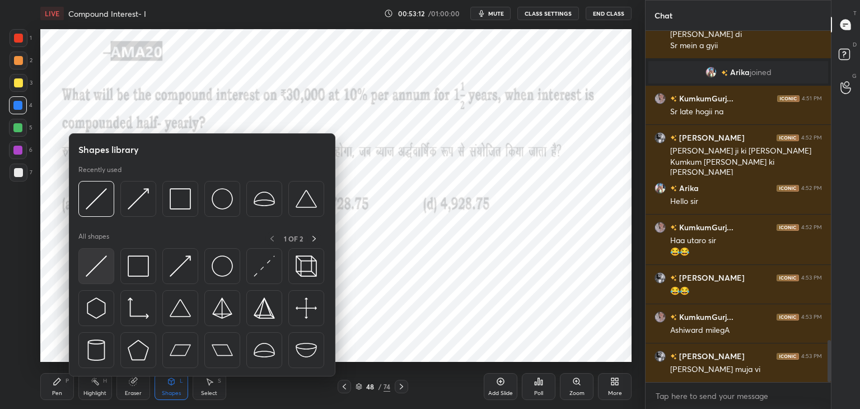
click at [106, 270] on img at bounding box center [96, 265] width 21 height 21
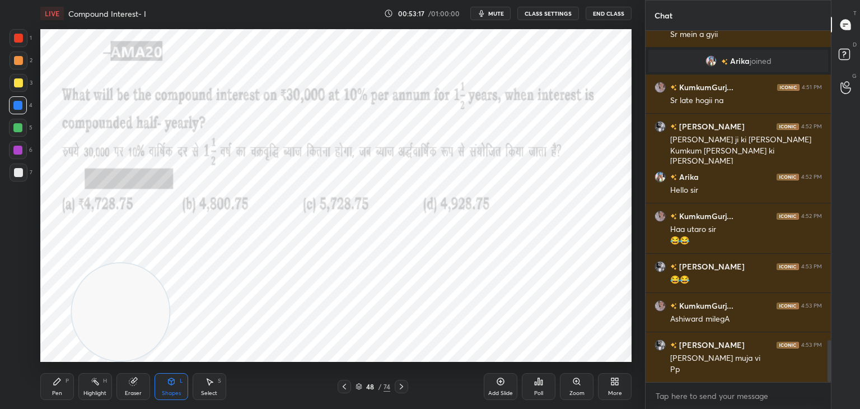
scroll to position [2640, 0]
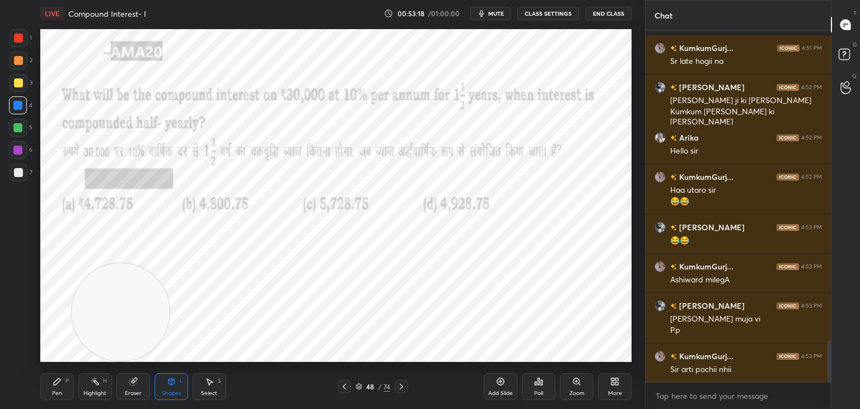
click at [66, 387] on div "Pen P" at bounding box center [57, 386] width 34 height 27
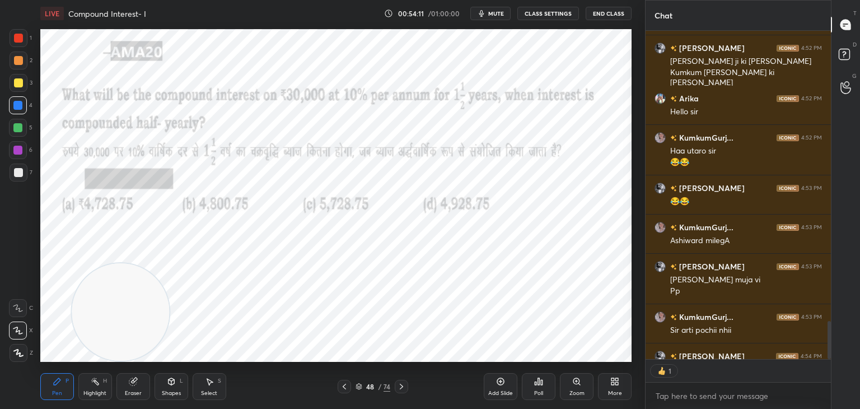
scroll to position [325, 182]
click at [531, 384] on div "Poll" at bounding box center [539, 386] width 34 height 27
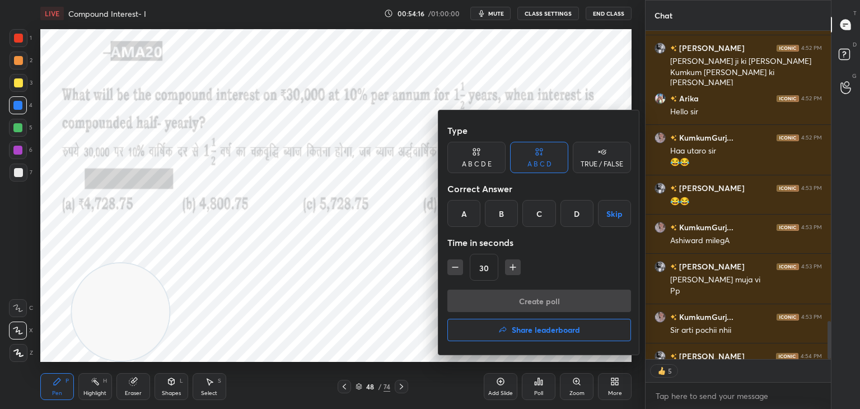
click at [469, 218] on div "A" at bounding box center [463, 213] width 33 height 27
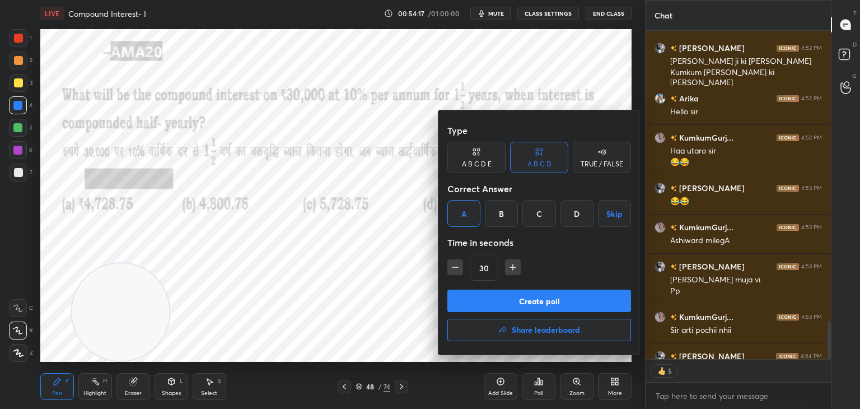
click at [482, 301] on button "Create poll" at bounding box center [539, 300] width 184 height 22
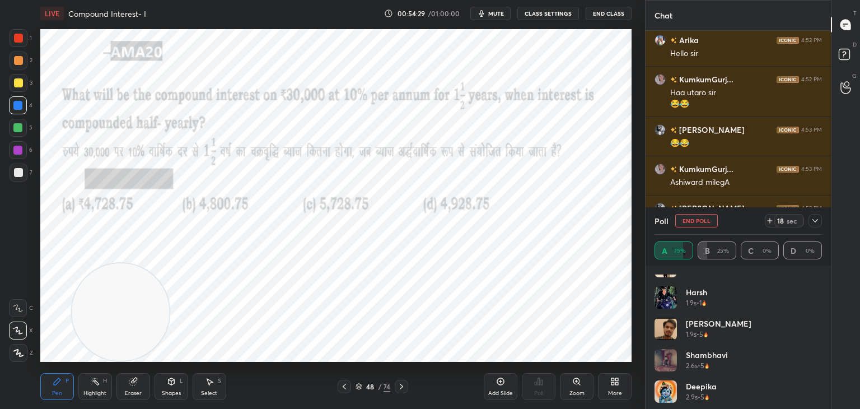
scroll to position [54, 0]
click at [139, 384] on div "Eraser" at bounding box center [133, 386] width 34 height 27
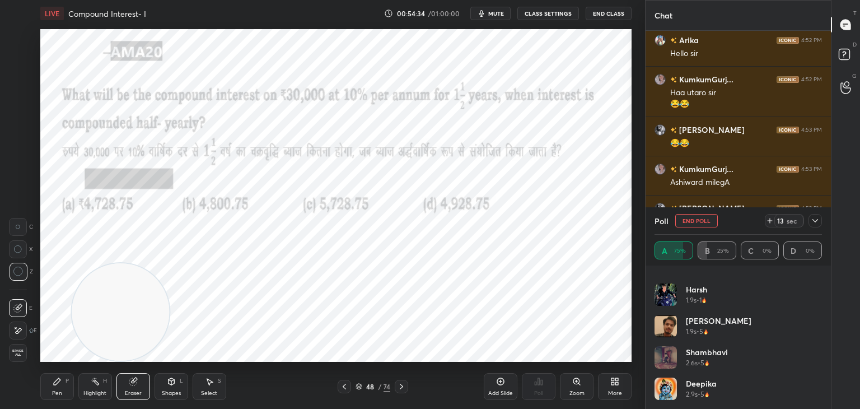
click at [60, 386] on div "Pen P" at bounding box center [57, 386] width 34 height 27
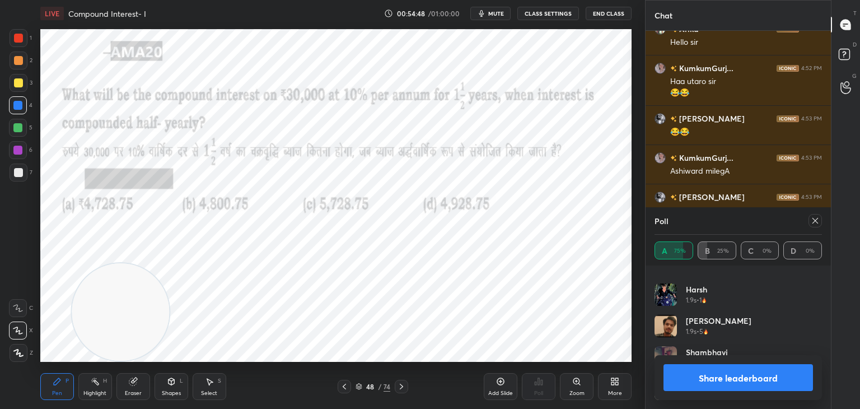
scroll to position [2760, 0]
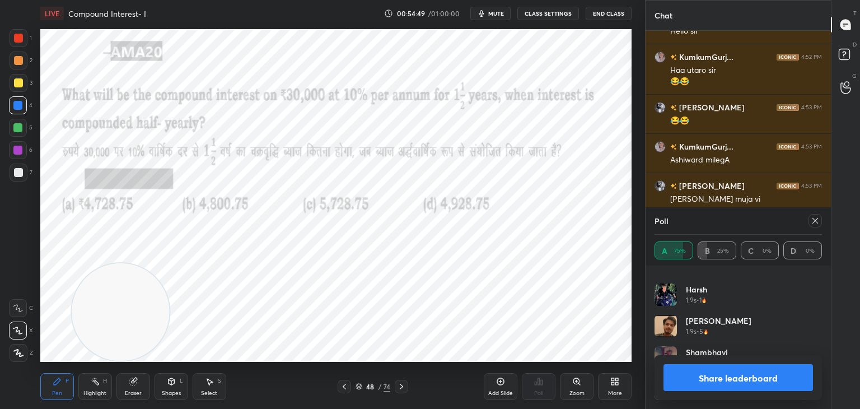
click at [708, 370] on button "Share leaderboard" at bounding box center [737, 377] width 149 height 27
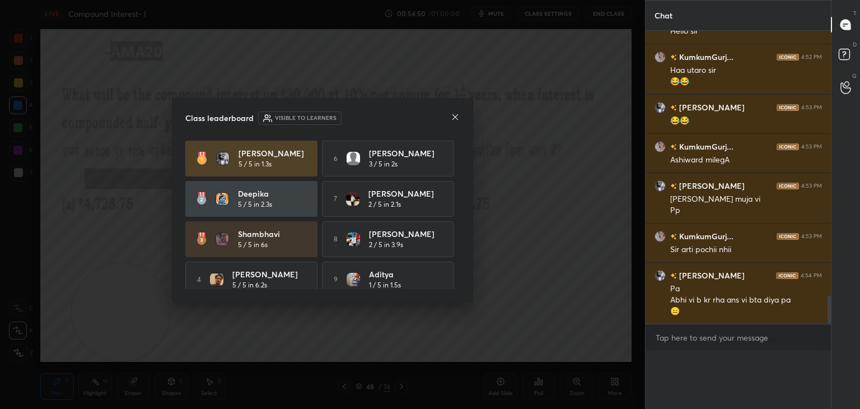
scroll to position [301, 182]
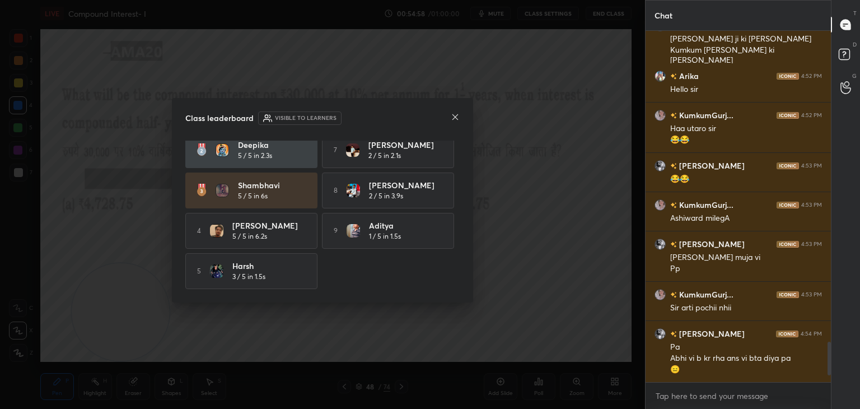
click at [456, 117] on icon at bounding box center [455, 117] width 9 height 9
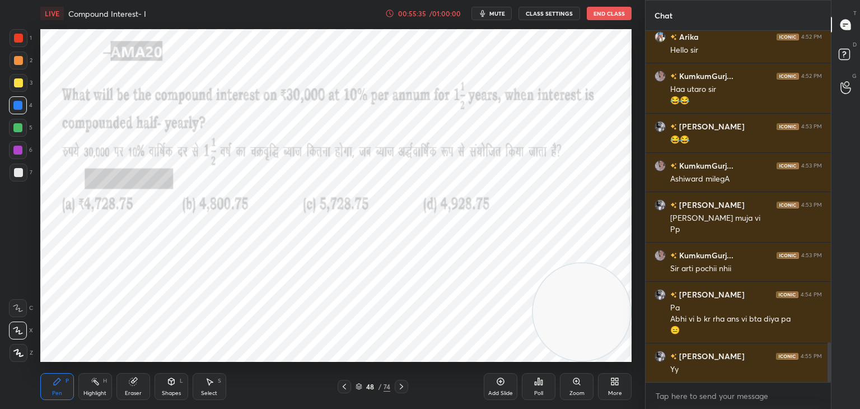
click at [20, 353] on icon at bounding box center [18, 353] width 10 height 8
click at [20, 36] on div at bounding box center [18, 38] width 9 height 9
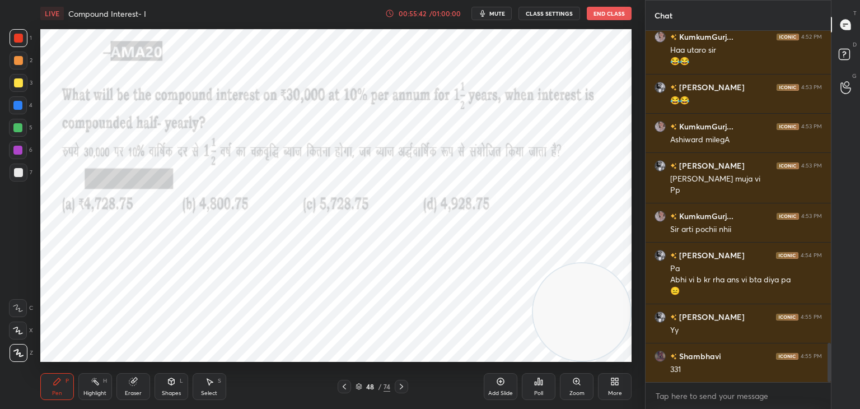
click at [17, 132] on div at bounding box center [17, 127] width 9 height 9
click at [20, 329] on icon at bounding box center [18, 330] width 10 height 8
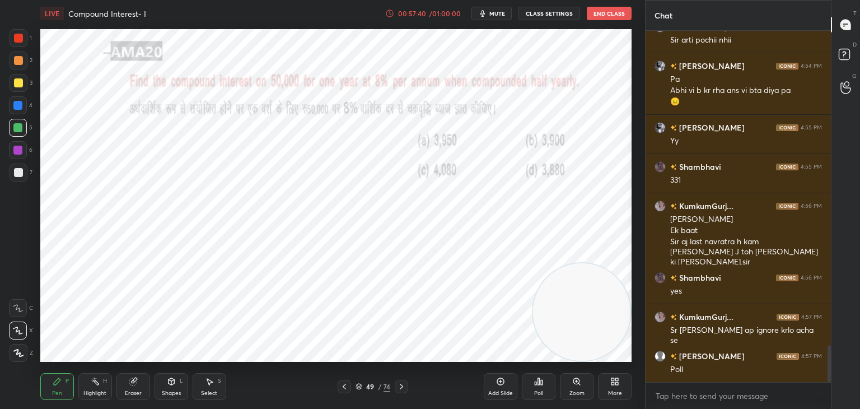
scroll to position [3009, 0]
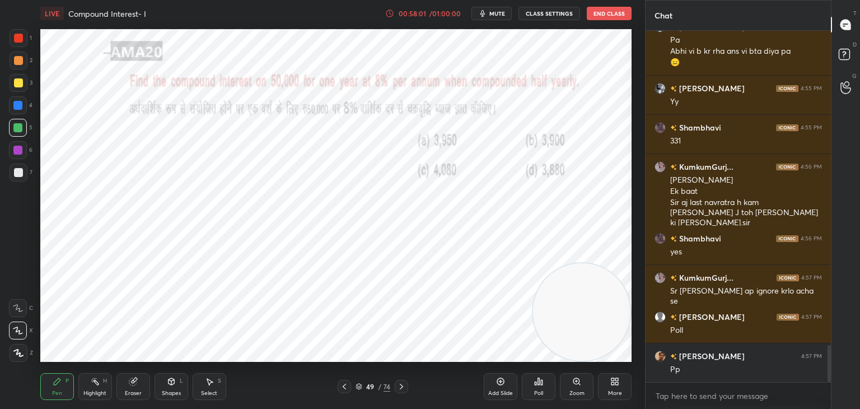
click at [13, 36] on div at bounding box center [19, 38] width 18 height 18
click at [17, 101] on div at bounding box center [17, 105] width 9 height 9
click at [130, 386] on div "Eraser" at bounding box center [133, 386] width 34 height 27
click at [64, 403] on div "Pen P Highlight H Eraser Shapes L Select S 49 / 74 Add Slide Poll Zoom More" at bounding box center [335, 386] width 591 height 45
click at [64, 386] on div "Pen P" at bounding box center [57, 386] width 34 height 27
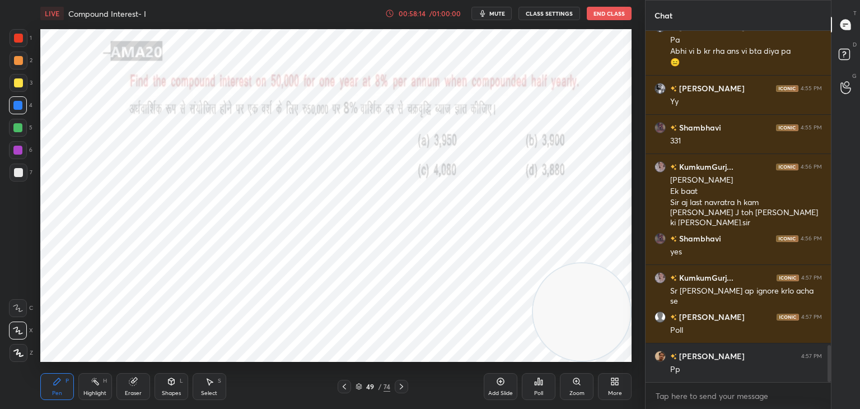
scroll to position [3048, 0]
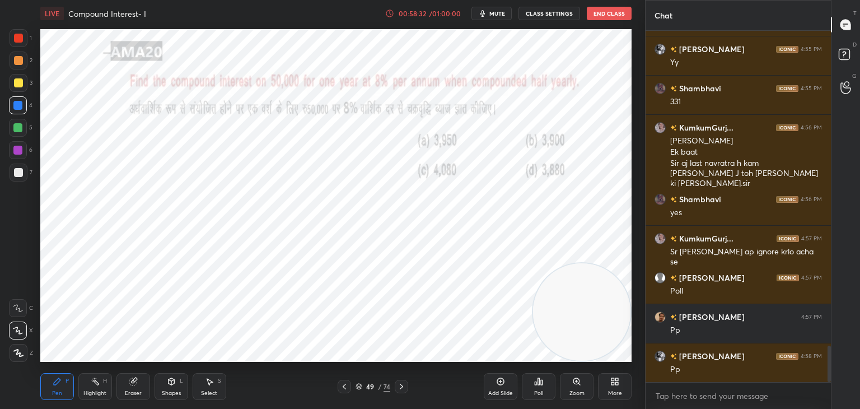
click at [542, 389] on div "Poll" at bounding box center [539, 386] width 34 height 27
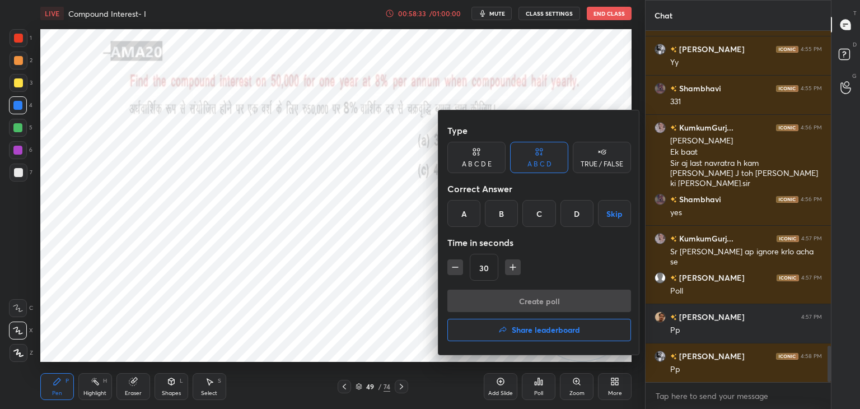
click at [535, 222] on div "C" at bounding box center [538, 213] width 33 height 27
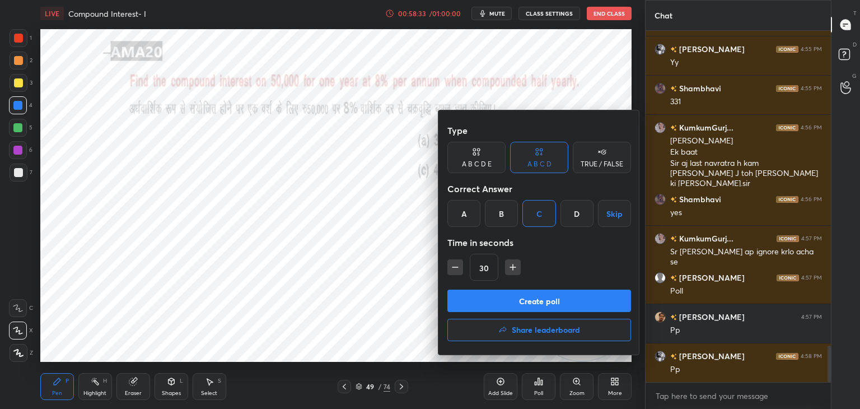
click at [529, 297] on button "Create poll" at bounding box center [539, 300] width 184 height 22
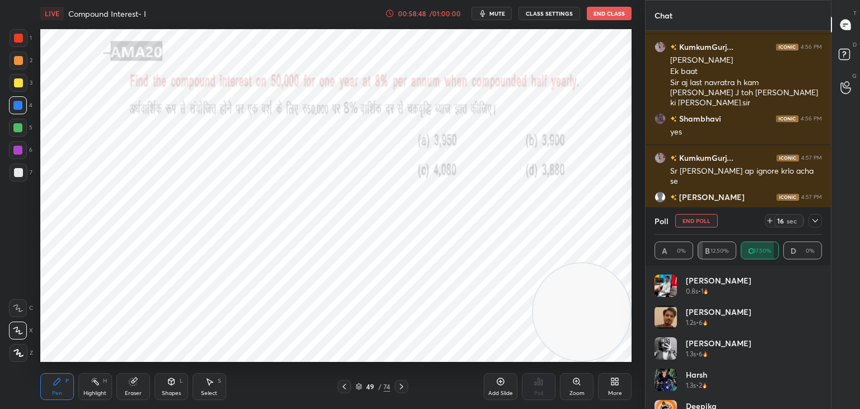
scroll to position [0, 0]
click at [139, 388] on div "Eraser" at bounding box center [133, 386] width 34 height 27
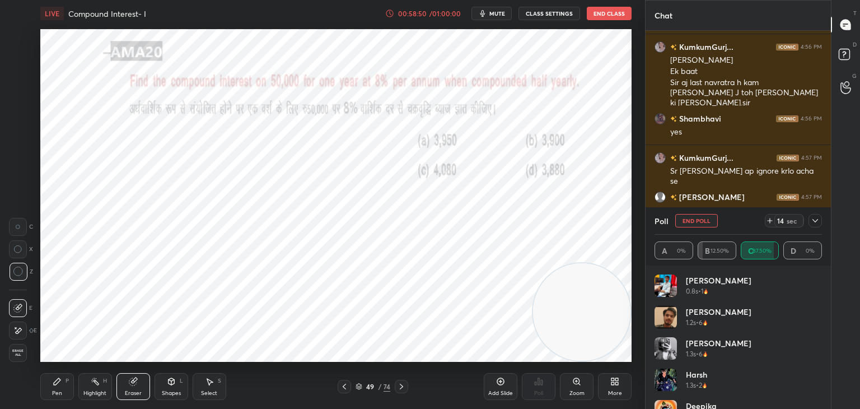
click at [21, 352] on span "Erase all" at bounding box center [18, 353] width 17 height 8
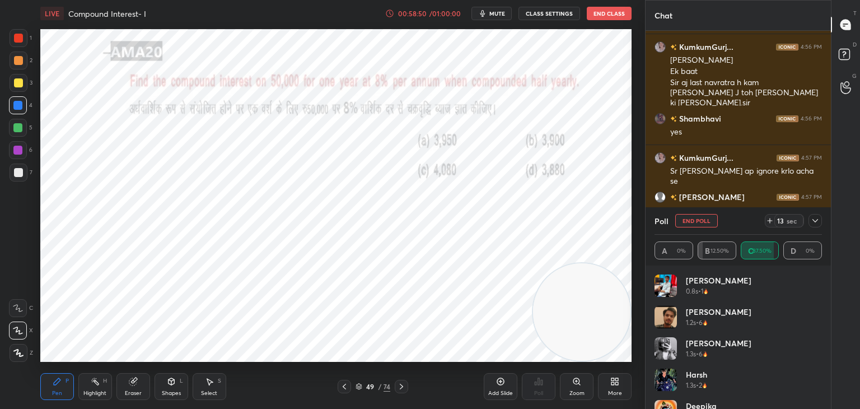
click at [66, 382] on div "P" at bounding box center [67, 381] width 3 height 6
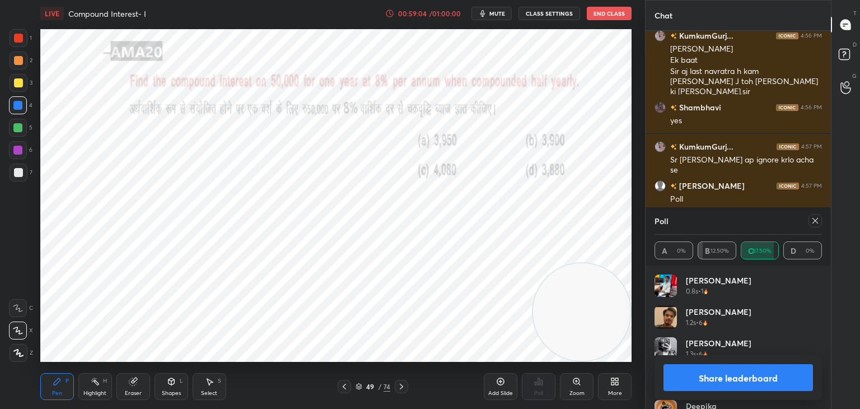
click at [727, 381] on button "Share leaderboard" at bounding box center [737, 377] width 149 height 27
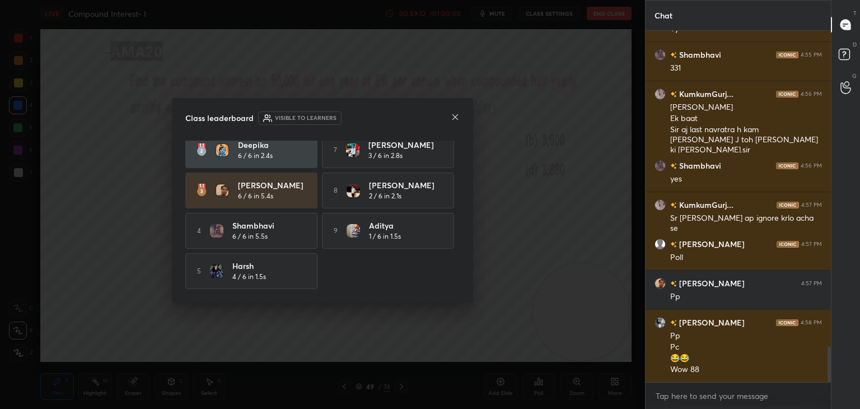
click at [450, 117] on div "Class leaderboard Visible to learners" at bounding box center [322, 117] width 274 height 13
click at [456, 117] on icon at bounding box center [455, 117] width 9 height 9
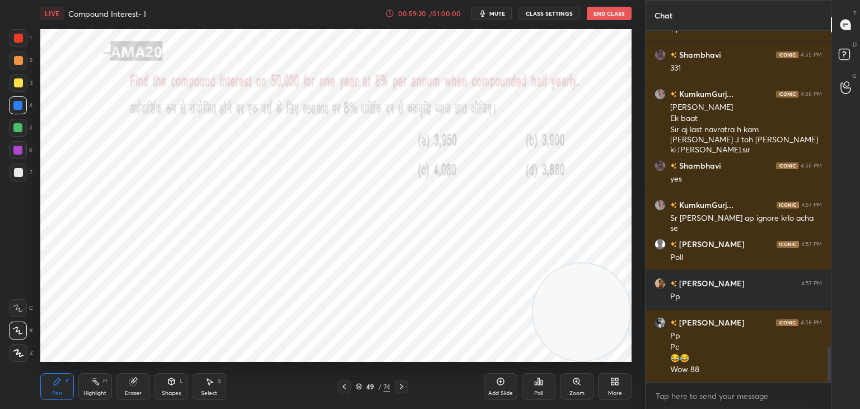
click at [170, 389] on div "Shapes L" at bounding box center [172, 386] width 34 height 27
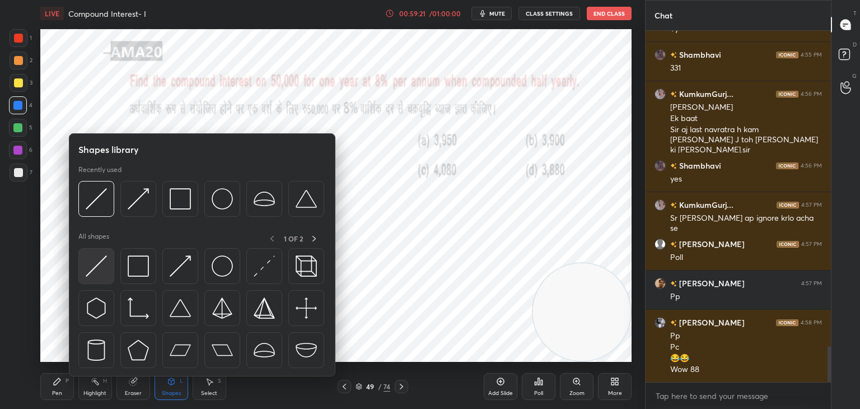
click at [96, 275] on img at bounding box center [96, 265] width 21 height 21
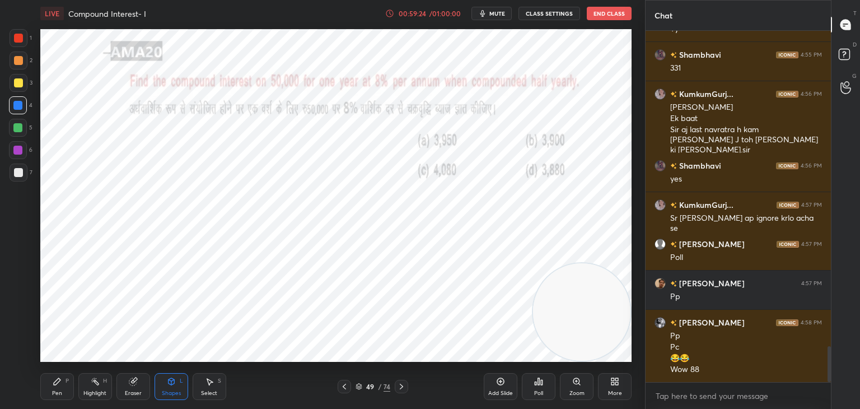
click at [64, 391] on div "Pen P" at bounding box center [57, 386] width 34 height 27
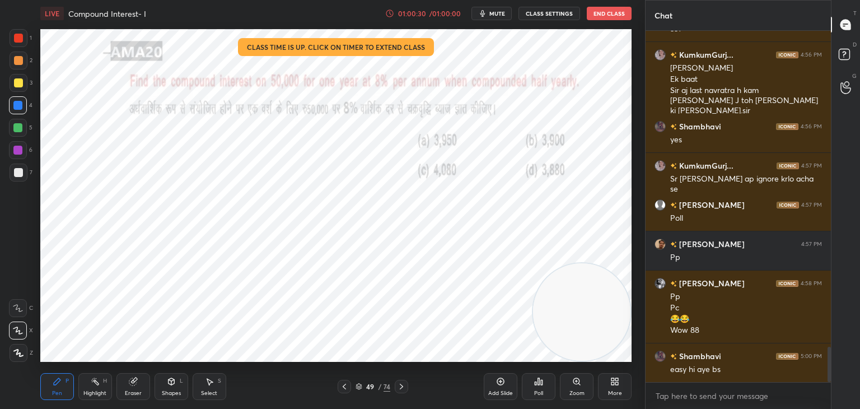
scroll to position [3160, 0]
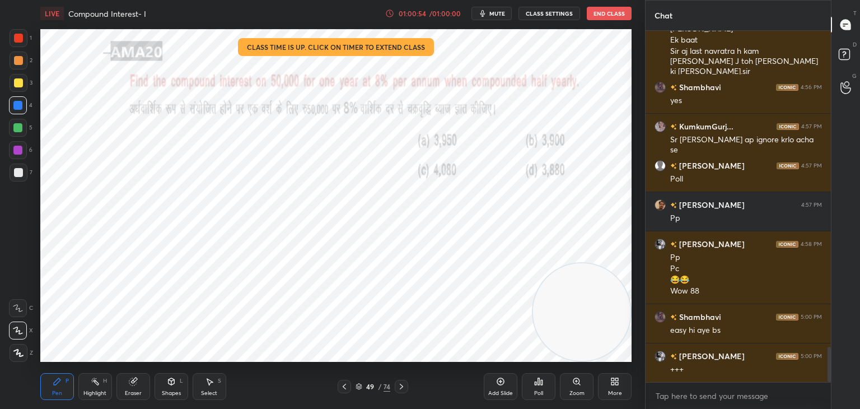
click at [141, 390] on div "Eraser" at bounding box center [133, 393] width 17 height 6
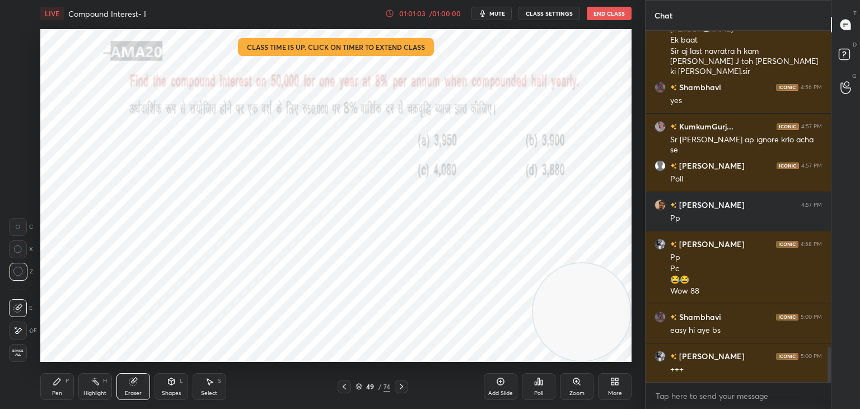
click at [67, 387] on div "Pen P" at bounding box center [57, 386] width 34 height 27
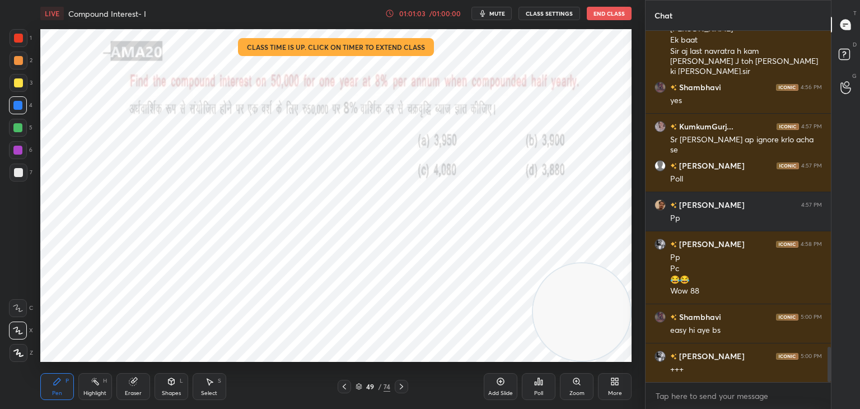
click at [63, 383] on div "Pen P" at bounding box center [57, 386] width 34 height 27
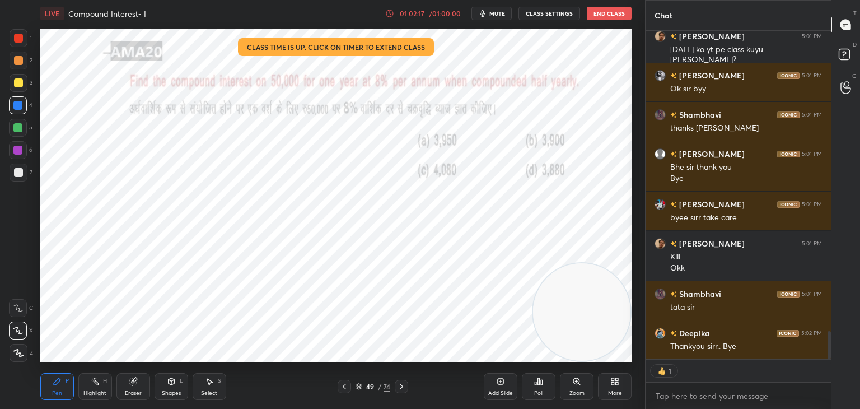
scroll to position [3597, 0]
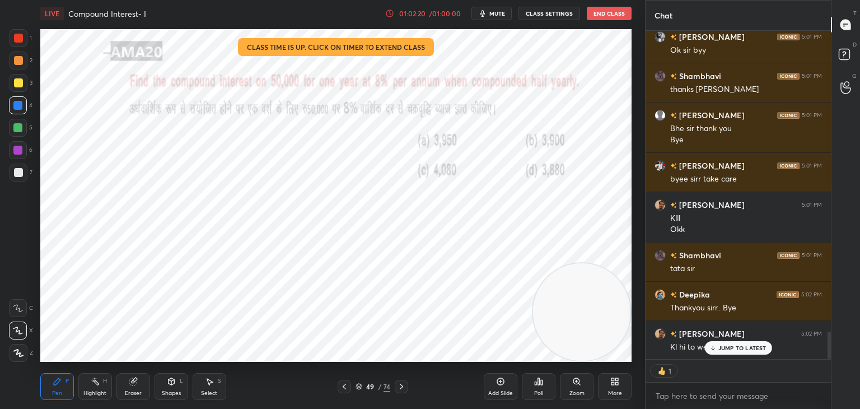
click at [724, 344] on p "JUMP TO LATEST" at bounding box center [742, 347] width 48 height 7
click at [605, 18] on button "End Class" at bounding box center [609, 13] width 45 height 13
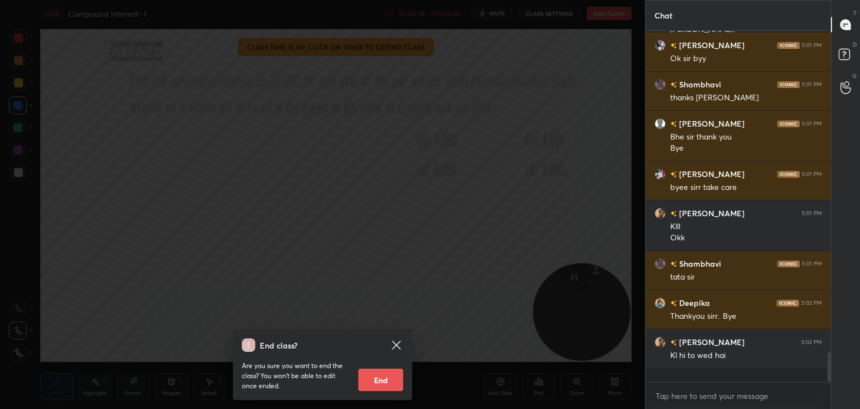
scroll to position [348, 182]
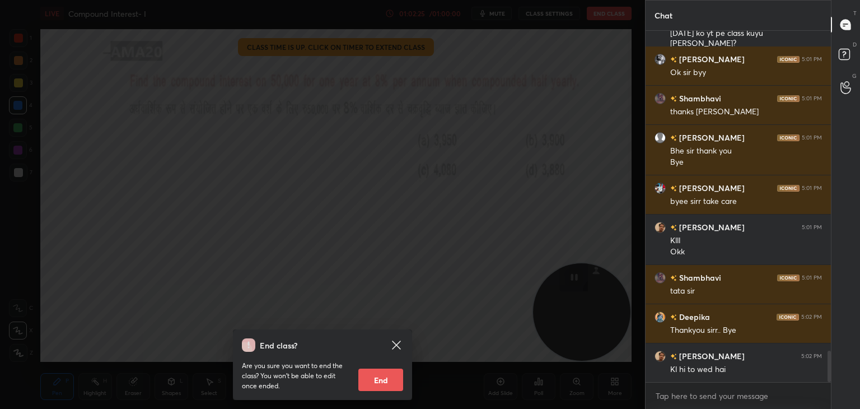
click at [381, 382] on button "End" at bounding box center [380, 379] width 45 height 22
type textarea "x"
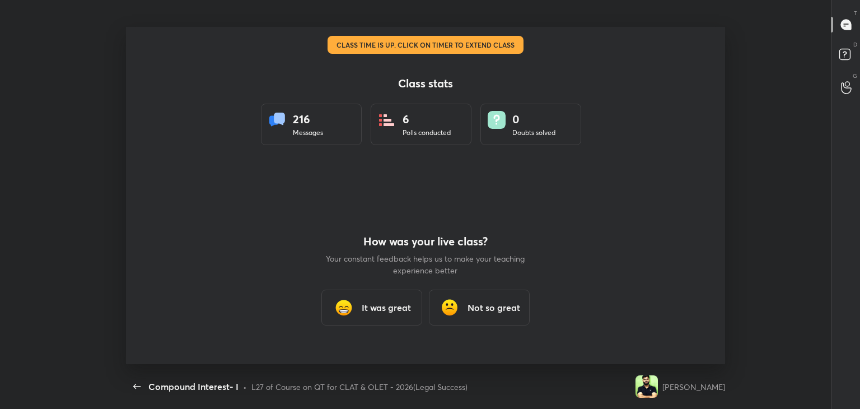
scroll to position [55652, 55153]
